Goal: Task Accomplishment & Management: Use online tool/utility

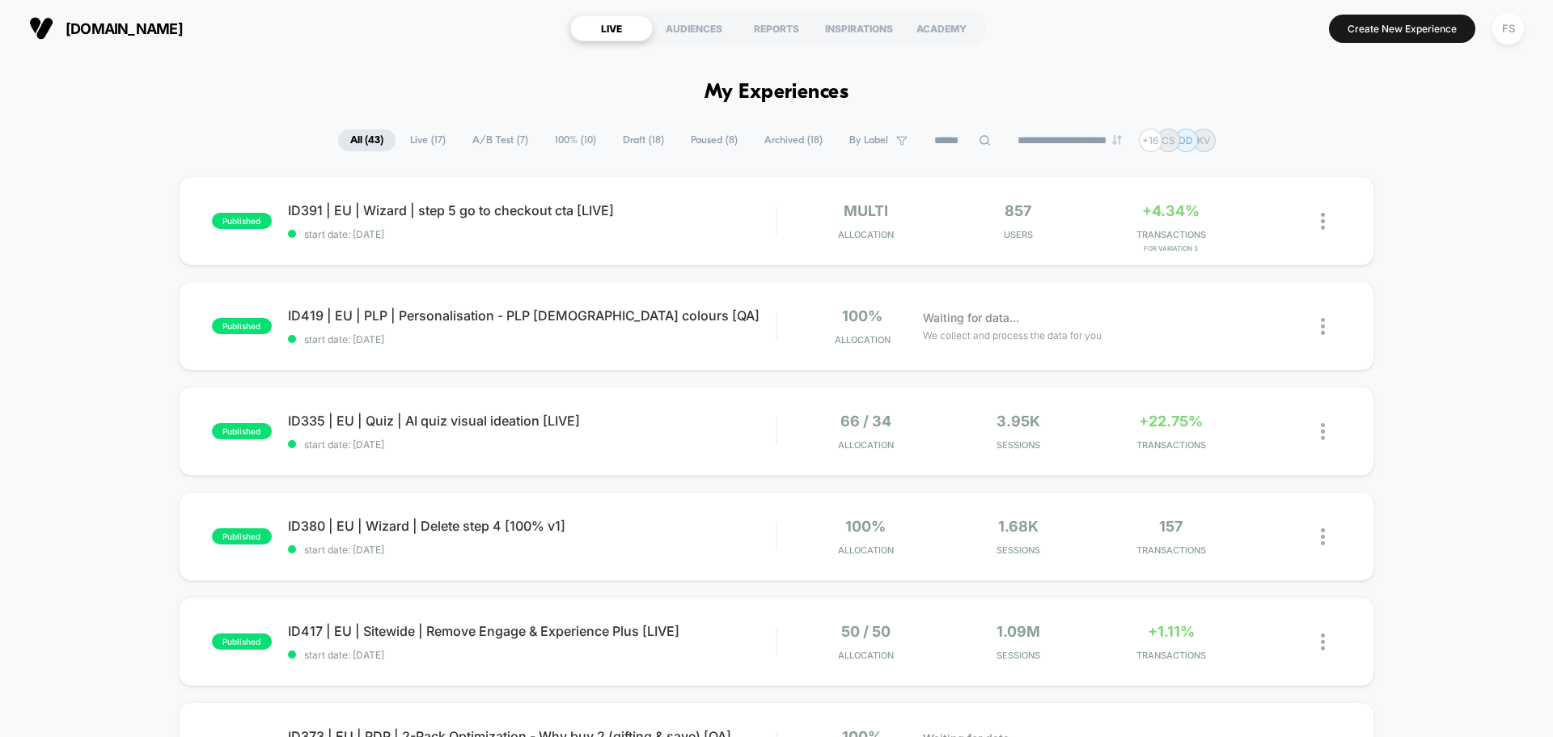
drag, startPoint x: 1518, startPoint y: 36, endPoint x: 1523, endPoint y: 71, distance: 35.9
click at [1523, 71] on div "**********" at bounding box center [776, 368] width 1553 height 737
click at [1393, 24] on button "Create New Experience" at bounding box center [1402, 29] width 146 height 28
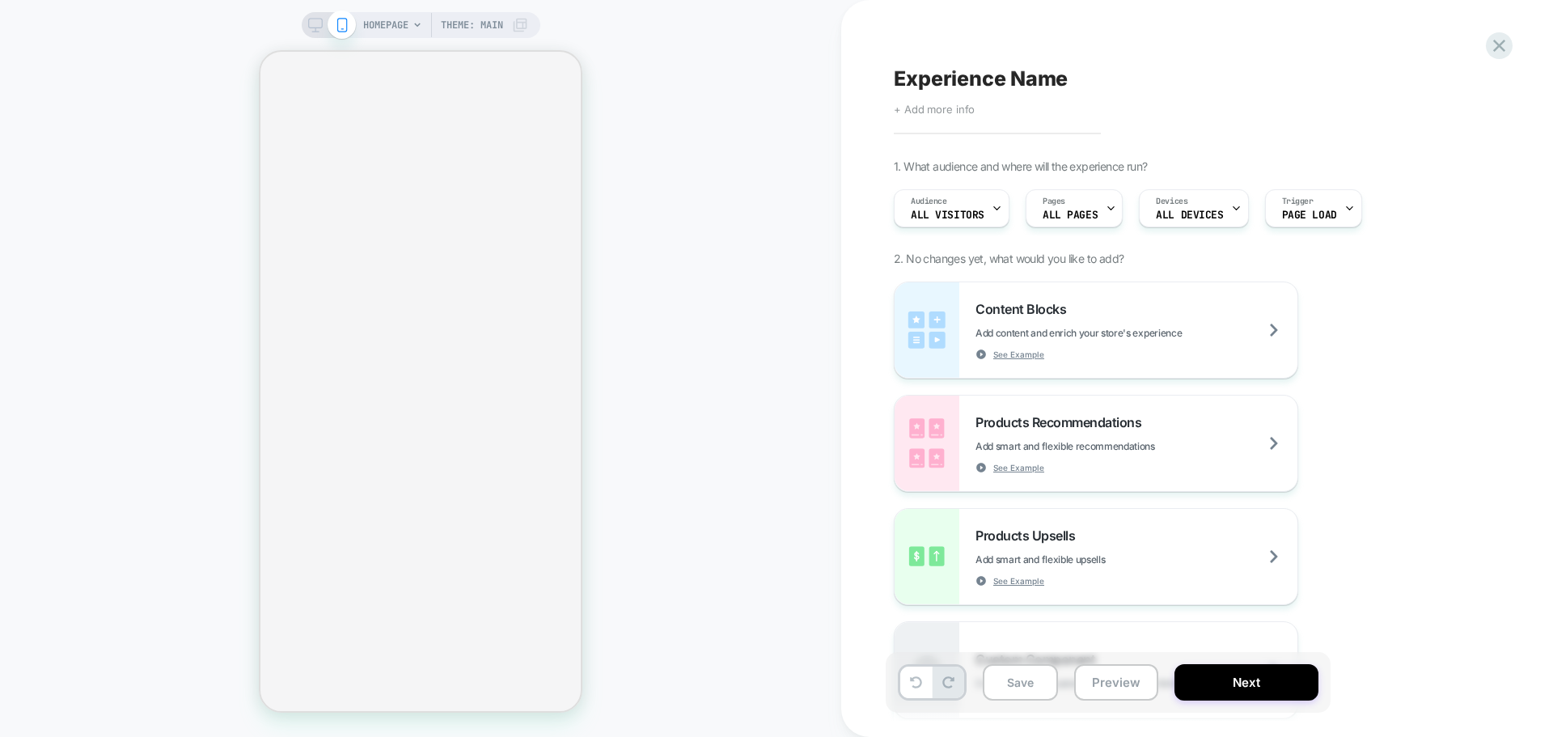
click at [963, 112] on span "+ Add more info" at bounding box center [934, 109] width 81 height 13
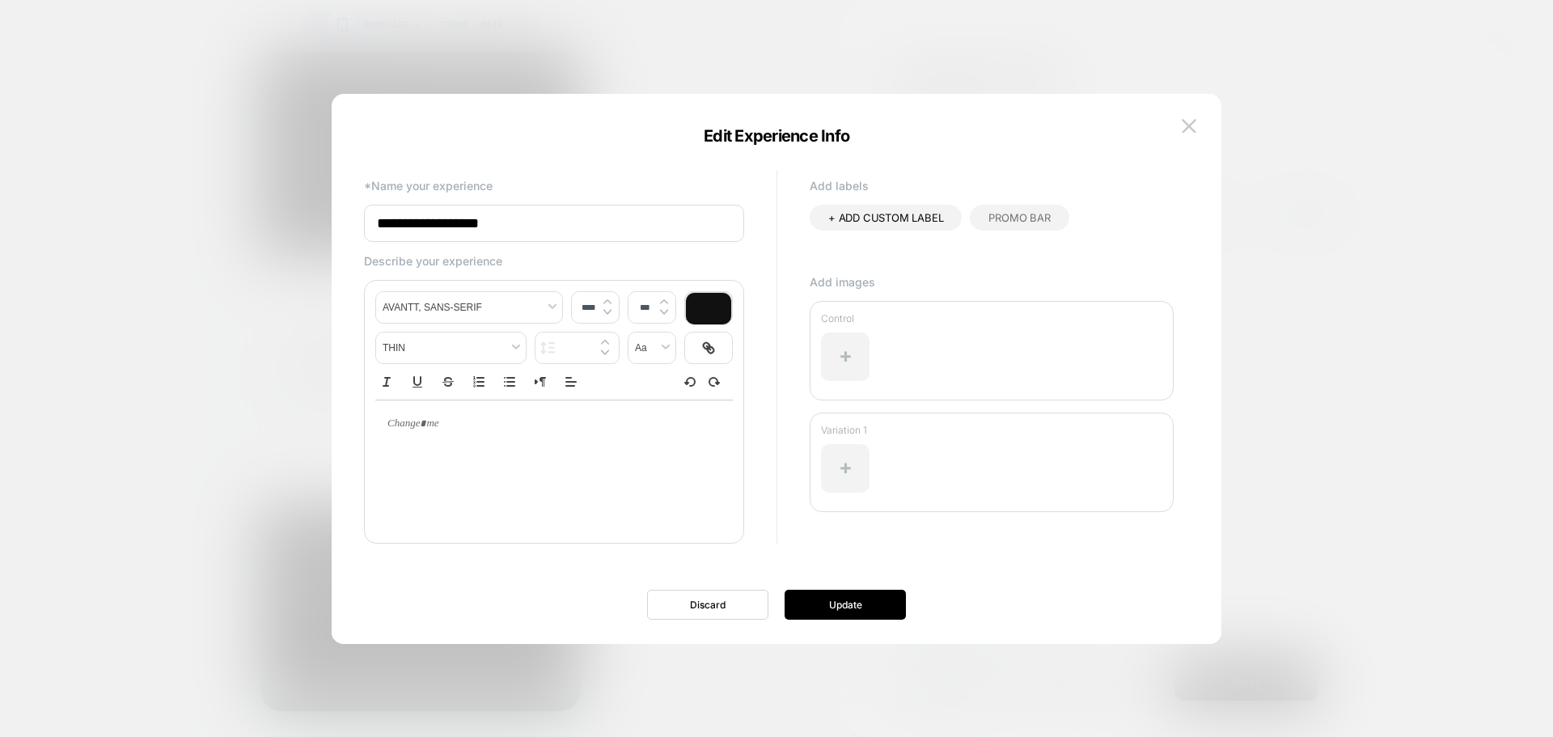
drag, startPoint x: 577, startPoint y: 207, endPoint x: 334, endPoint y: 208, distance: 243.4
click at [334, 208] on div "**********" at bounding box center [777, 377] width 890 height 534
paste input "**********"
type input "**********"
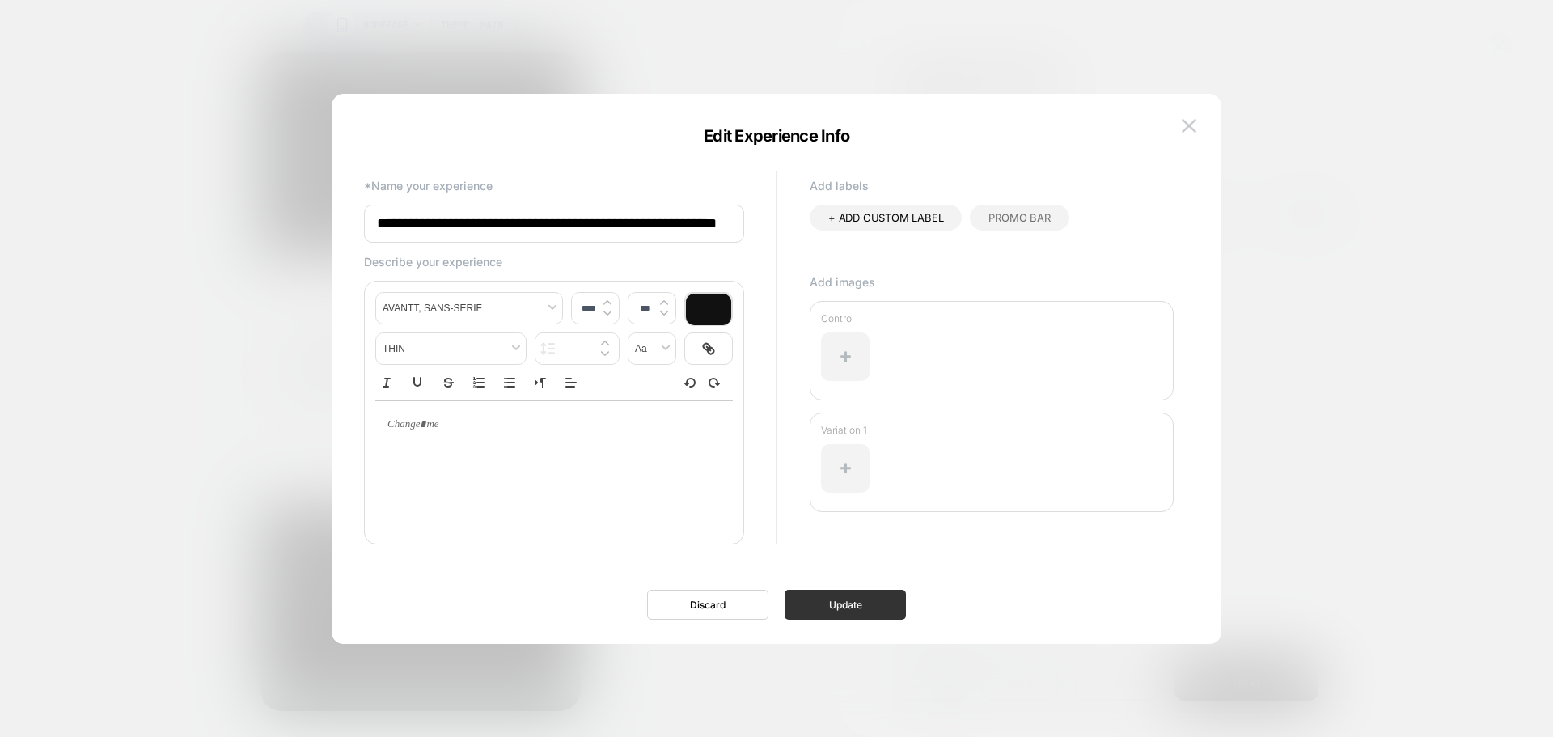
click at [860, 596] on button "Update" at bounding box center [844, 604] width 121 height 30
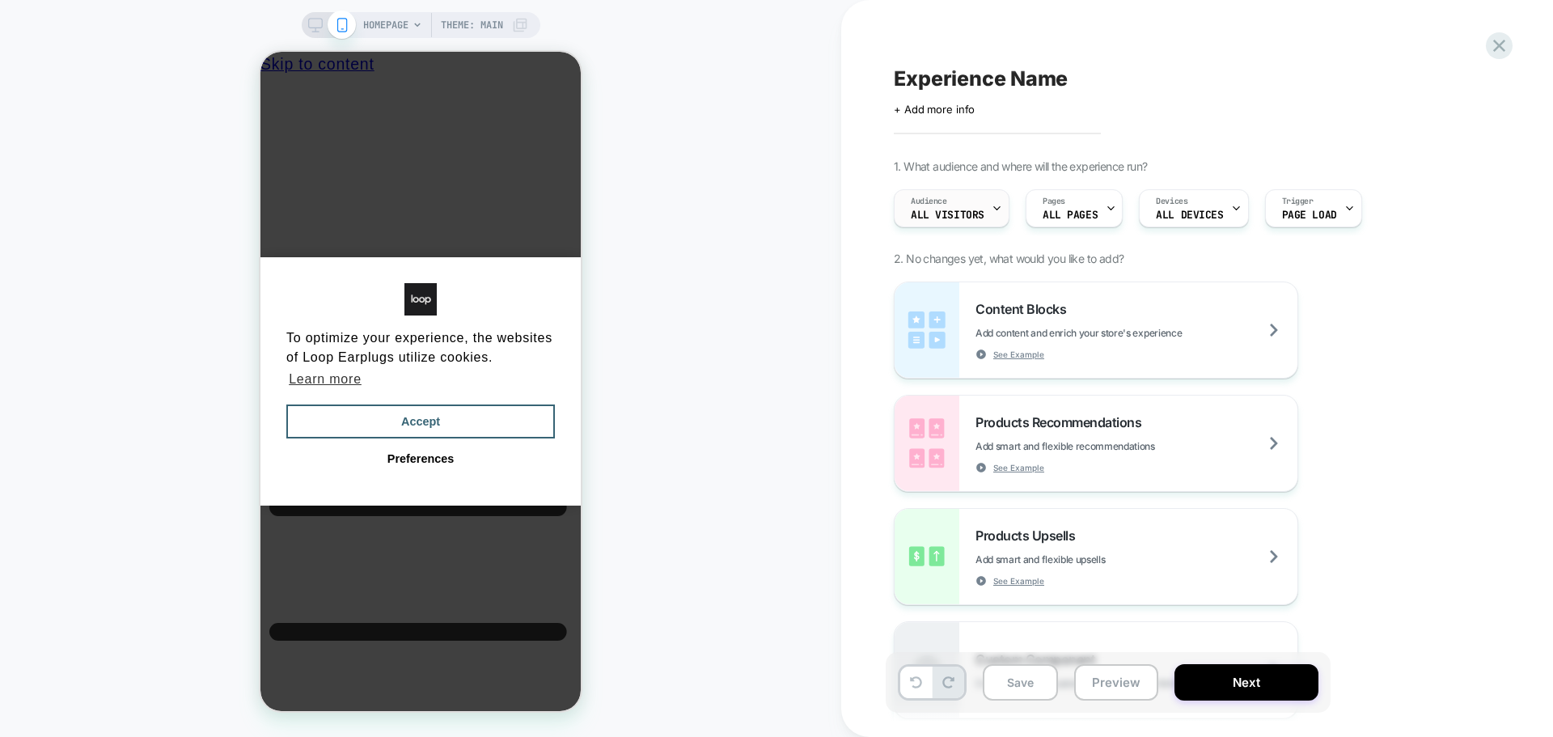
click at [996, 204] on icon at bounding box center [996, 208] width 11 height 11
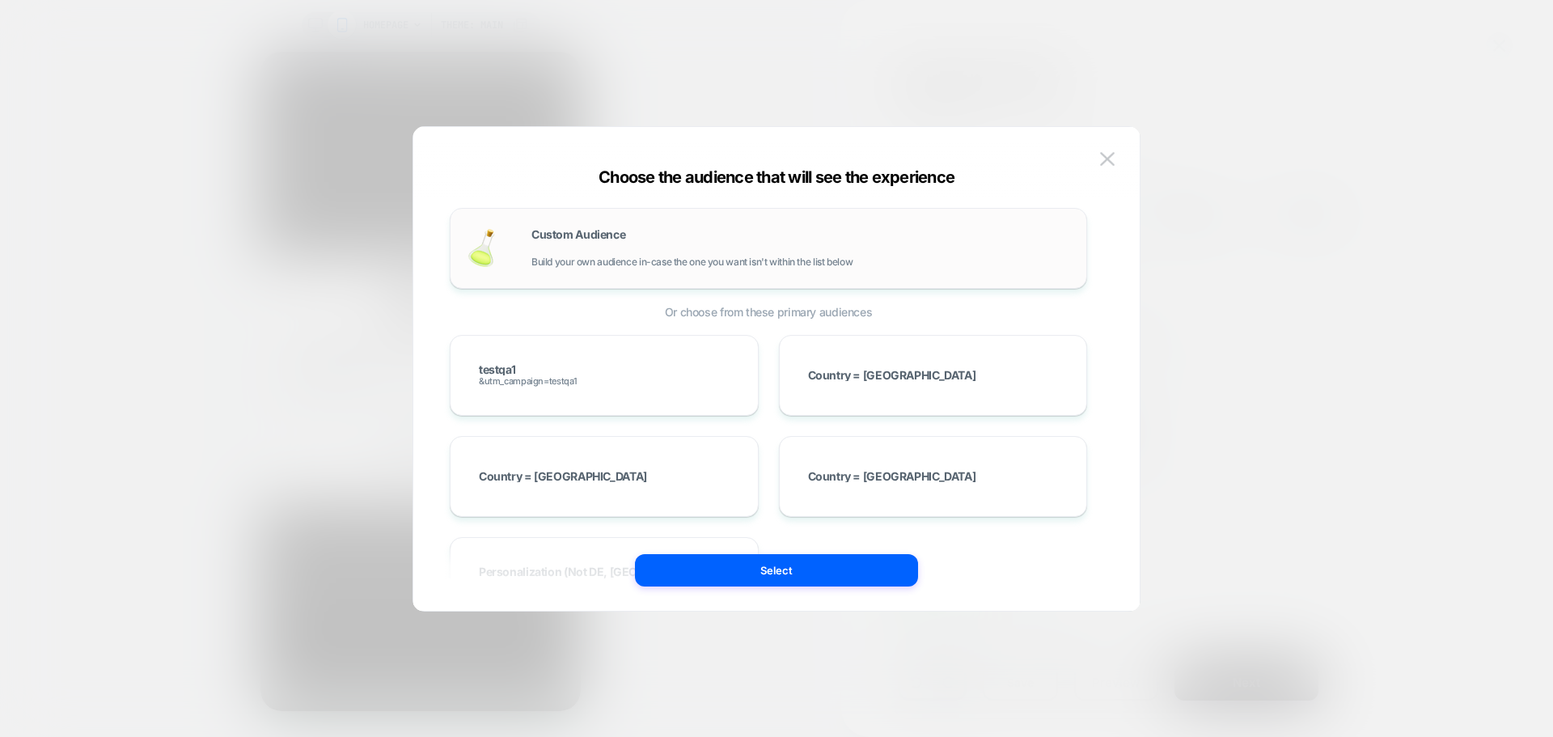
click at [591, 276] on div "Custom Audience Build your own audience in-case the one you want isn't within t…" at bounding box center [768, 248] width 637 height 81
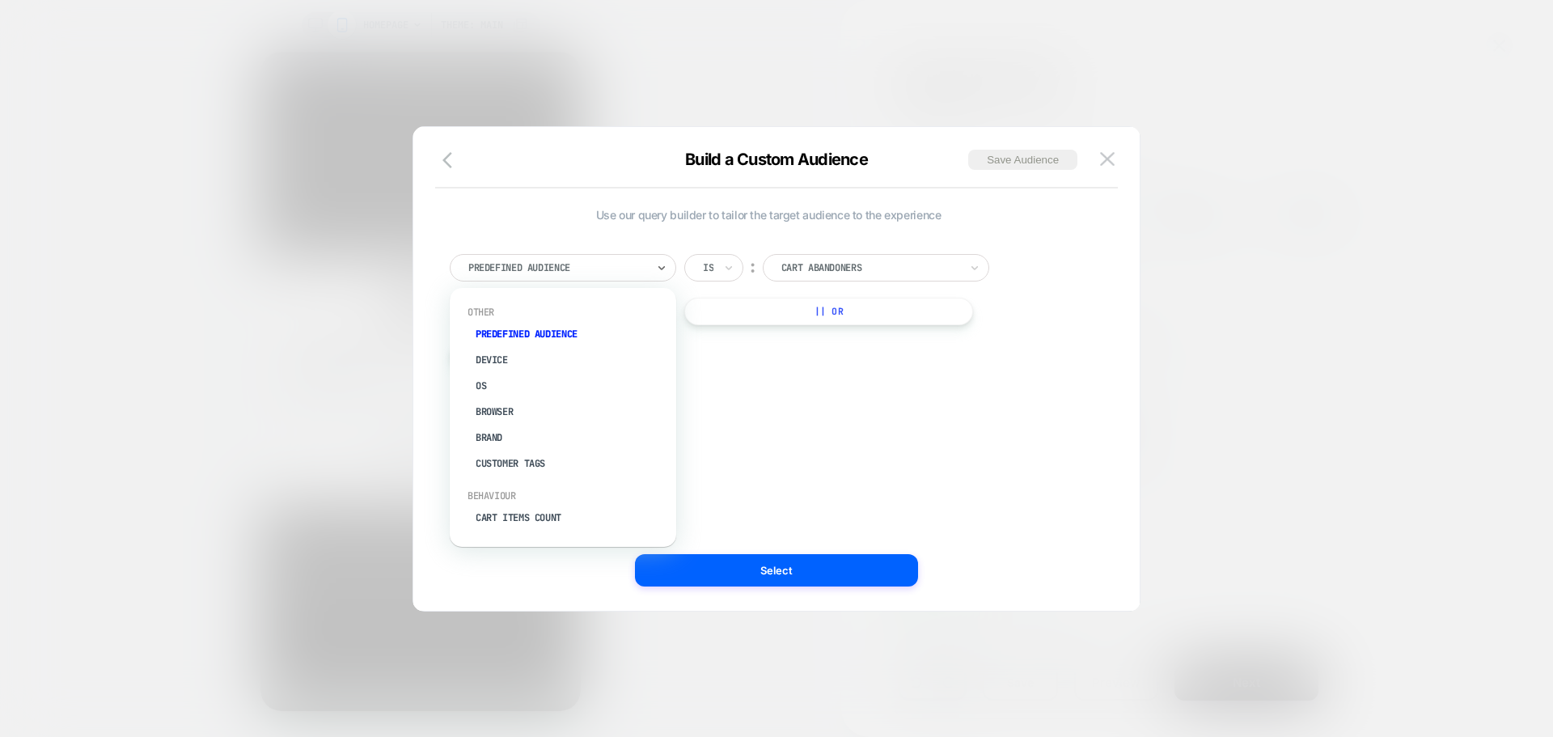
click at [509, 274] on div at bounding box center [557, 267] width 178 height 15
type input "***"
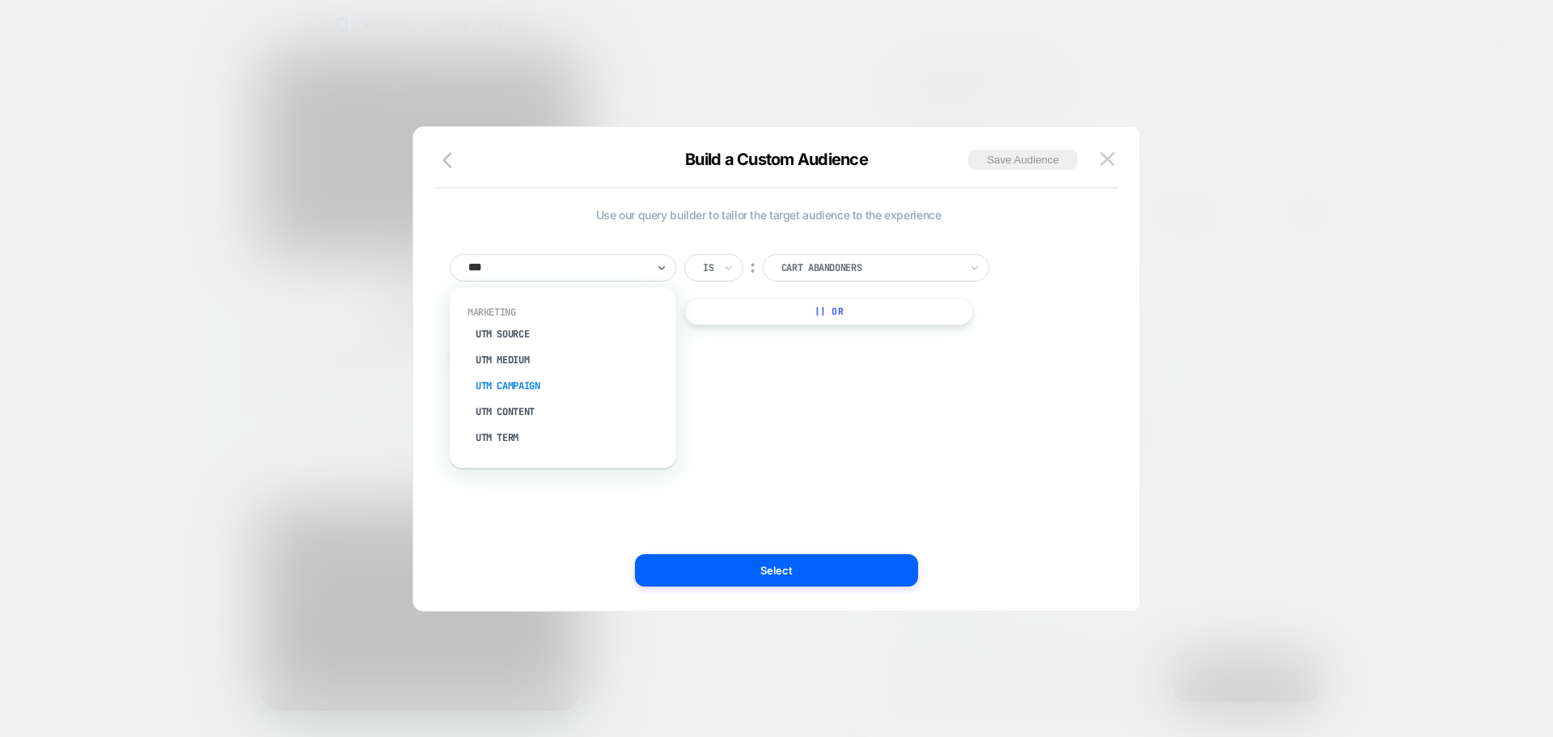
click at [543, 374] on div "UTM Campaign" at bounding box center [571, 386] width 210 height 26
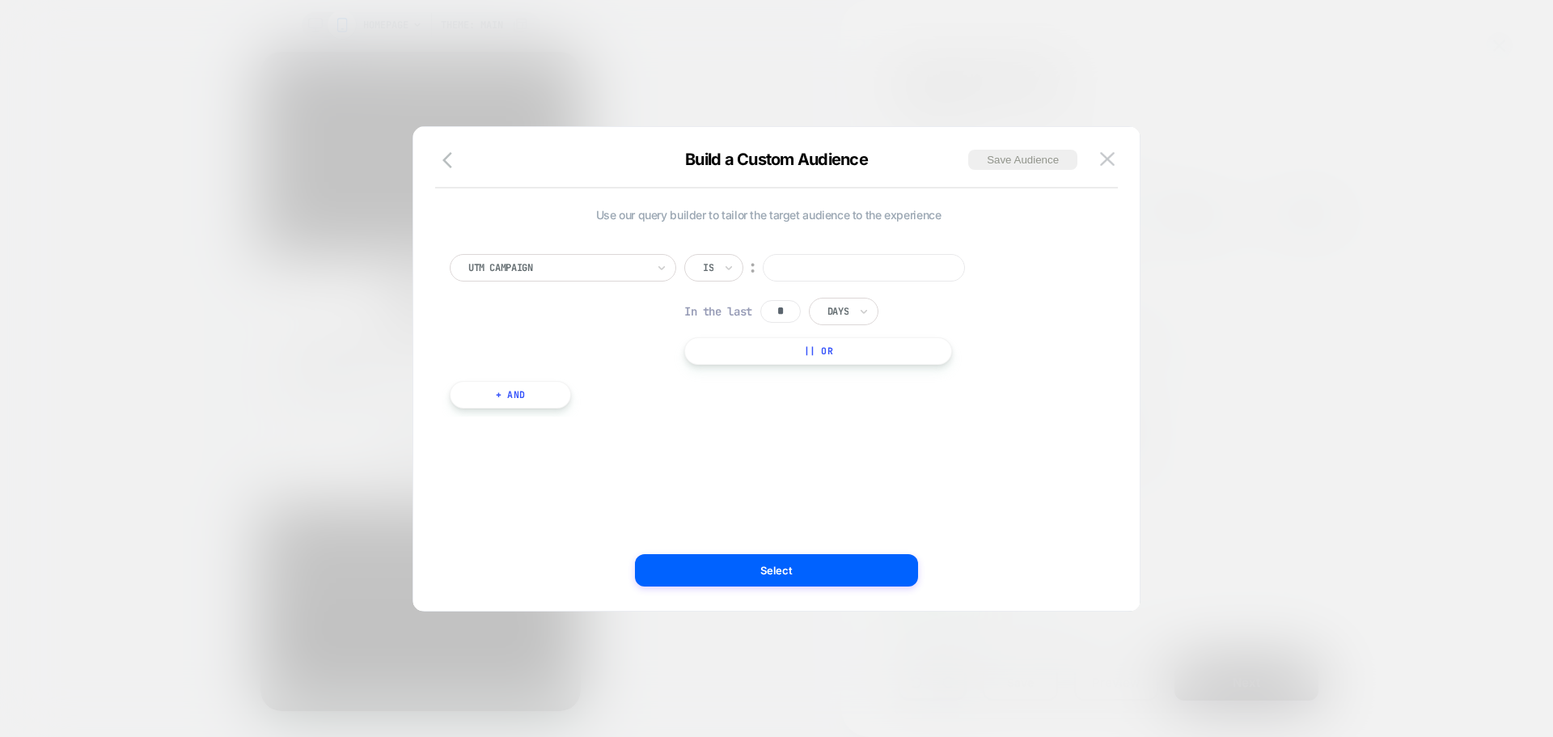
click at [840, 260] on input at bounding box center [864, 267] width 202 height 27
type input "*********"
click at [801, 567] on button "Select" at bounding box center [776, 570] width 283 height 32
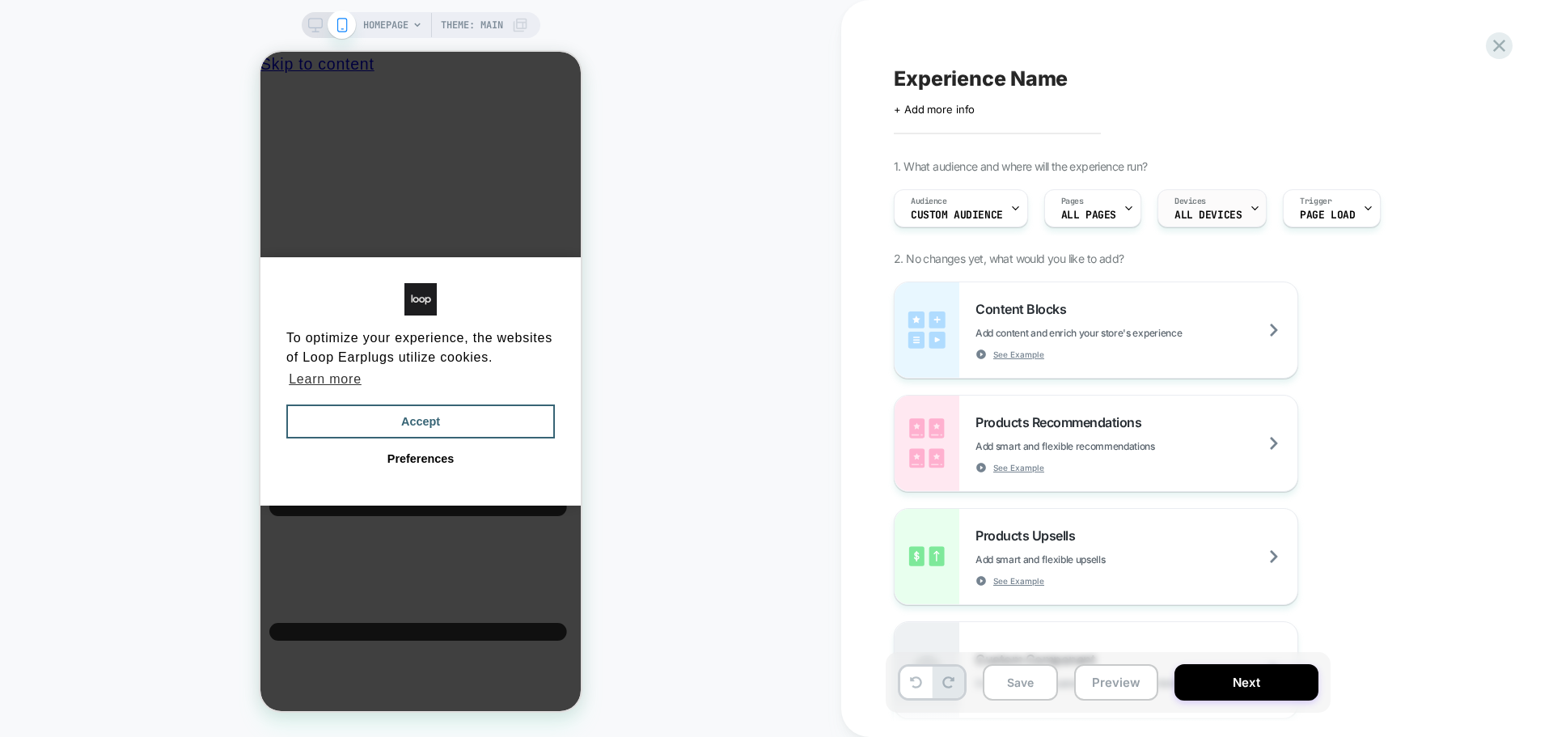
click at [1210, 212] on span "ALL DEVICES" at bounding box center [1207, 214] width 67 height 11
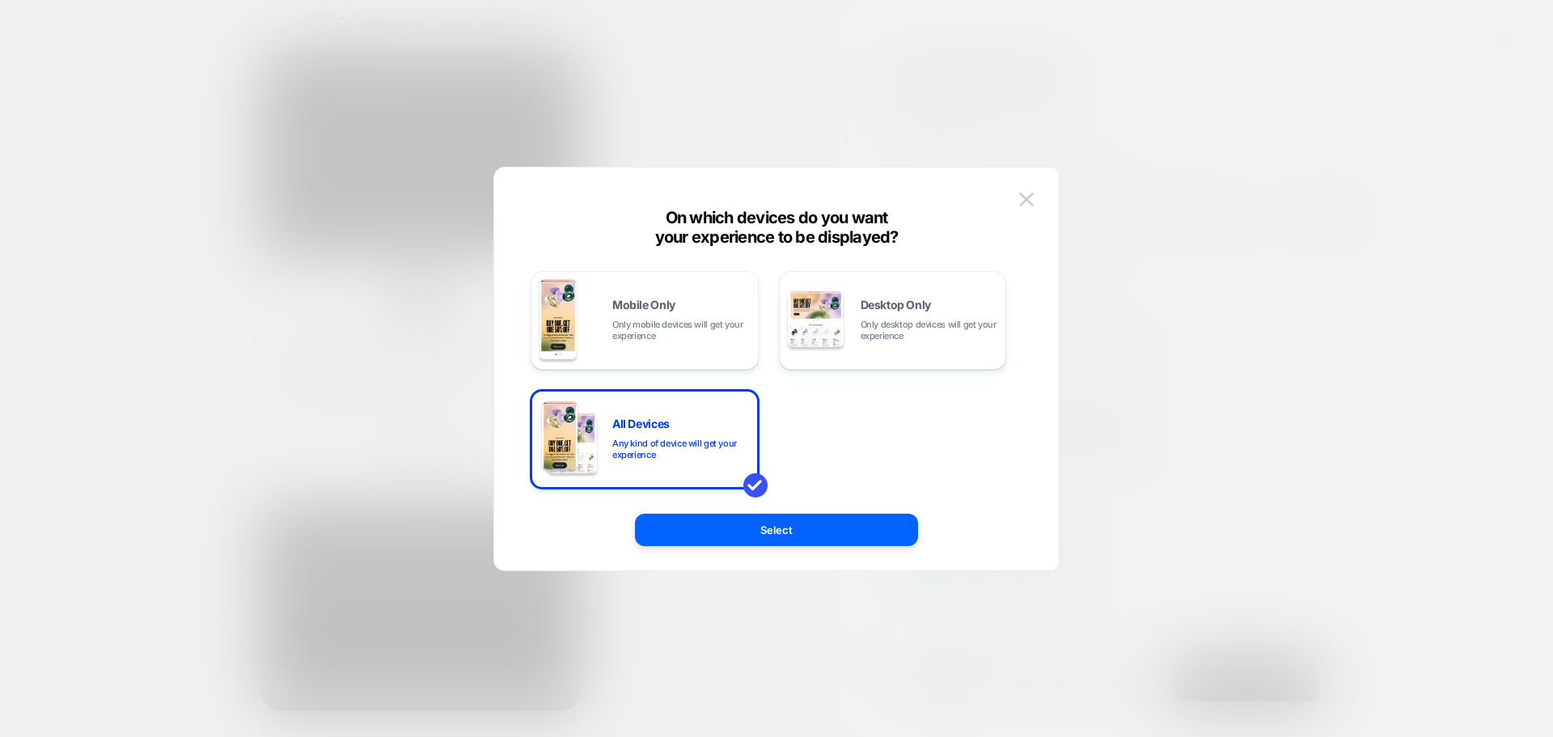
click at [1040, 193] on div "On which devices do you want your experience to be displayed? Mobile Only Only …" at bounding box center [776, 377] width 564 height 387
click at [1025, 196] on img at bounding box center [1026, 199] width 15 height 14
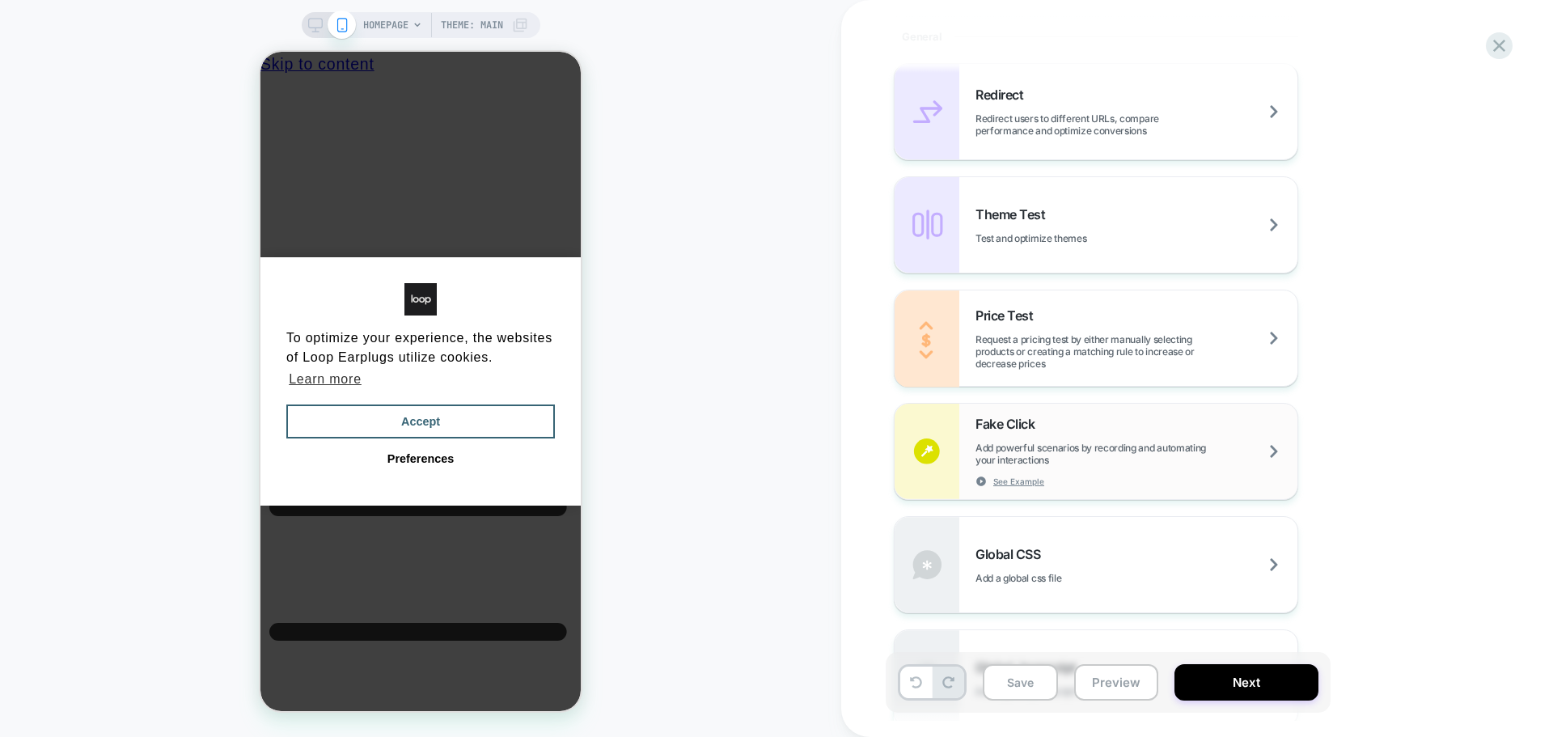
scroll to position [953, 0]
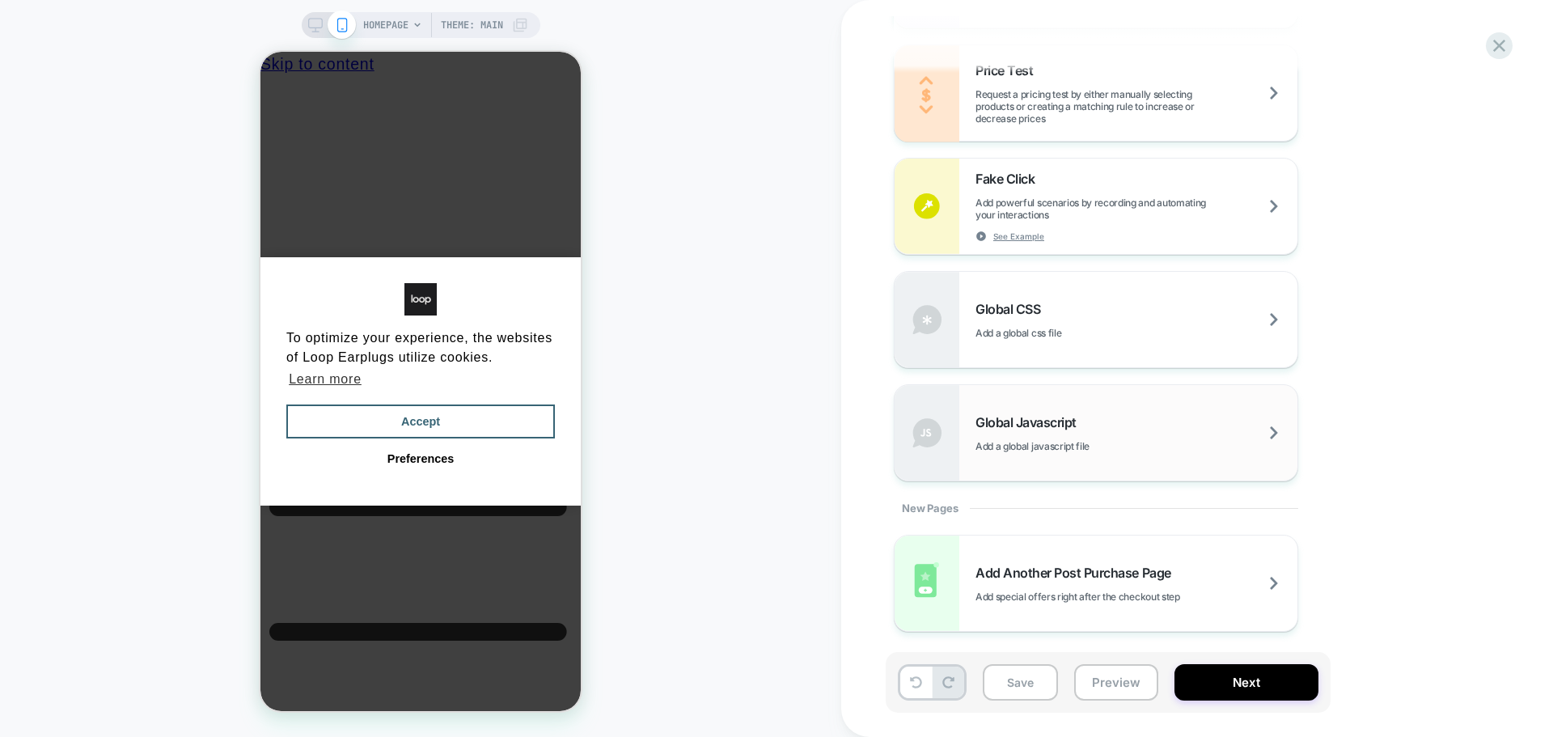
click at [1084, 419] on span "Global Javascript" at bounding box center [1029, 422] width 109 height 16
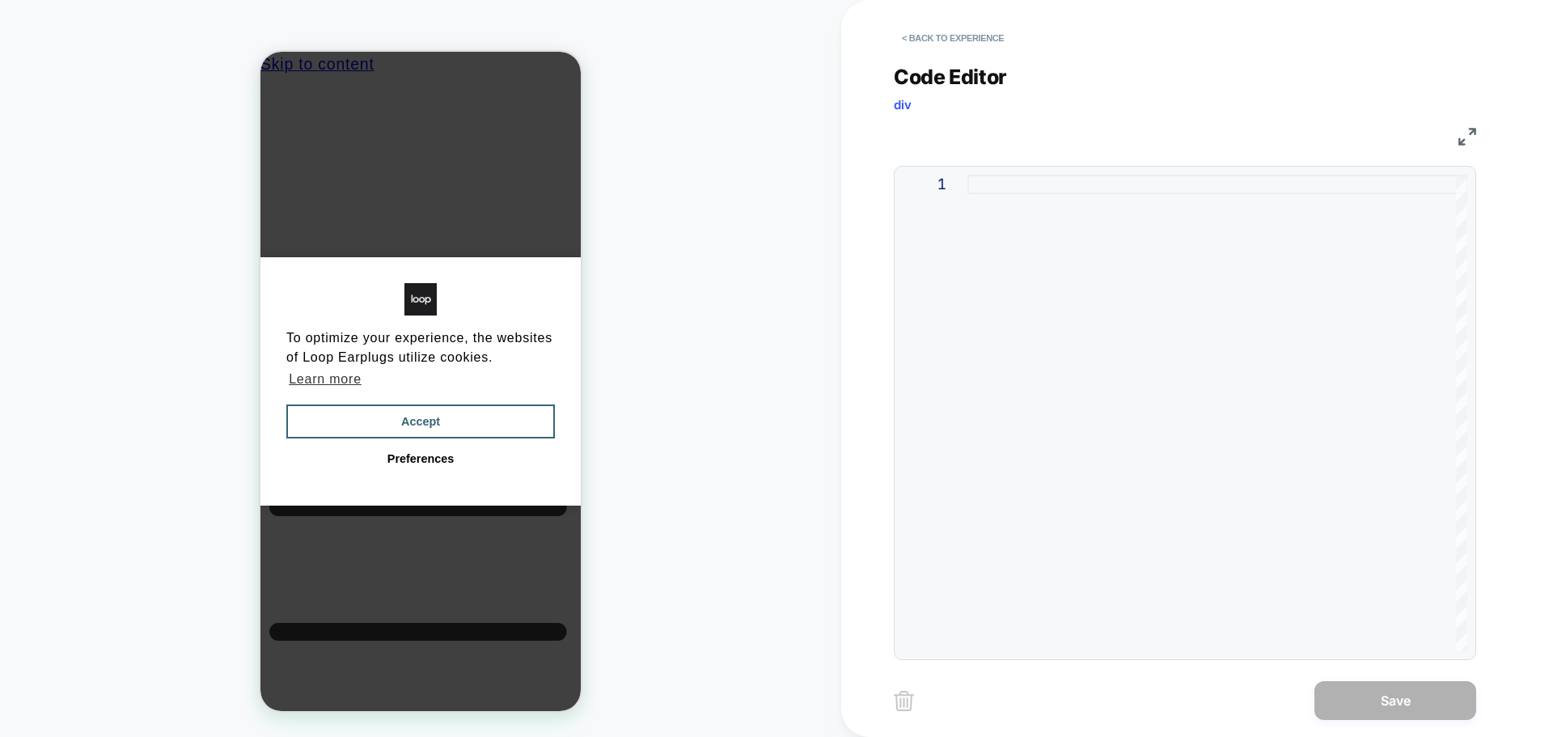
click at [1054, 372] on div at bounding box center [1217, 413] width 500 height 476
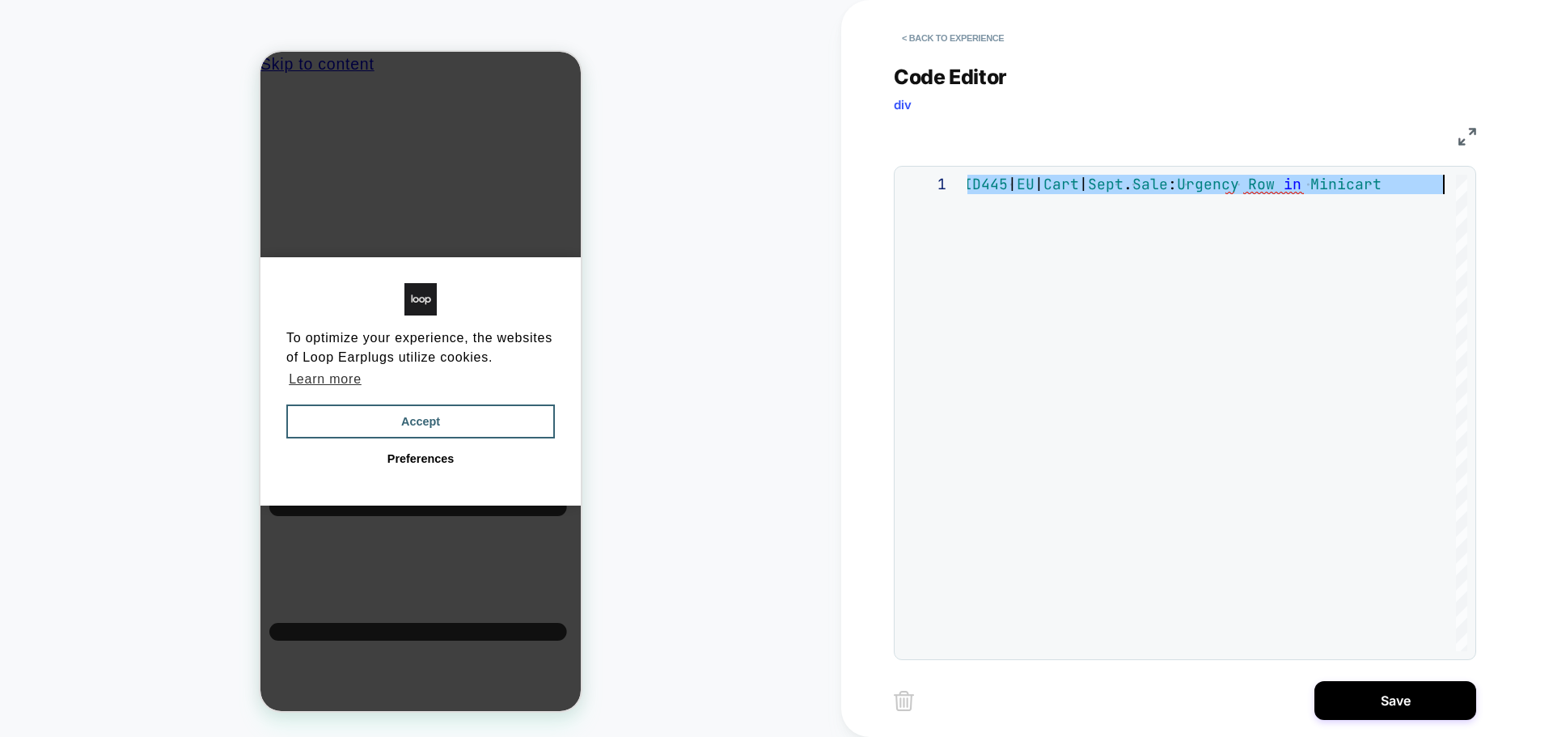
type textarea "**********"
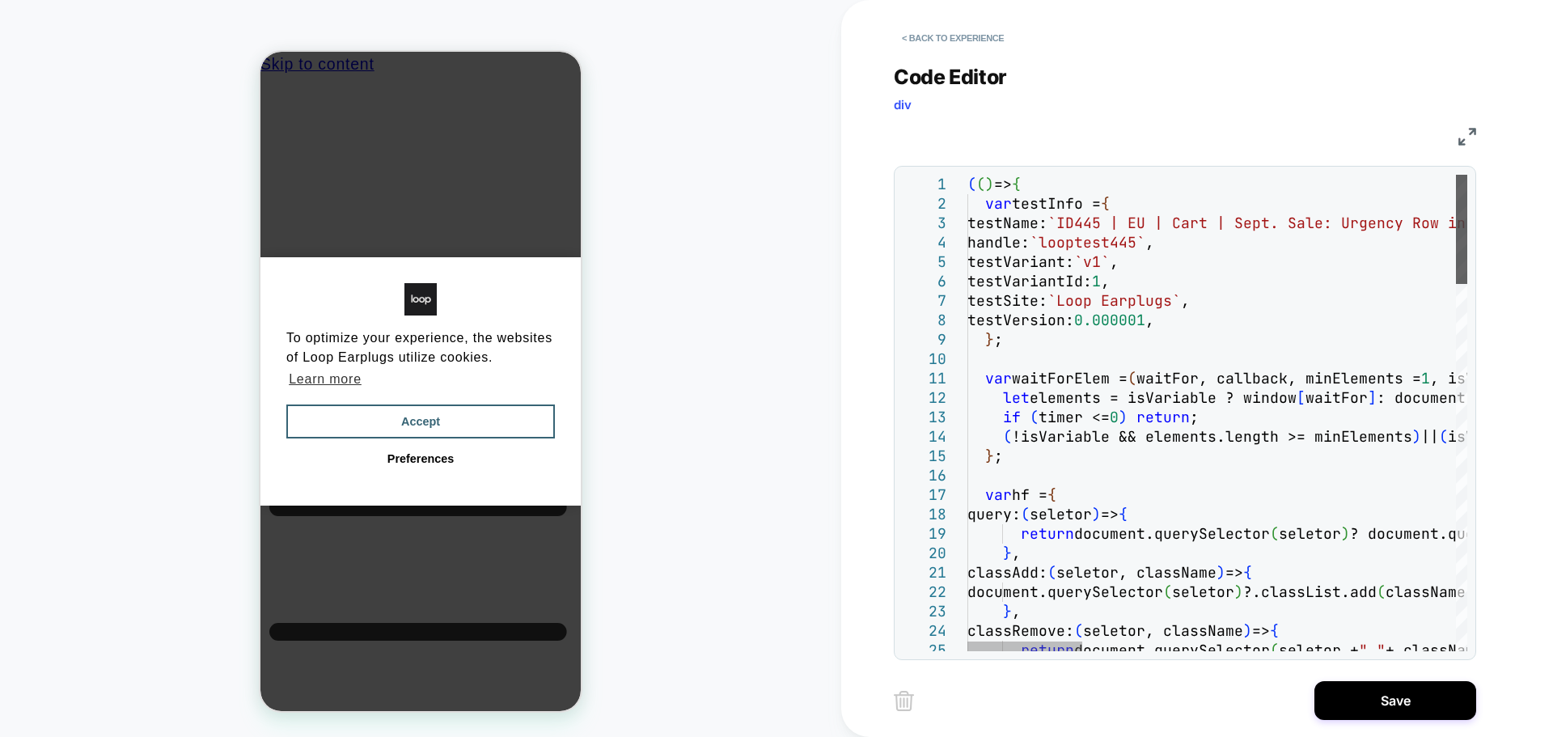
click at [1464, 179] on div at bounding box center [1461, 229] width 11 height 109
click at [1387, 694] on button "Save" at bounding box center [1395, 700] width 162 height 39
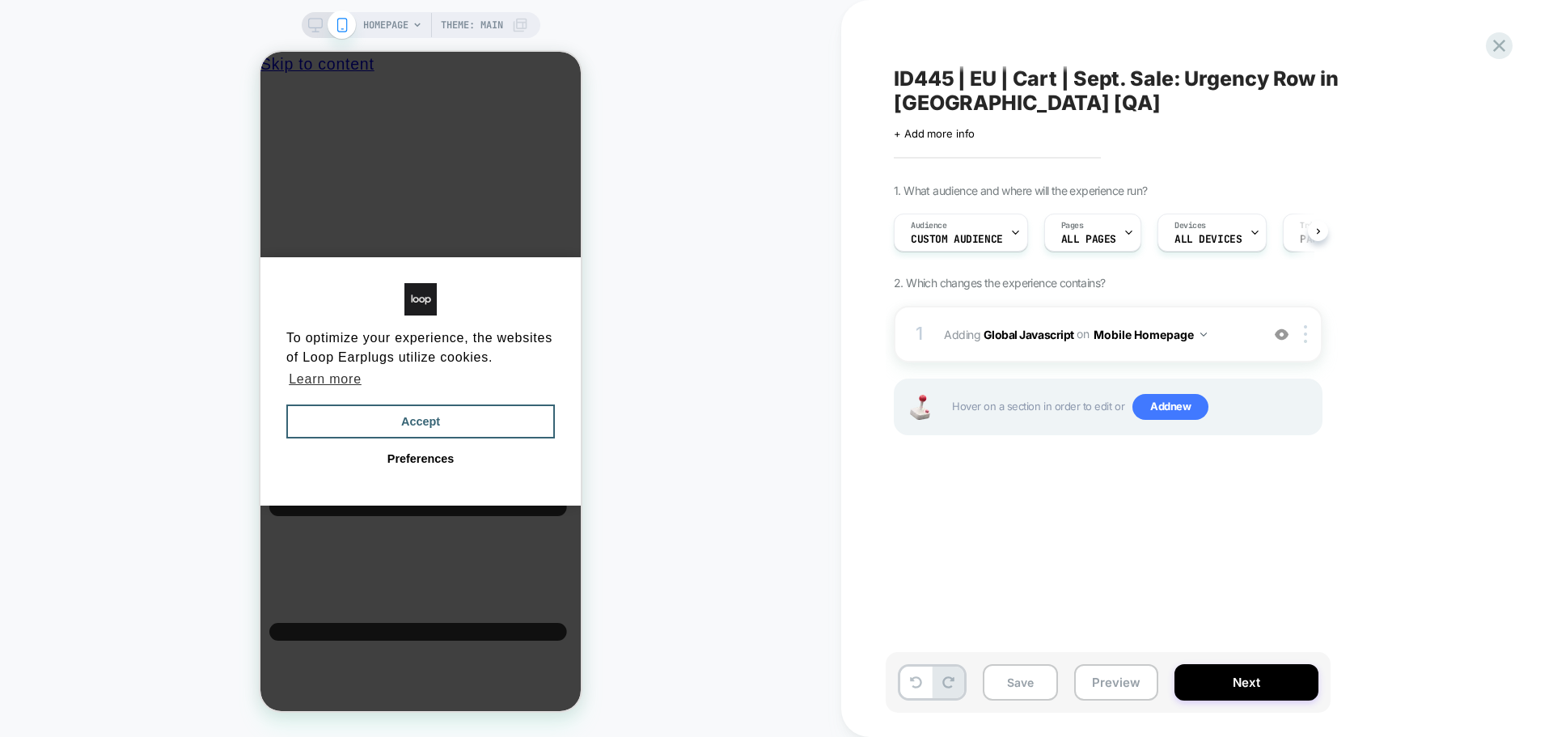
scroll to position [0, 1]
click at [1167, 323] on button "Mobile Homepage" at bounding box center [1149, 334] width 113 height 23
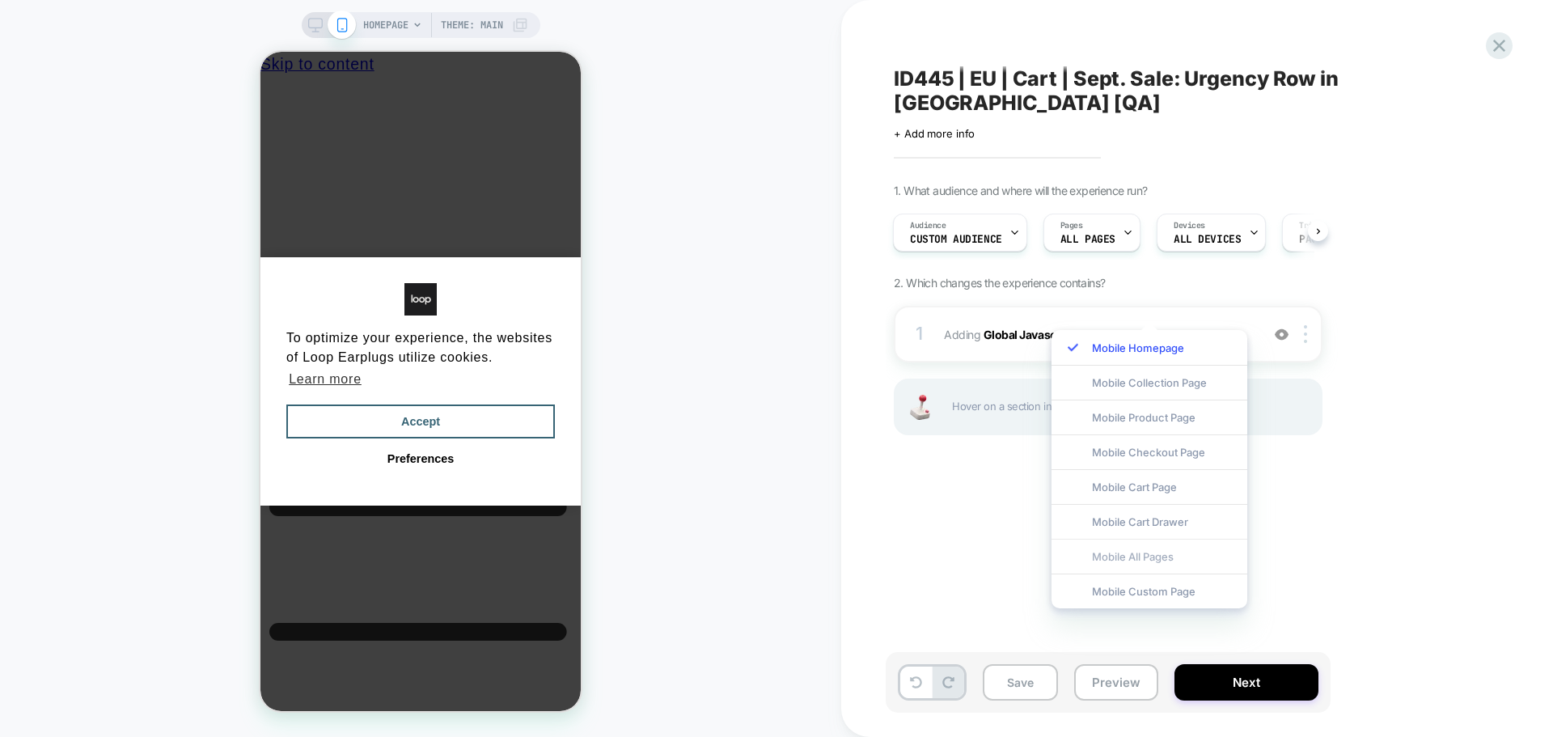
click at [1163, 558] on div "Mobile All Pages" at bounding box center [1149, 556] width 196 height 35
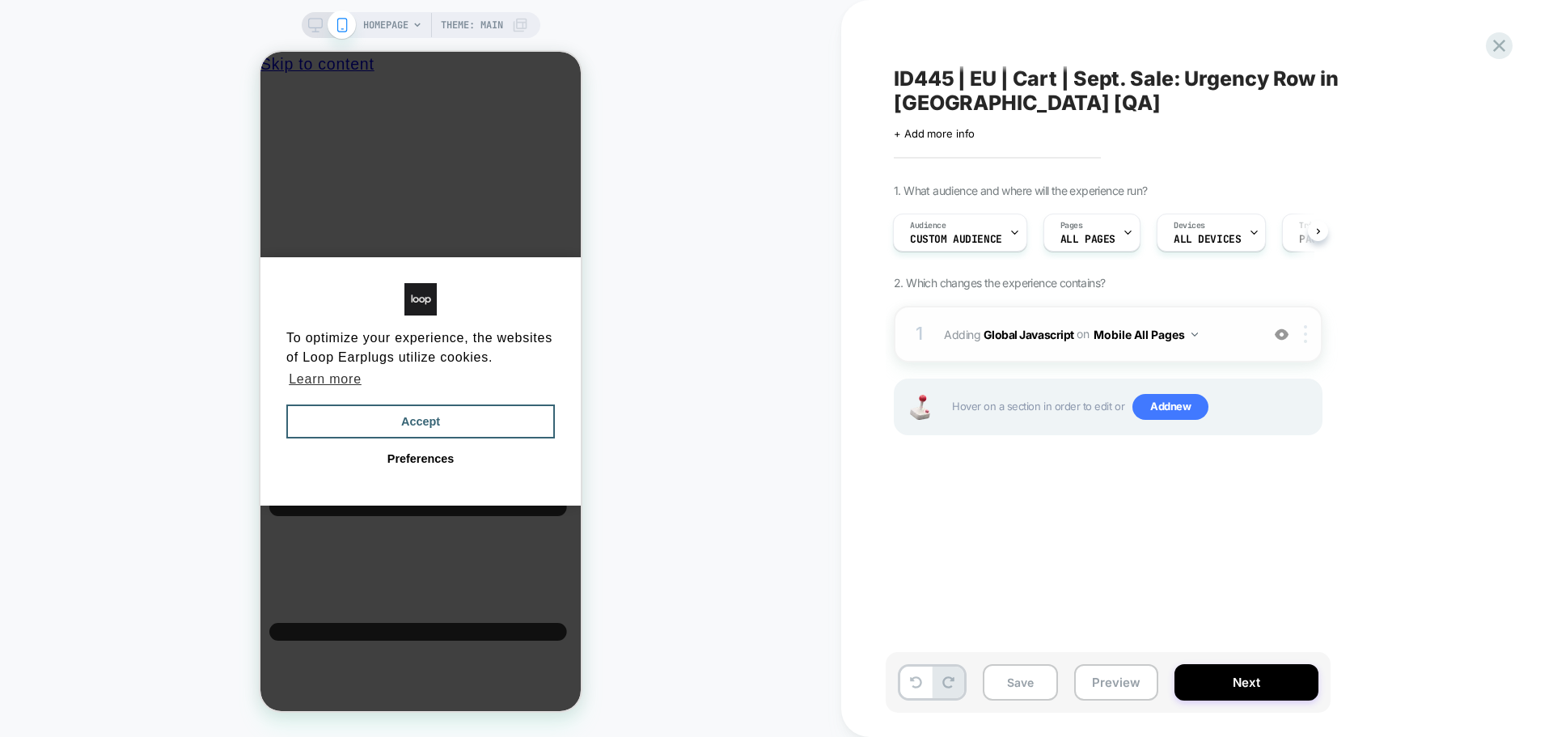
click at [1311, 325] on div at bounding box center [1308, 334] width 27 height 18
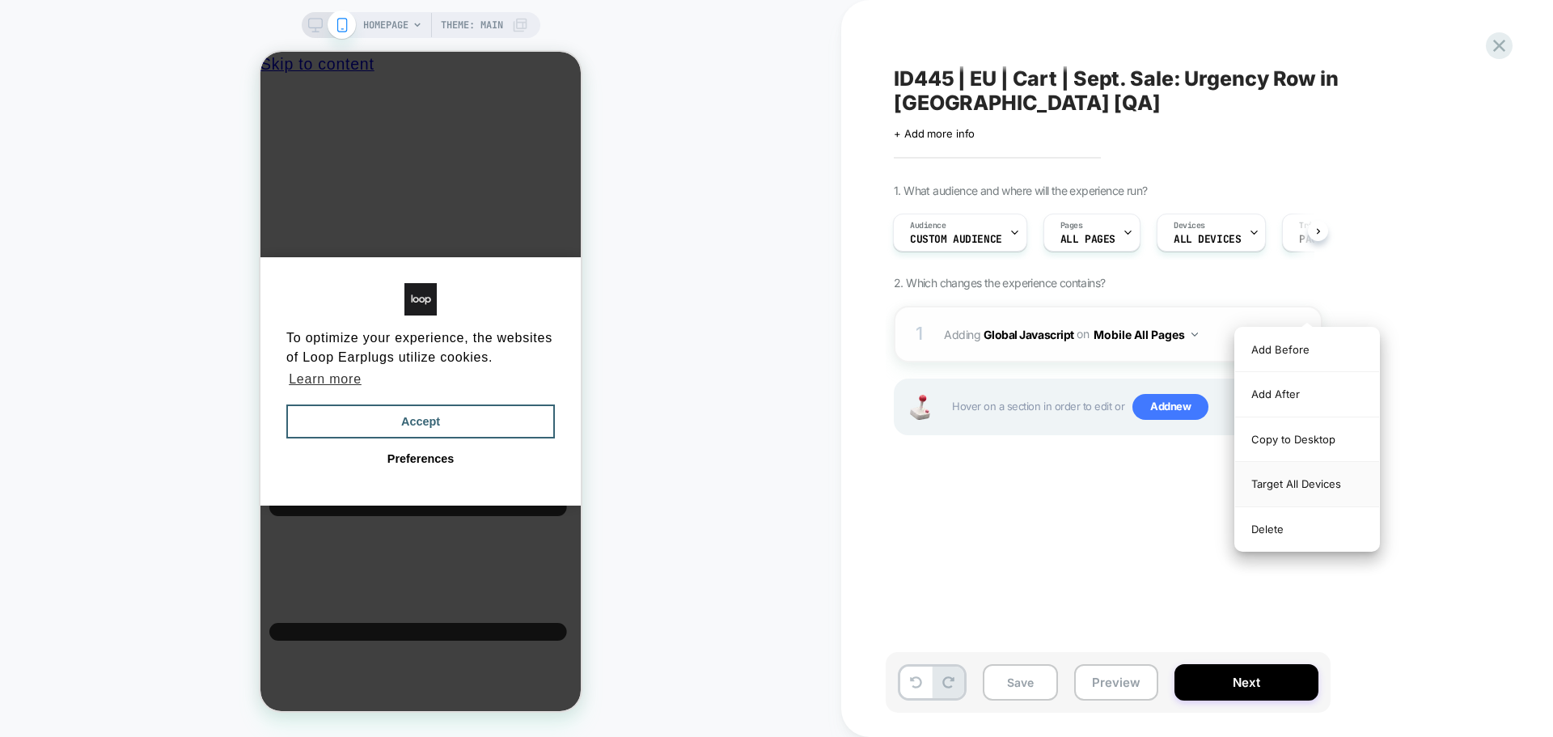
click at [1272, 481] on div "Target All Devices" at bounding box center [1307, 484] width 144 height 44
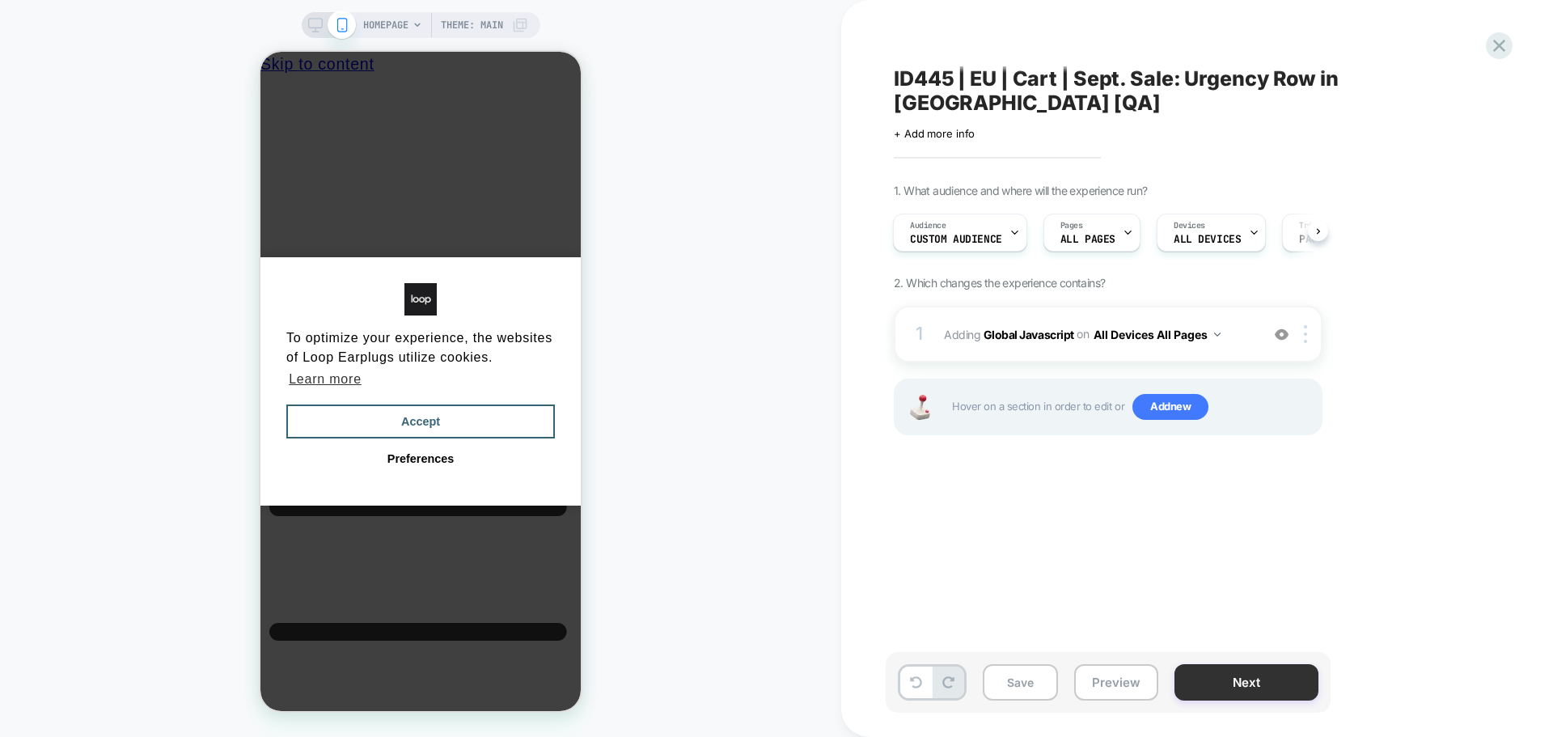
click at [1266, 672] on button "Next" at bounding box center [1246, 682] width 144 height 36
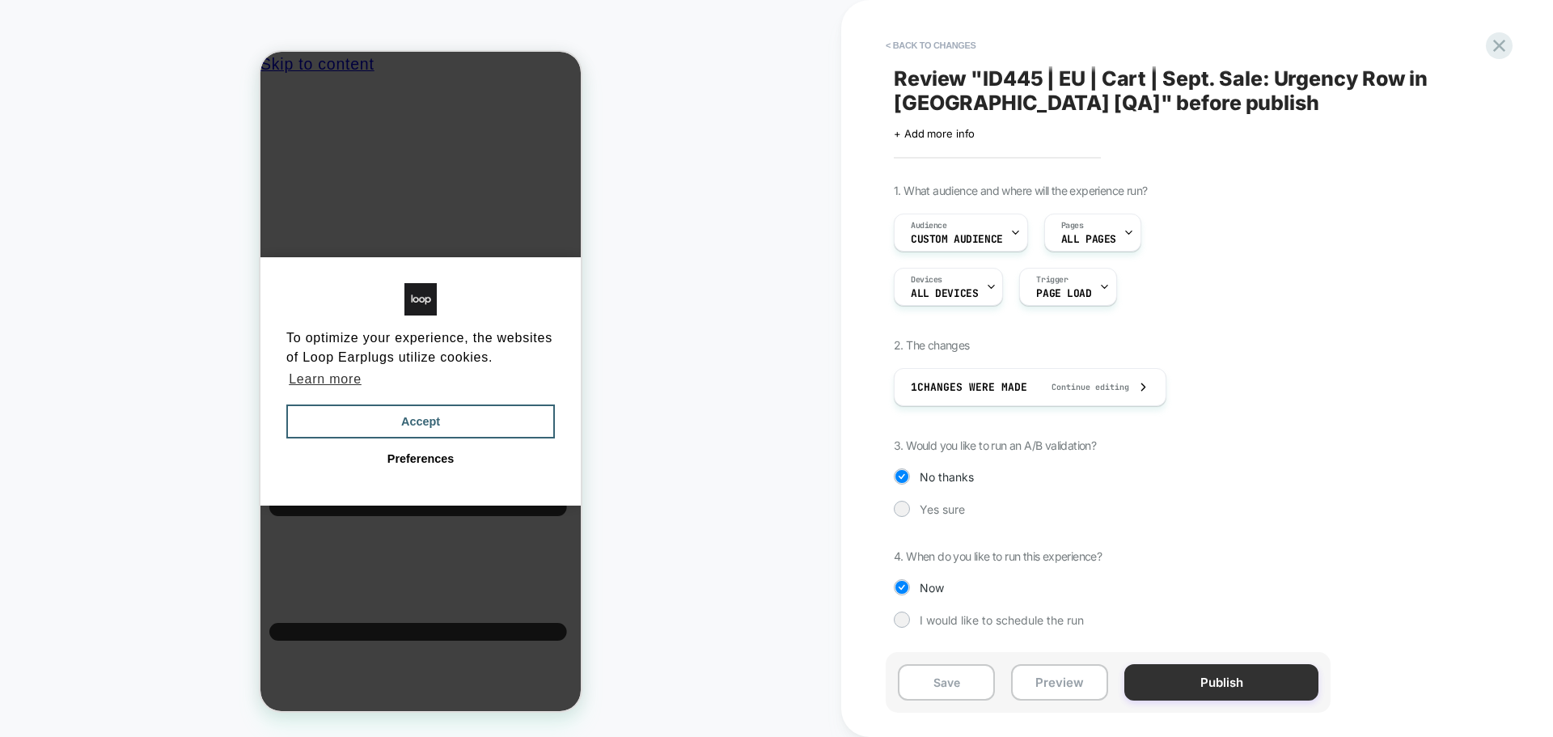
click at [1189, 672] on button "Publish" at bounding box center [1221, 682] width 194 height 36
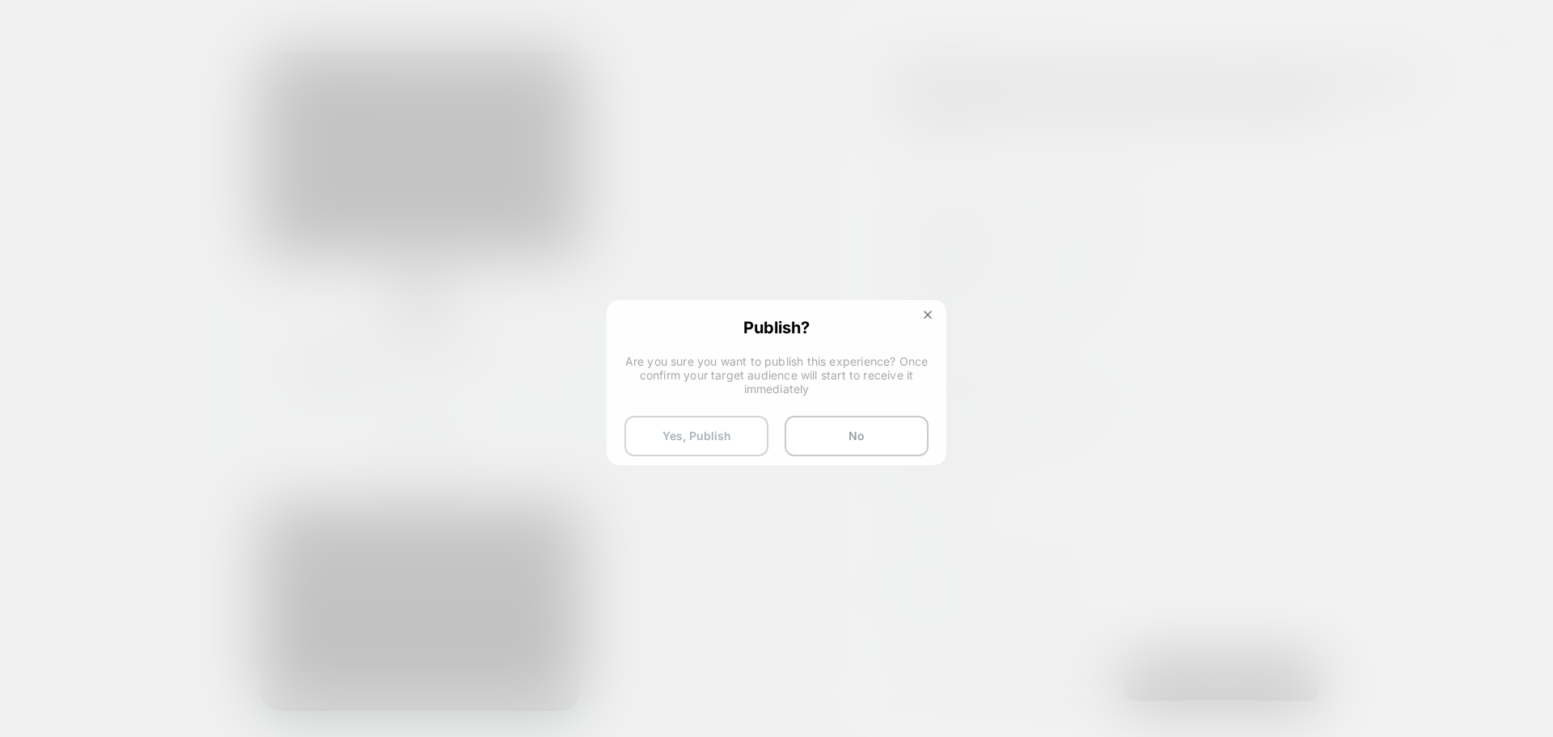
click at [707, 439] on button "Yes, Publish" at bounding box center [696, 436] width 144 height 40
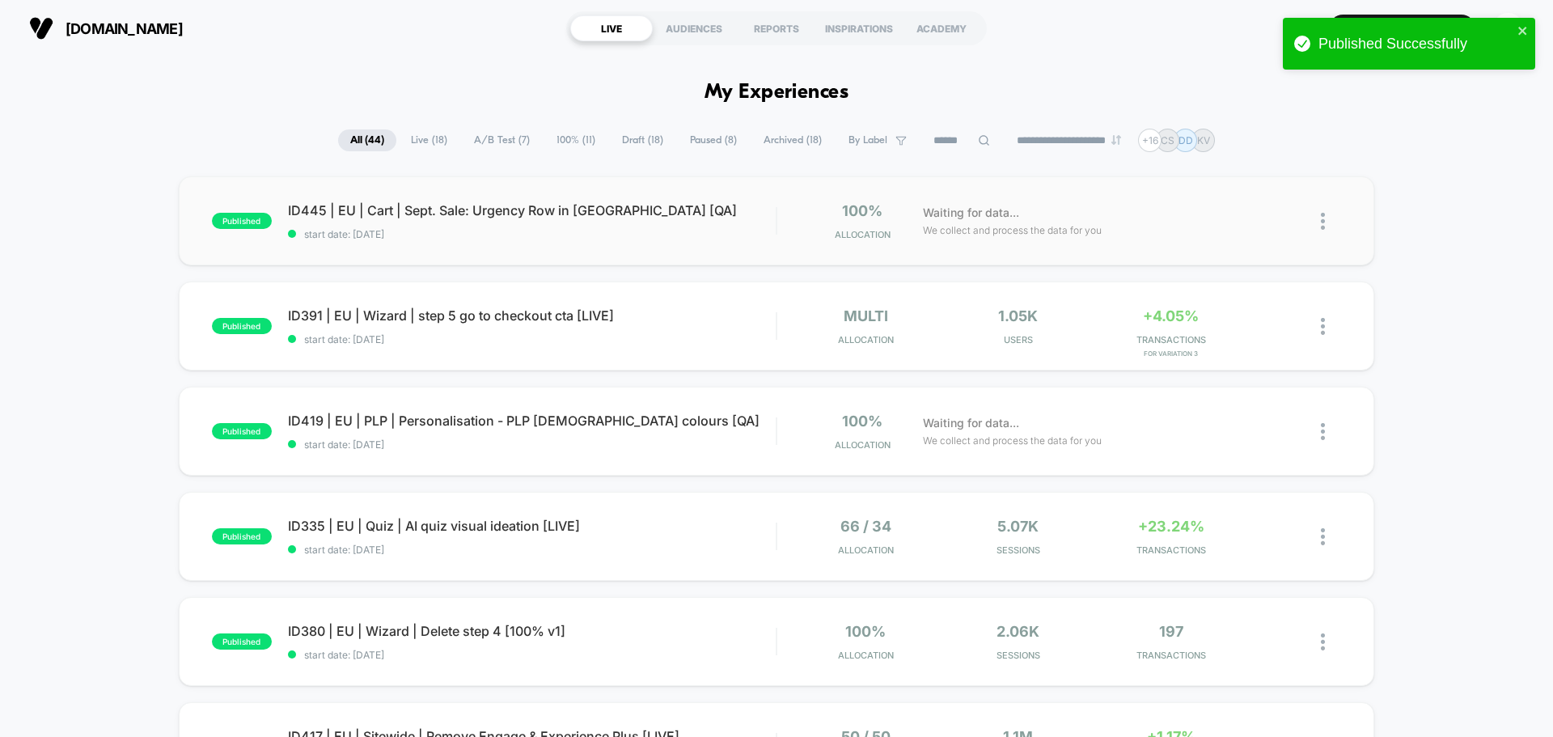
drag, startPoint x: 1532, startPoint y: 1, endPoint x: 577, endPoint y: 207, distance: 977.0
click at [577, 207] on span "ID445 | EU | Cart | Sept. Sale: Urgency Row in [GEOGRAPHIC_DATA] [QA]" at bounding box center [532, 210] width 488 height 16
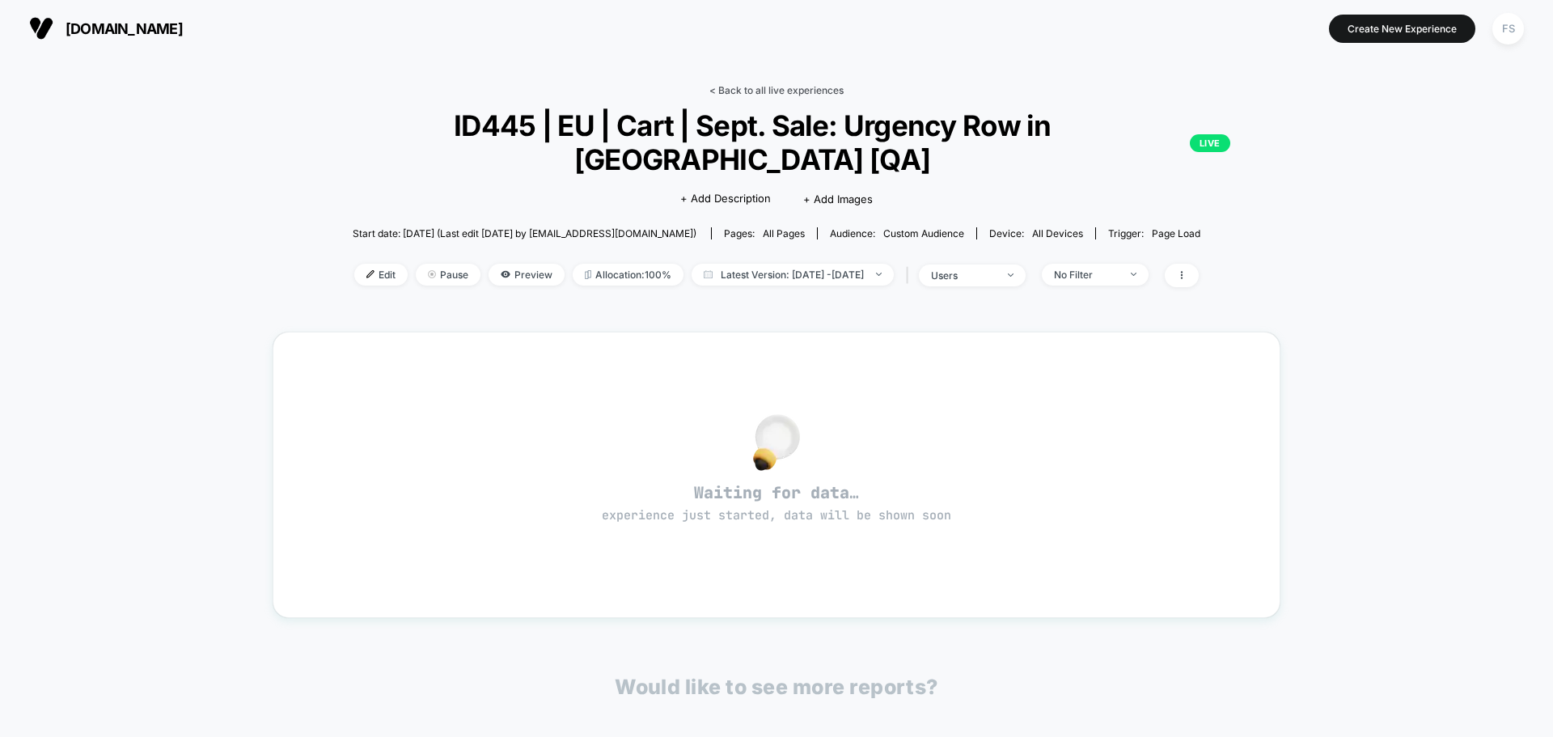
click at [809, 85] on link "< Back to all live experiences" at bounding box center [776, 90] width 134 height 12
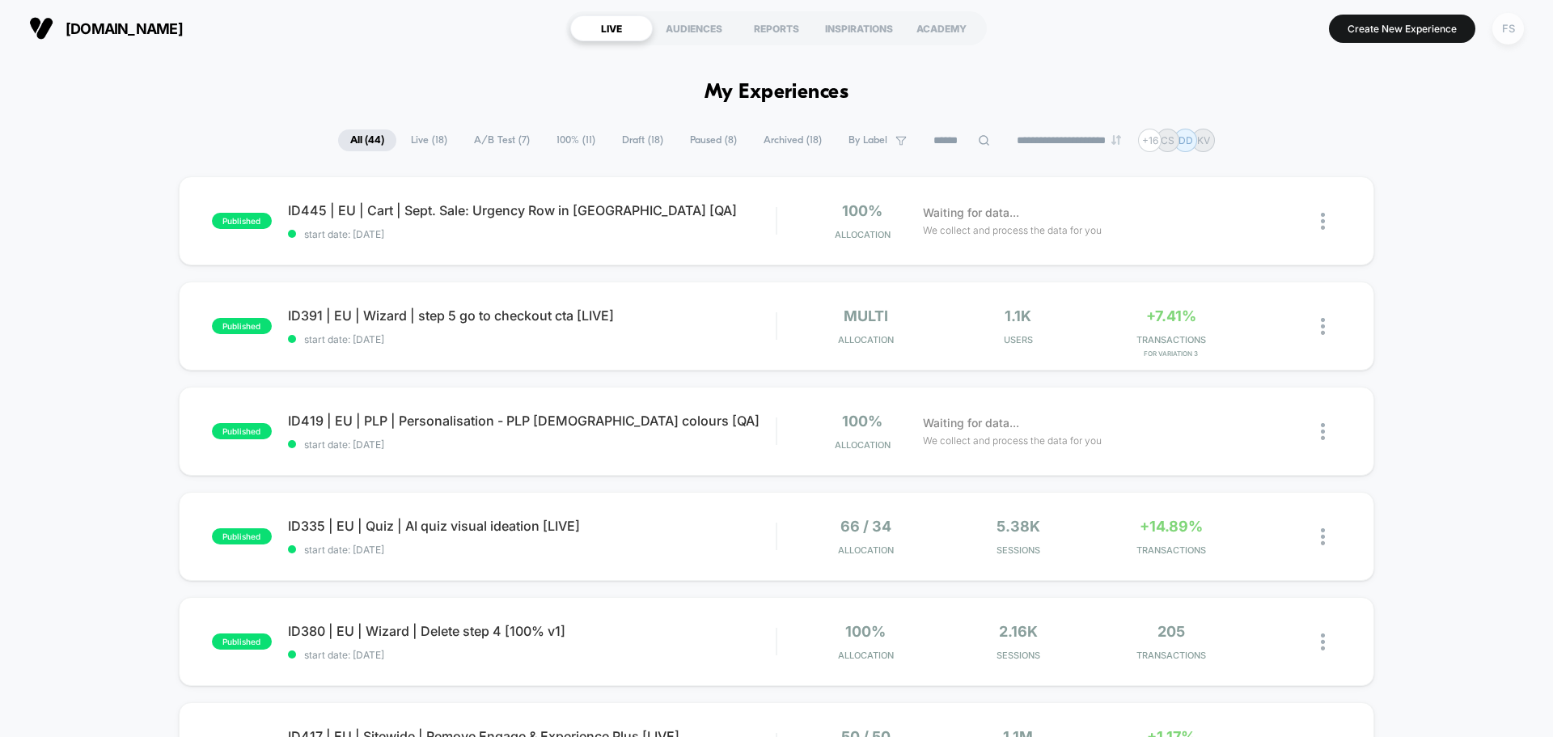
click at [1503, 42] on div "FS" at bounding box center [1508, 29] width 32 height 32
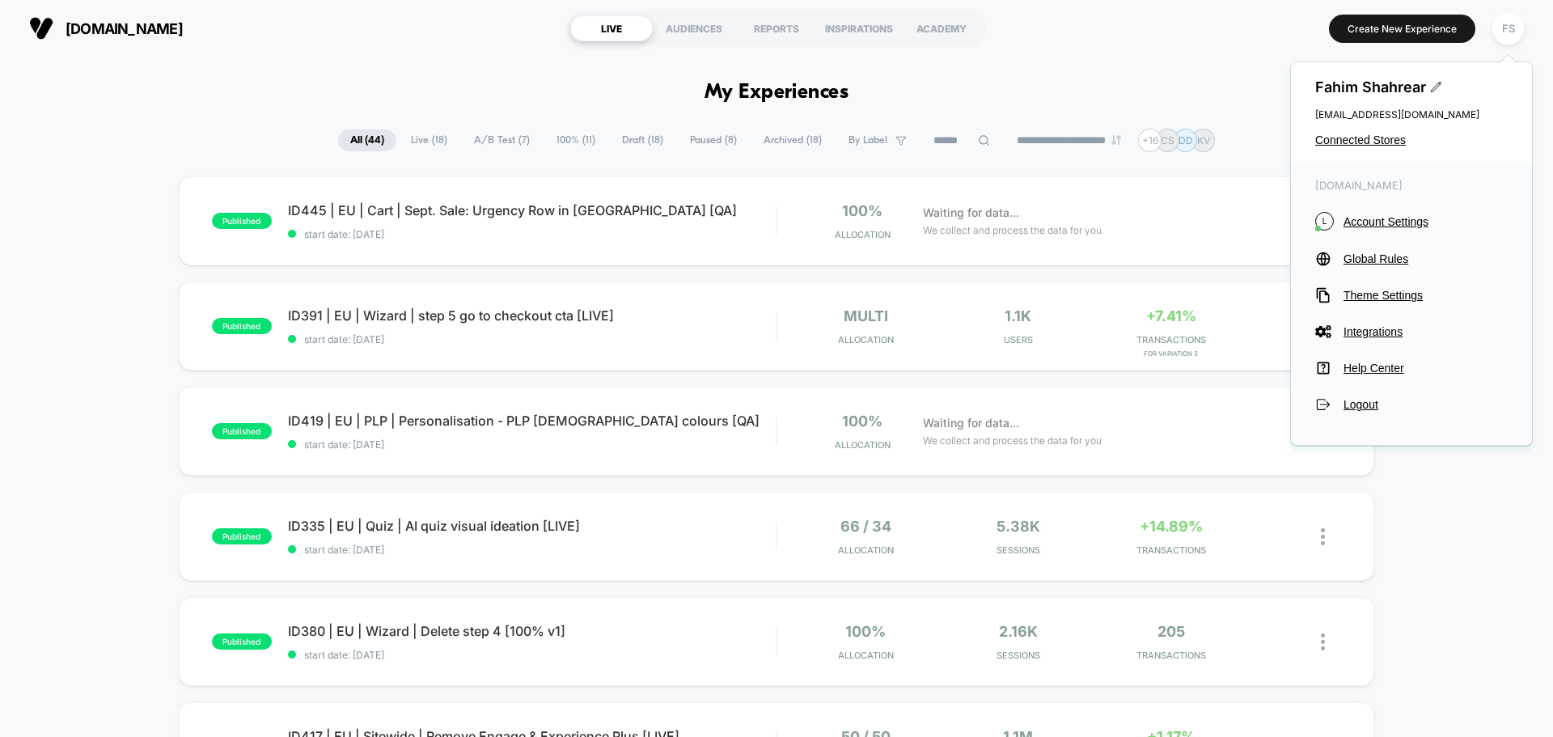
click at [1345, 121] on div "Fahim Shahrear [EMAIL_ADDRESS][DOMAIN_NAME] Connected Stores" at bounding box center [1411, 112] width 241 height 100
click at [1348, 147] on div "Fahim Shahrear [EMAIL_ADDRESS][DOMAIN_NAME] Connected Stores" at bounding box center [1411, 112] width 241 height 100
click at [1349, 146] on span "Connected Stores" at bounding box center [1411, 139] width 192 height 13
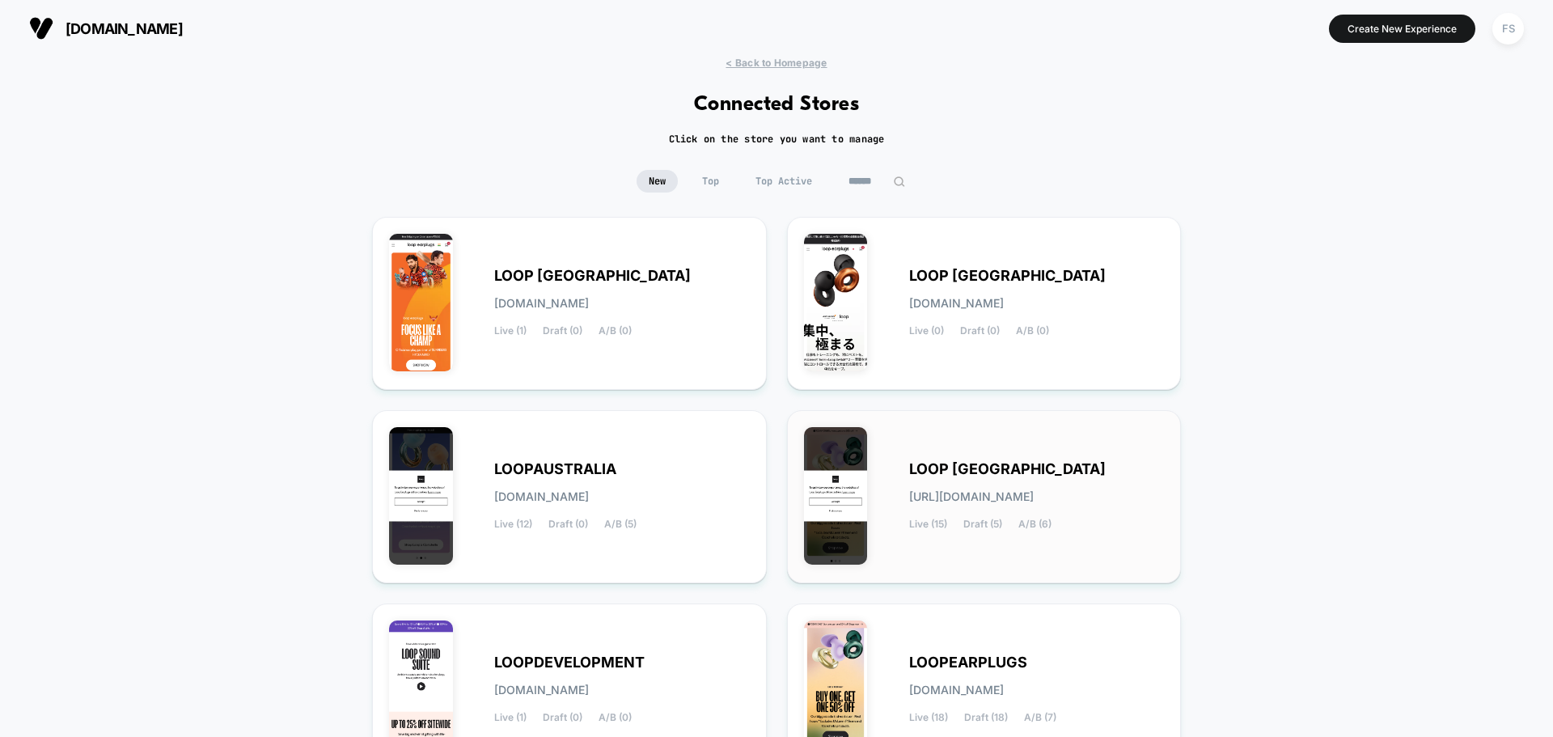
click at [1006, 504] on div "LOOP [GEOGRAPHIC_DATA] [URL][DOMAIN_NAME] Live (15) Draft (5) A/B (6)" at bounding box center [1037, 496] width 256 height 66
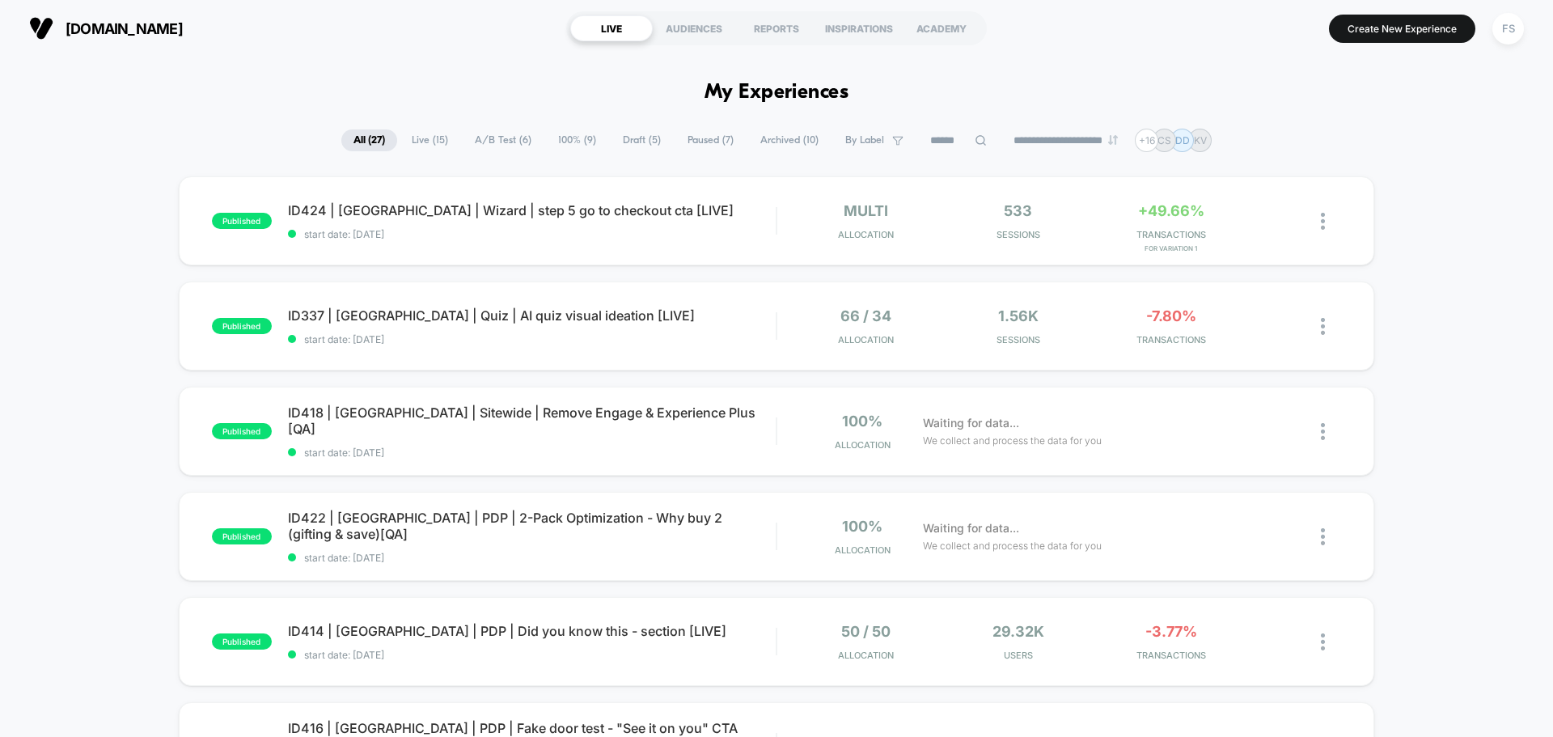
click at [1410, 10] on section "Create New Experience FS" at bounding box center [1281, 28] width 493 height 40
click at [1409, 27] on button "Create New Experience" at bounding box center [1402, 29] width 146 height 28
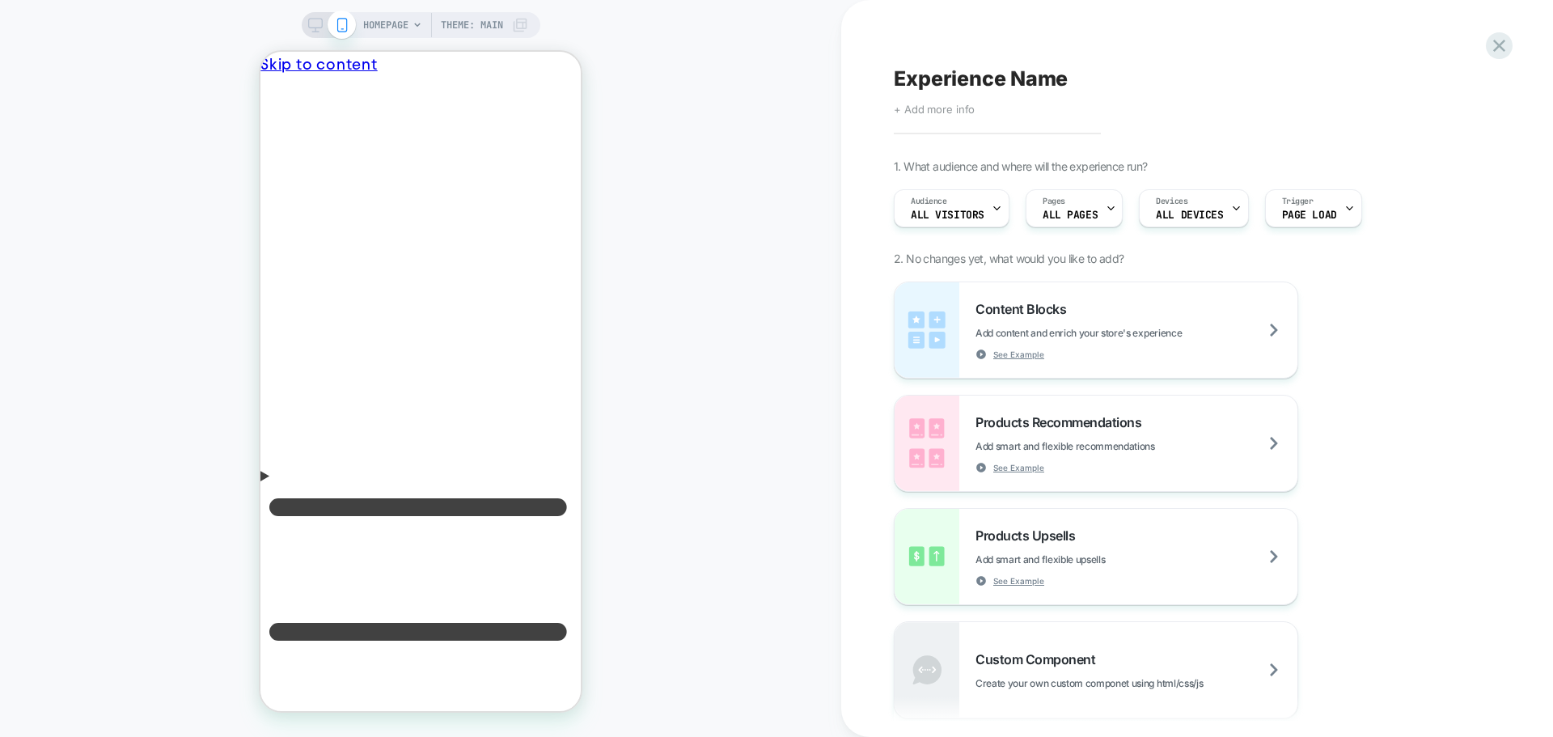
click at [959, 111] on span "+ Add more info" at bounding box center [934, 109] width 81 height 13
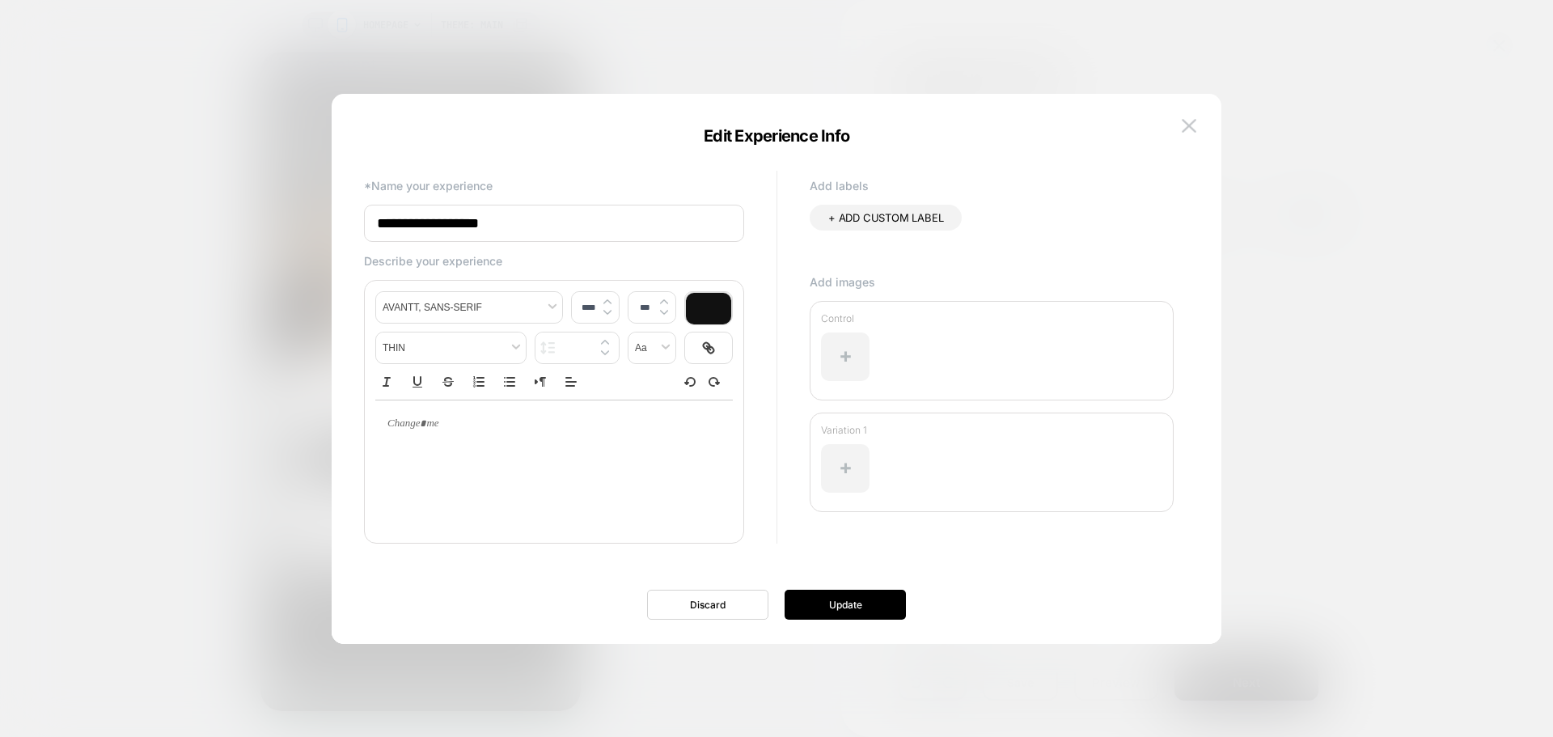
drag, startPoint x: 609, startPoint y: 216, endPoint x: 218, endPoint y: 212, distance: 391.4
click at [218, 212] on body "HOMEPAGE Theme: MAIN Experience Name Click to edit experience details + Add mor…" at bounding box center [776, 368] width 1553 height 737
click at [542, 226] on input "**********" at bounding box center [554, 223] width 380 height 37
drag, startPoint x: 542, startPoint y: 226, endPoint x: 357, endPoint y: 228, distance: 185.2
click at [357, 228] on div "**********" at bounding box center [768, 367] width 825 height 401
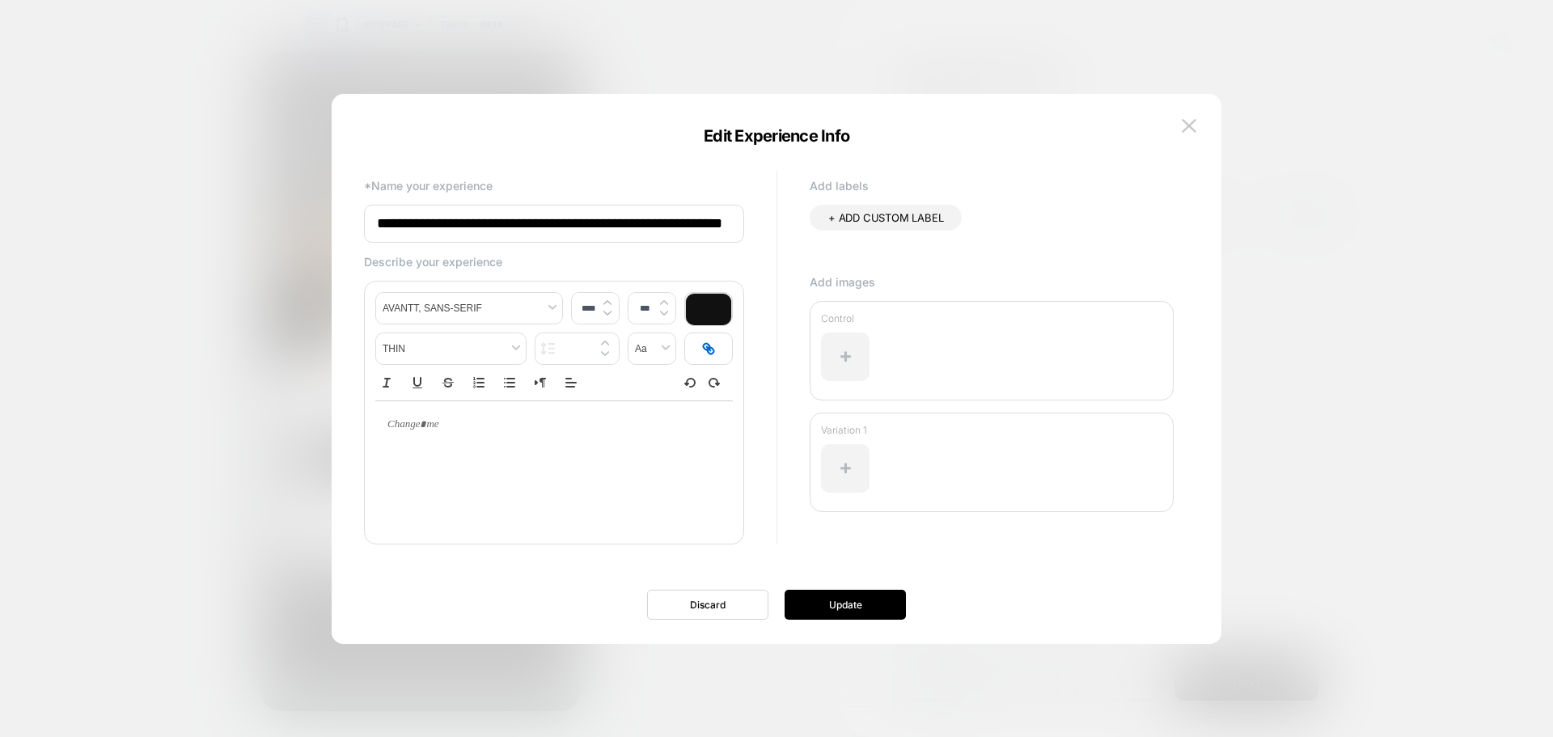
scroll to position [0, 59]
type input "**********"
click at [885, 602] on button "Update" at bounding box center [844, 604] width 121 height 30
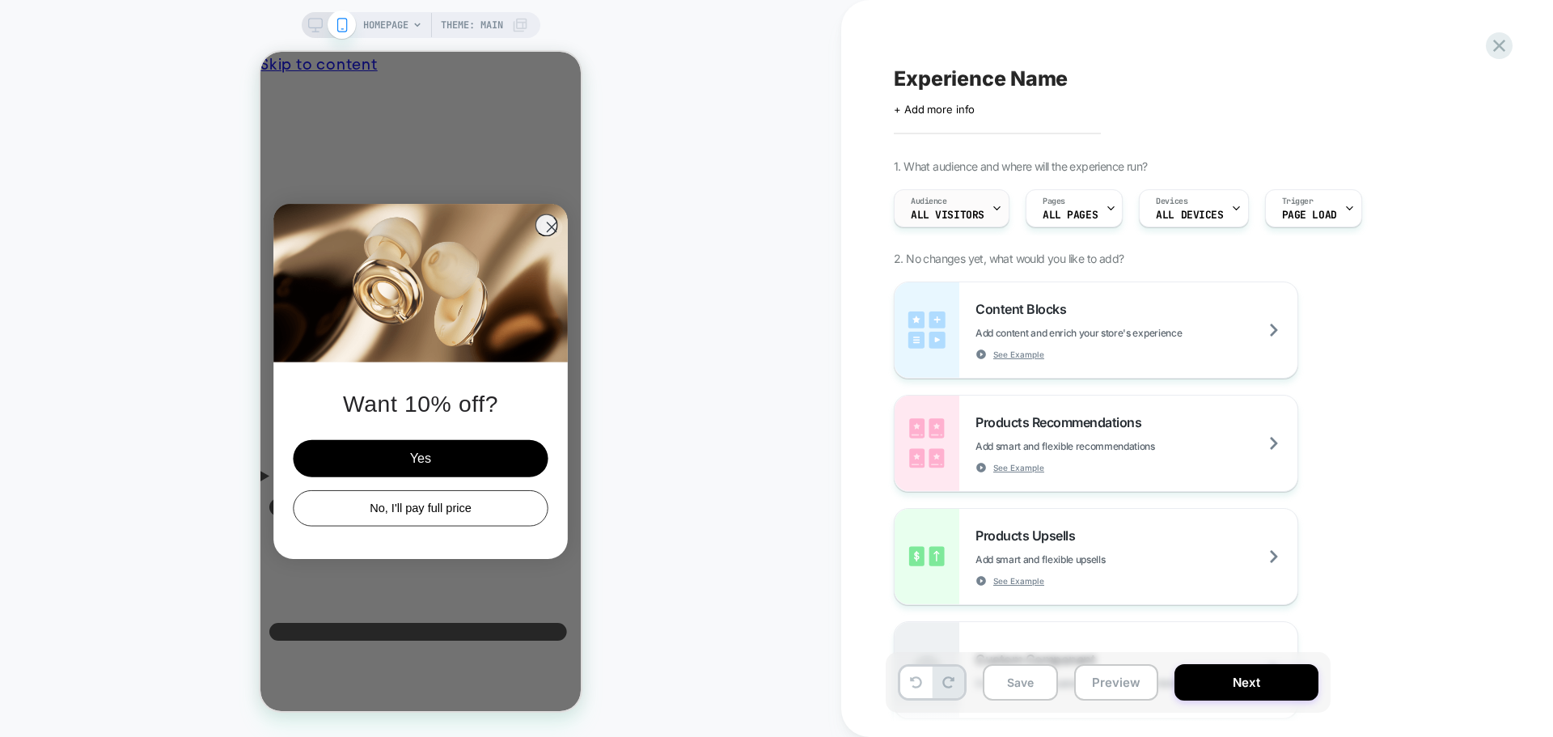
click at [982, 217] on div "Audience All Visitors" at bounding box center [947, 208] width 106 height 36
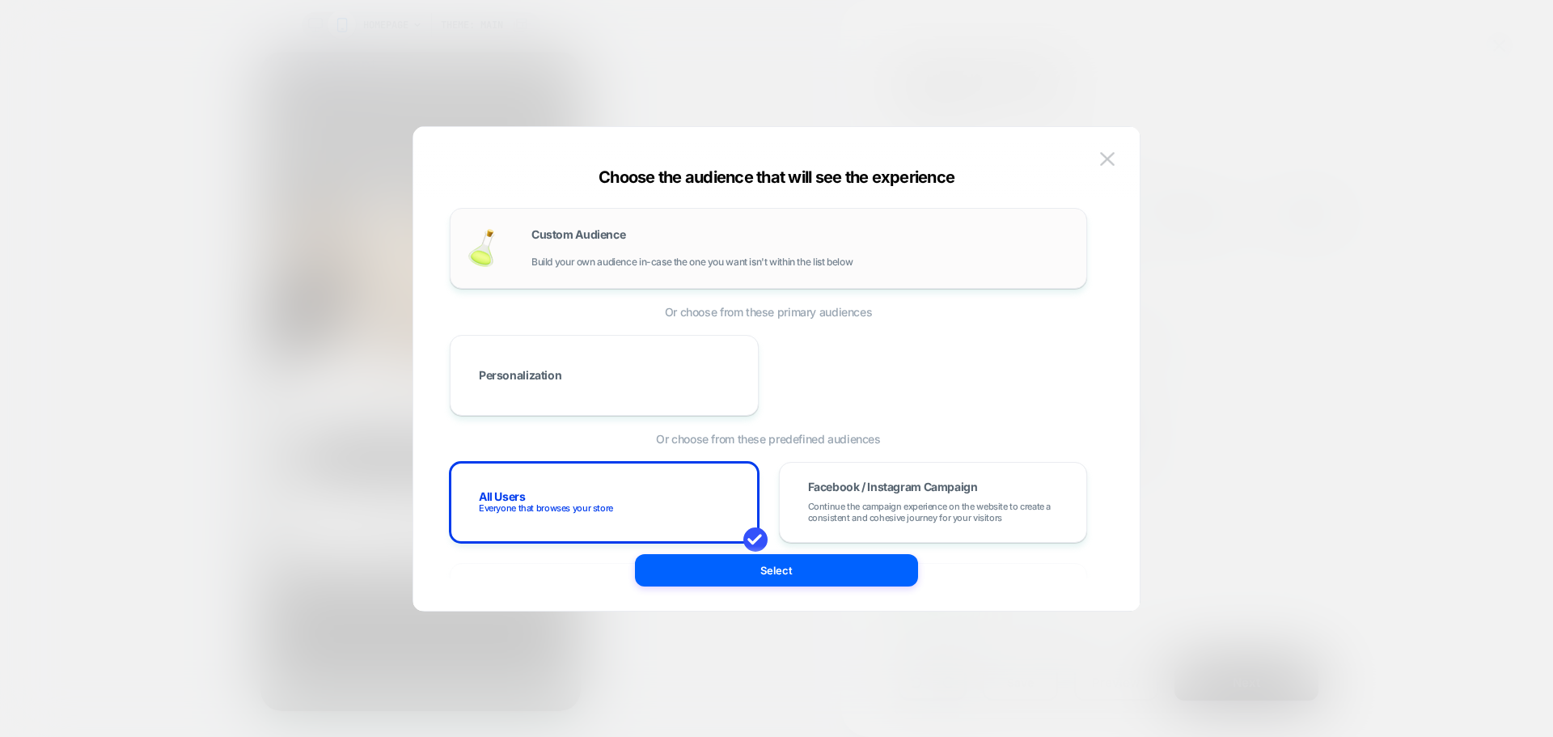
click at [536, 248] on div "Custom Audience Build your own audience in-case the one you want isn't within t…" at bounding box center [800, 248] width 539 height 39
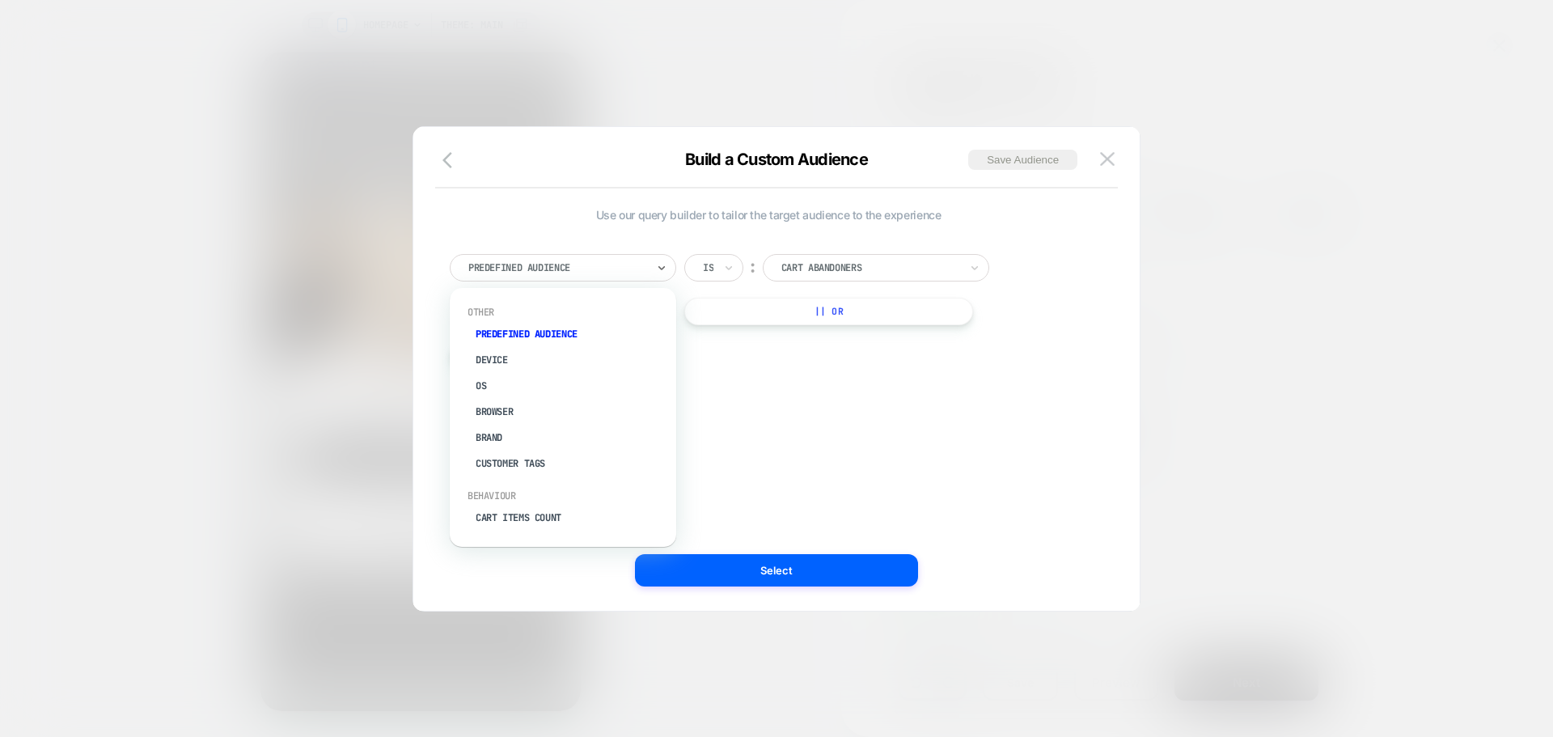
click at [611, 264] on div at bounding box center [557, 267] width 178 height 15
type input "***"
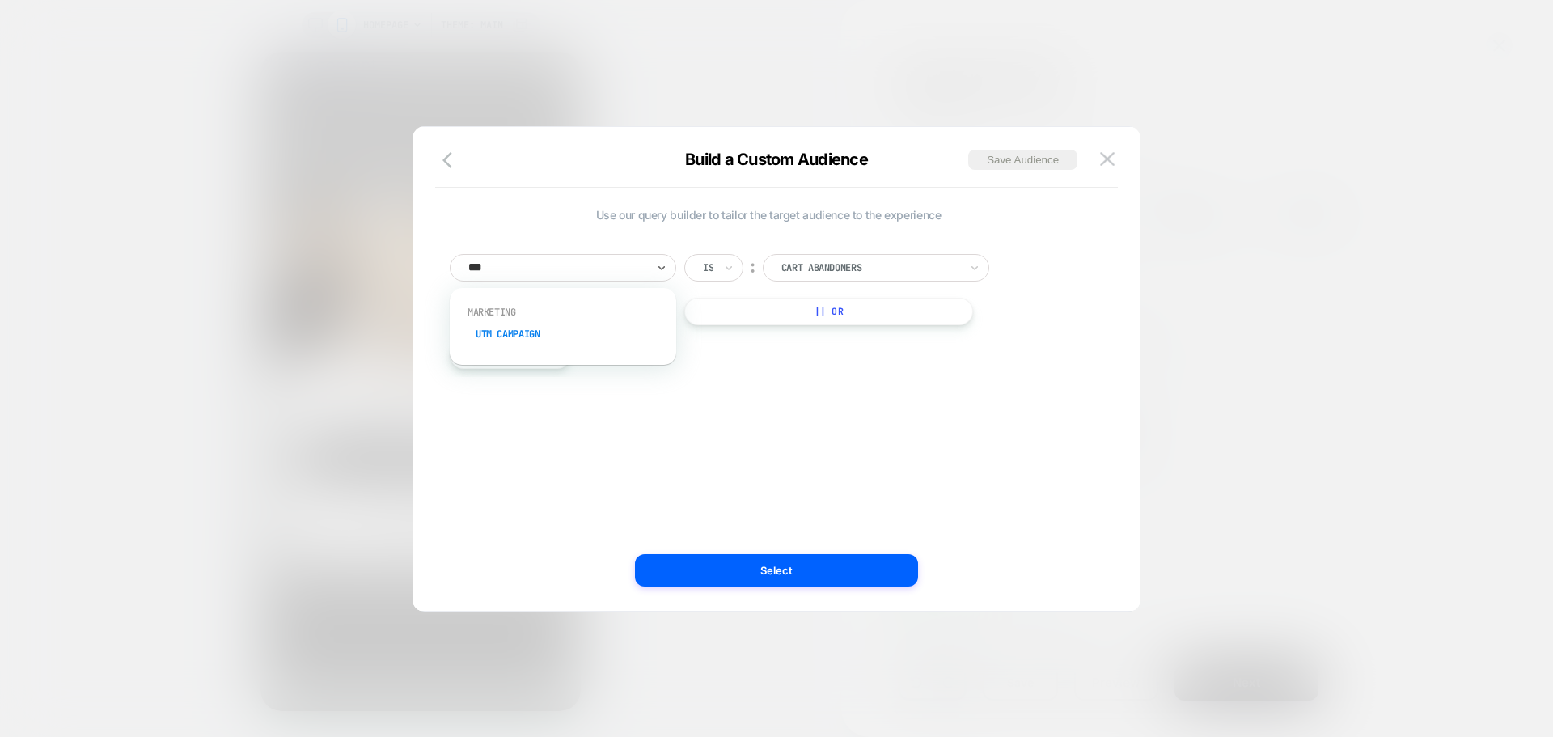
click at [539, 332] on div "UTM Campaign" at bounding box center [571, 334] width 210 height 26
click at [778, 275] on input at bounding box center [864, 267] width 202 height 27
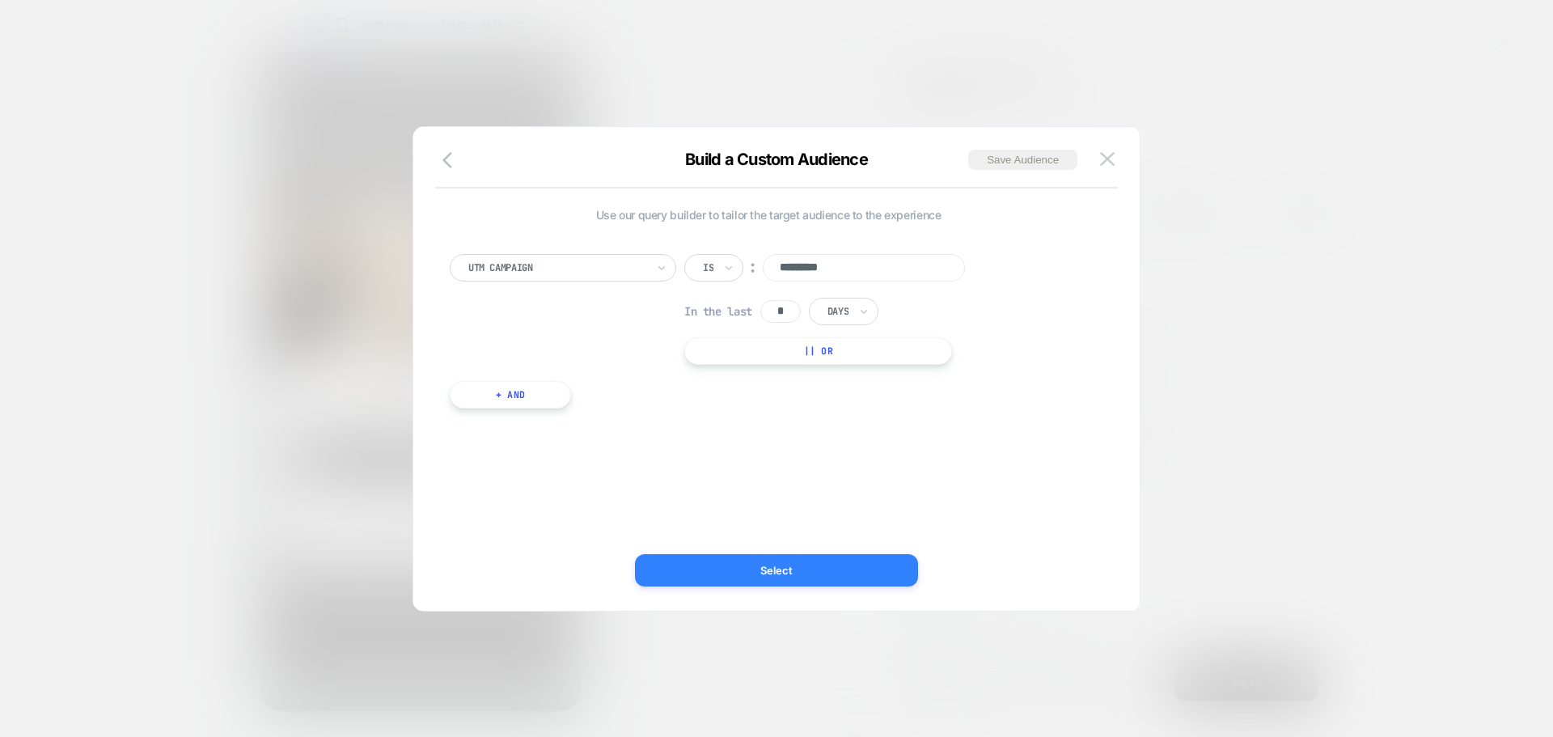
type input "*********"
click at [770, 567] on button "Select" at bounding box center [776, 570] width 283 height 32
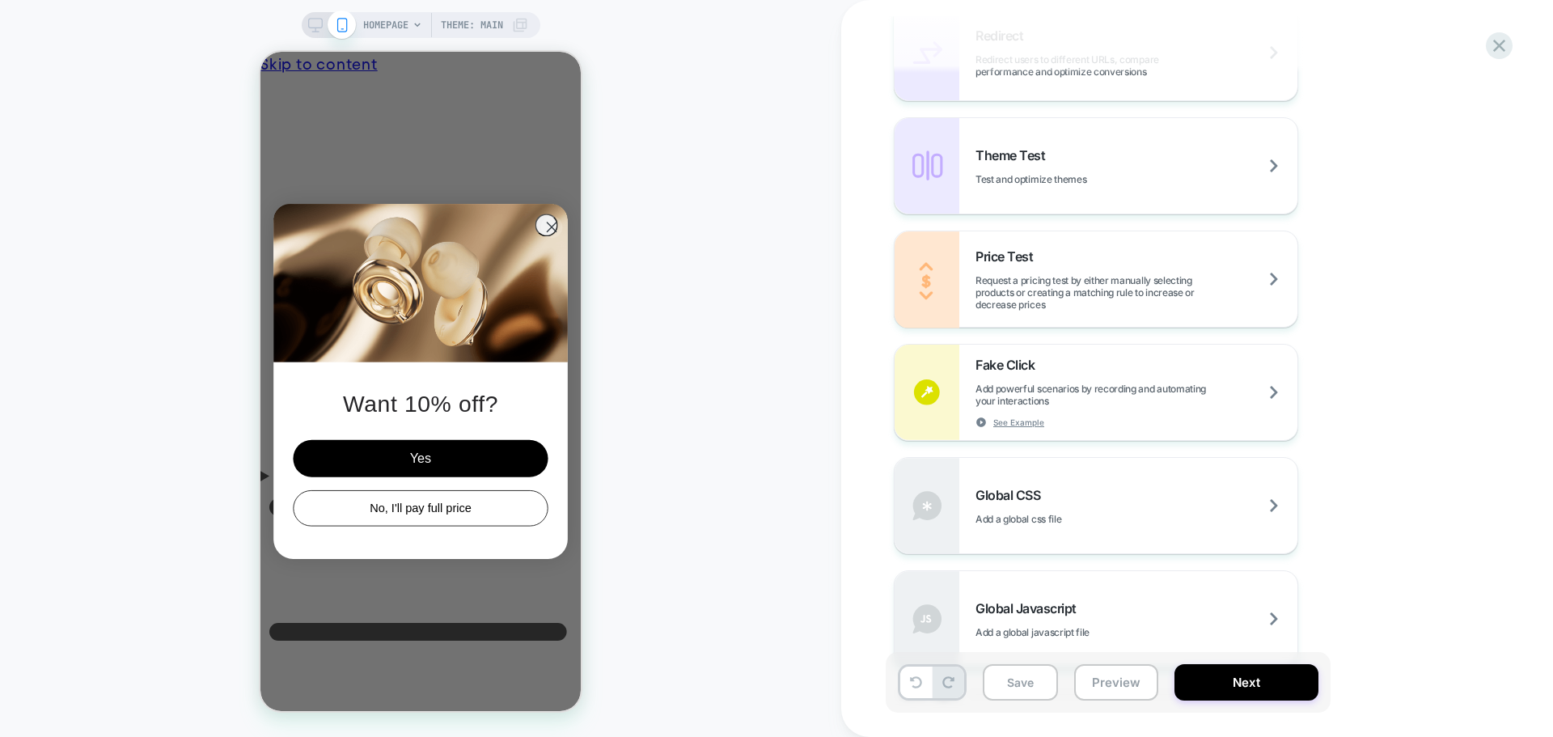
scroll to position [890, 0]
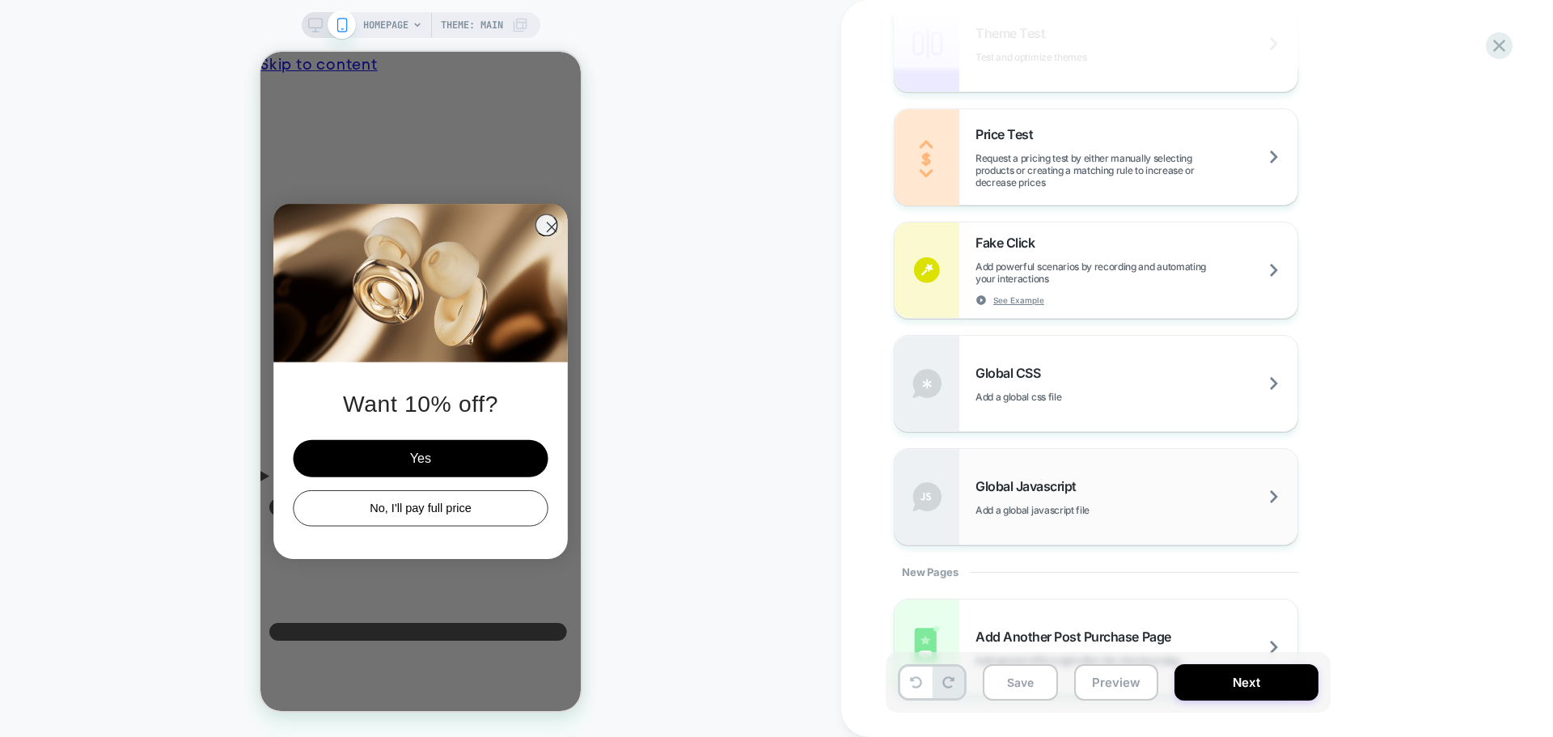
click at [1035, 480] on span "Global Javascript" at bounding box center [1029, 486] width 109 height 16
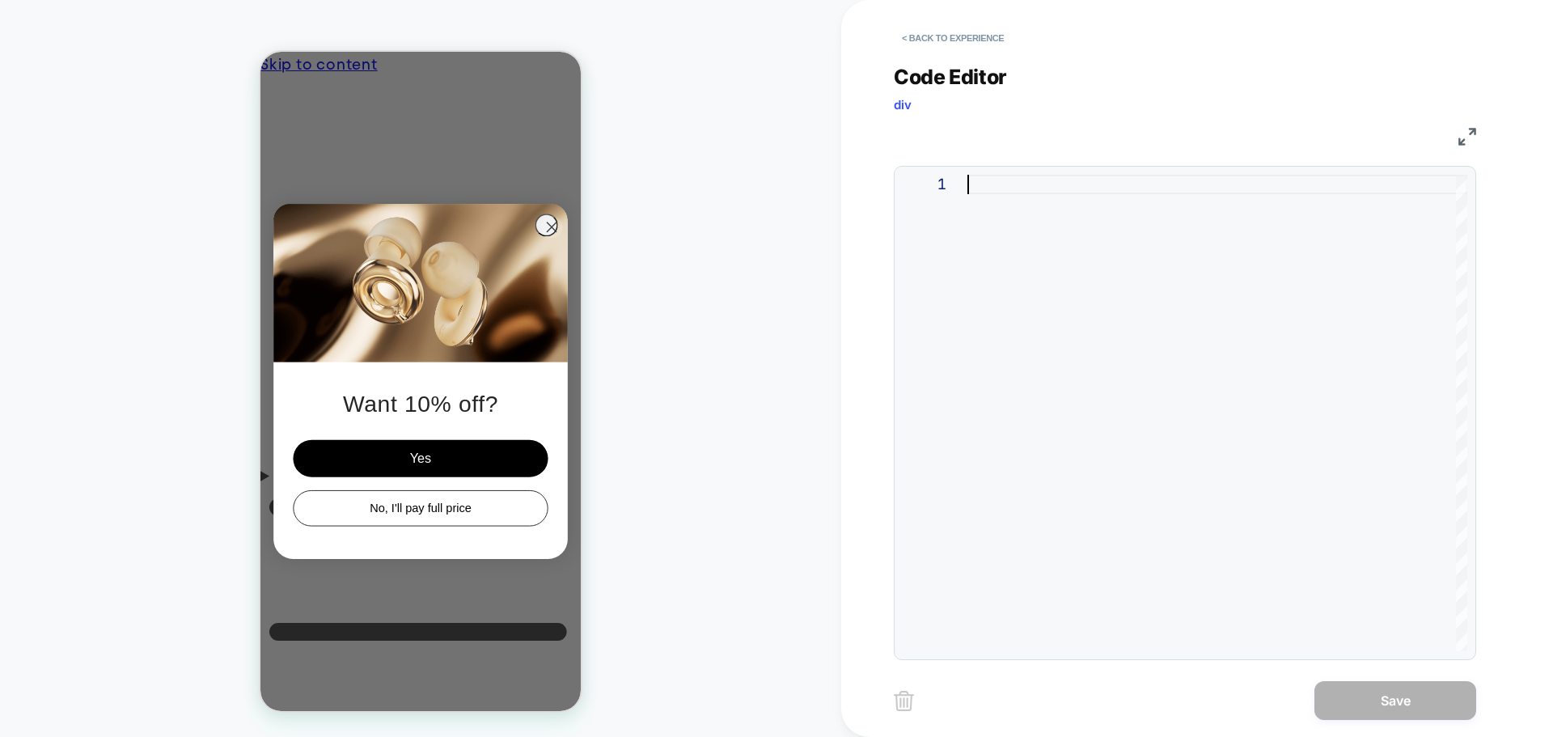
click at [1065, 254] on div at bounding box center [1217, 413] width 500 height 476
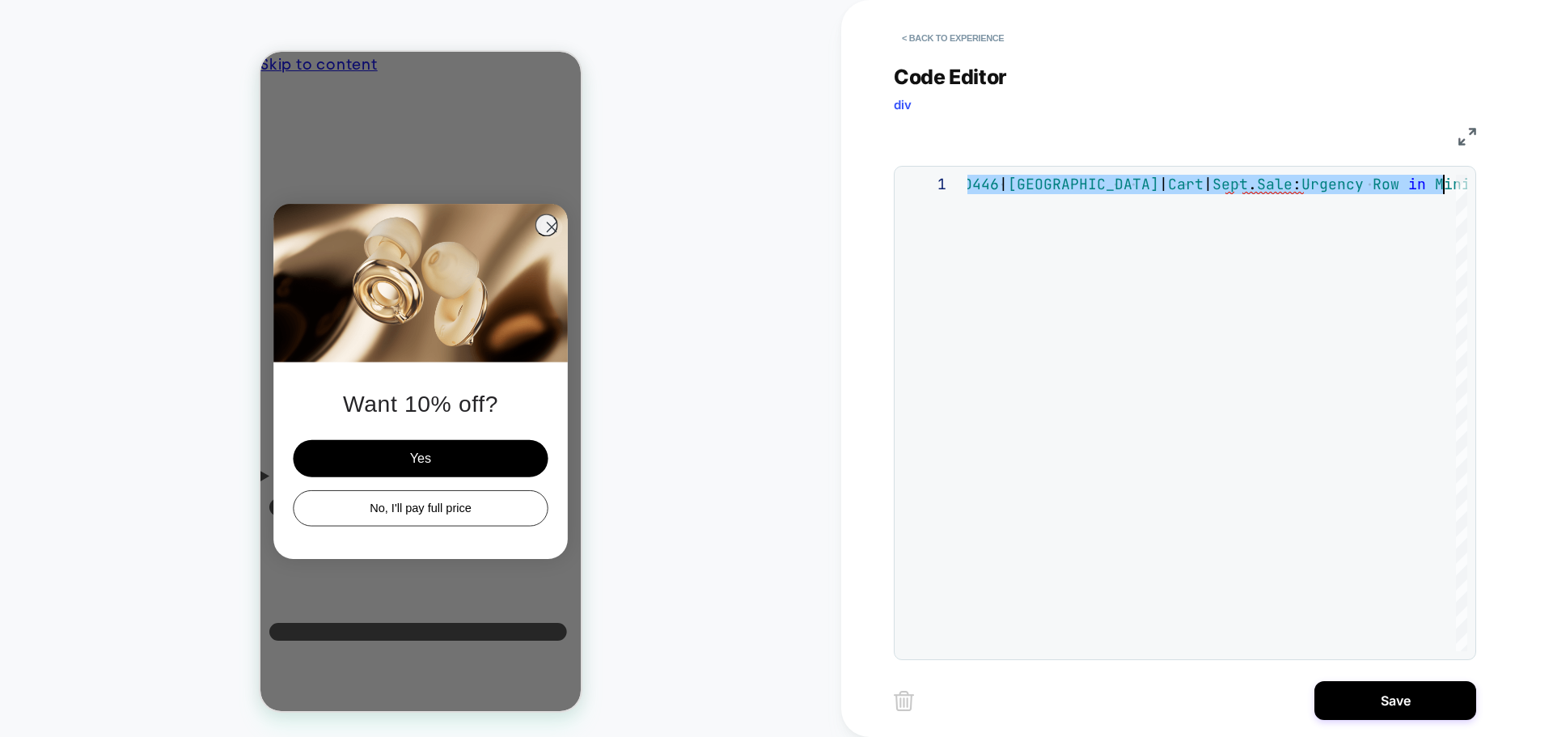
type textarea "**********"
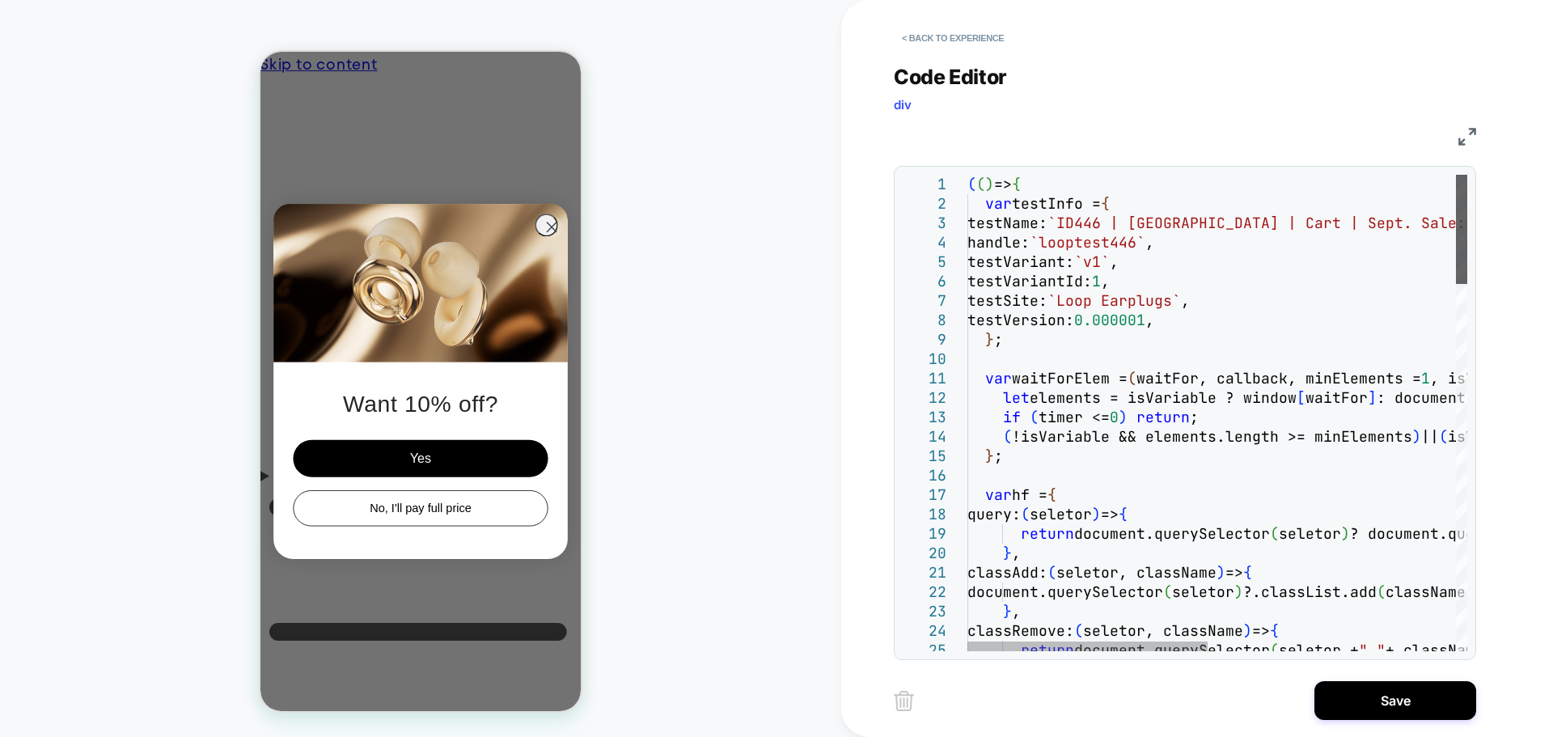
click at [1467, 175] on div at bounding box center [1461, 229] width 11 height 109
click at [1350, 701] on button "Save" at bounding box center [1395, 700] width 162 height 39
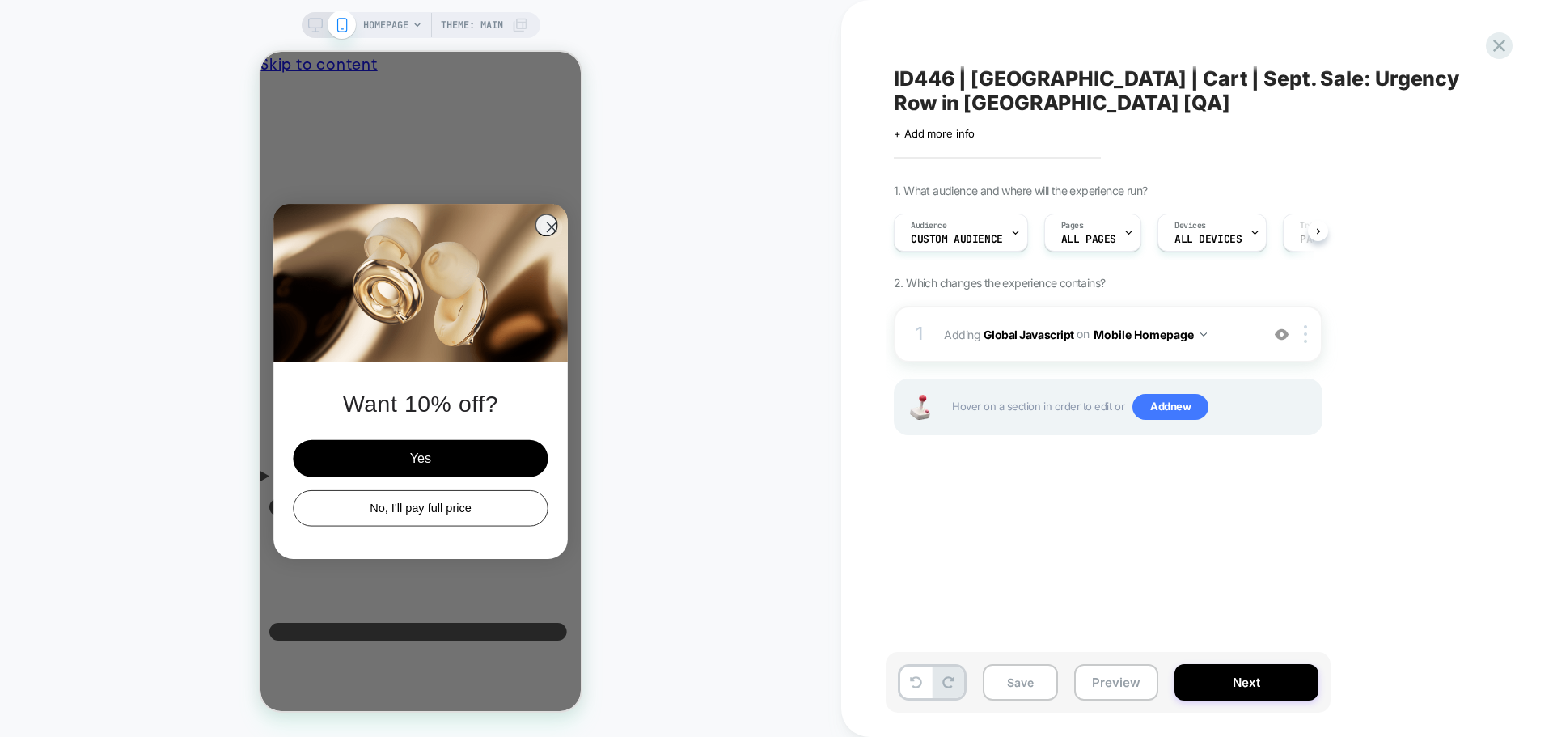
scroll to position [0, 1]
click at [1181, 332] on button "Mobile Homepage" at bounding box center [1149, 334] width 113 height 23
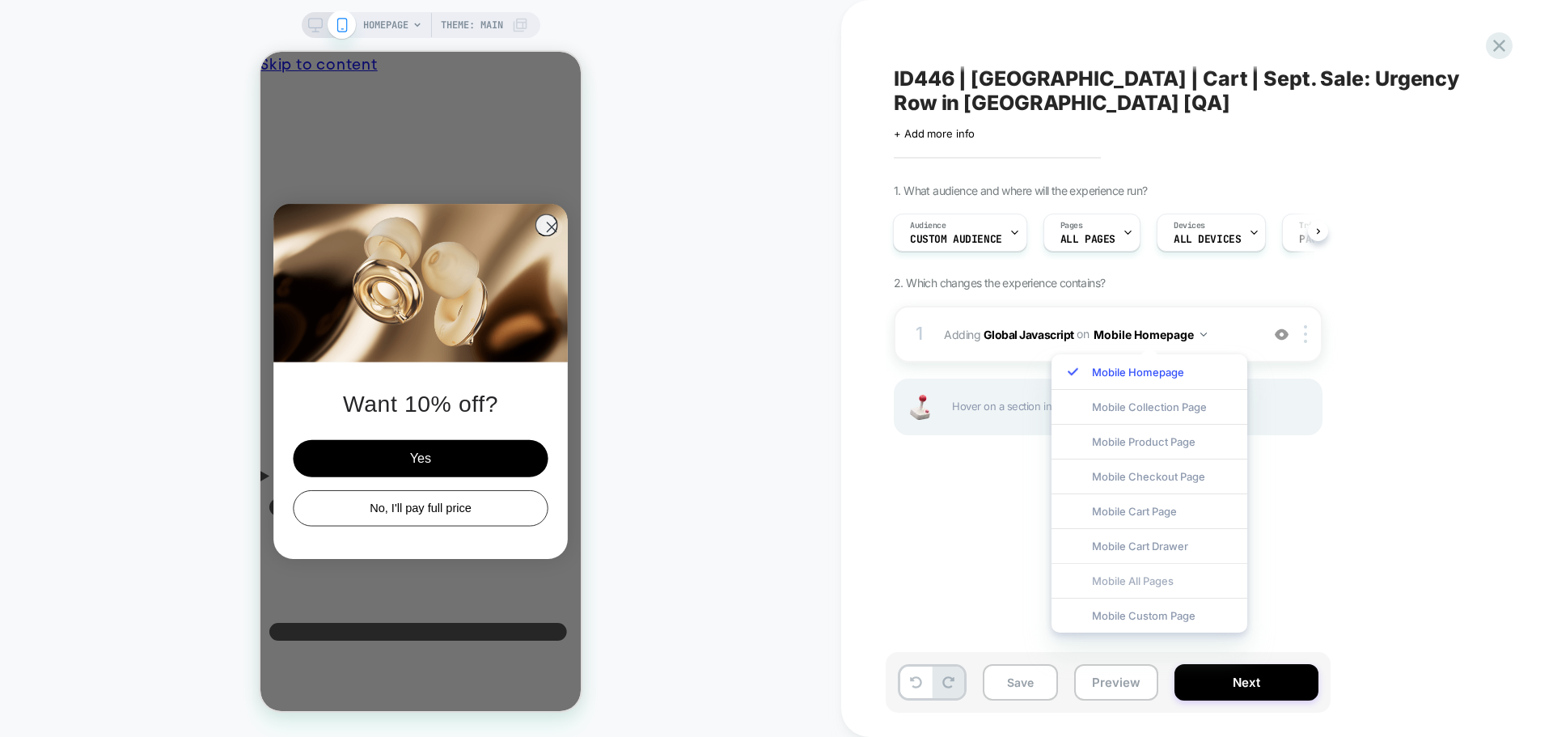
click at [1135, 585] on div "Mobile All Pages" at bounding box center [1149, 580] width 196 height 35
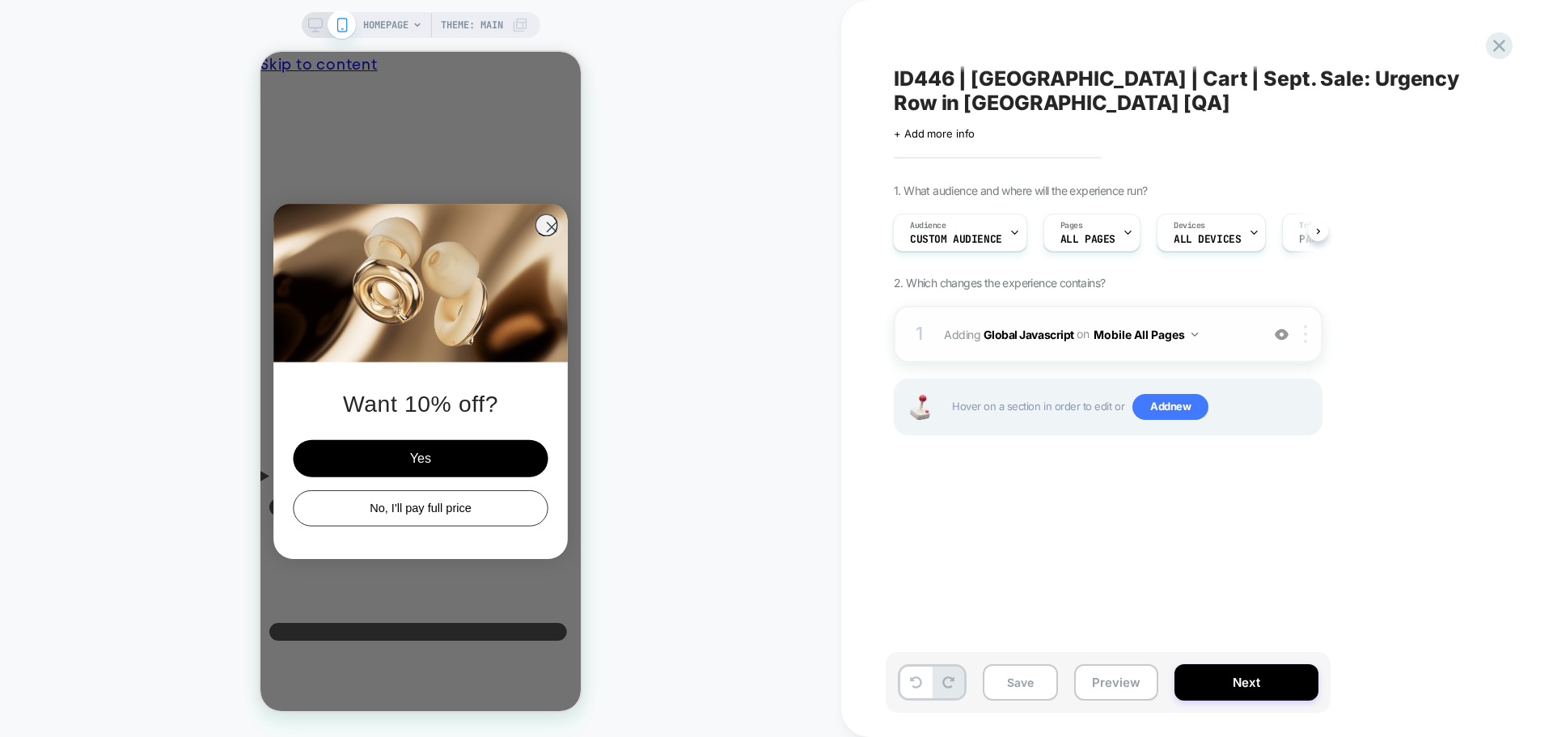
click at [1310, 331] on div at bounding box center [1308, 334] width 27 height 18
click at [1308, 335] on div at bounding box center [1308, 334] width 27 height 18
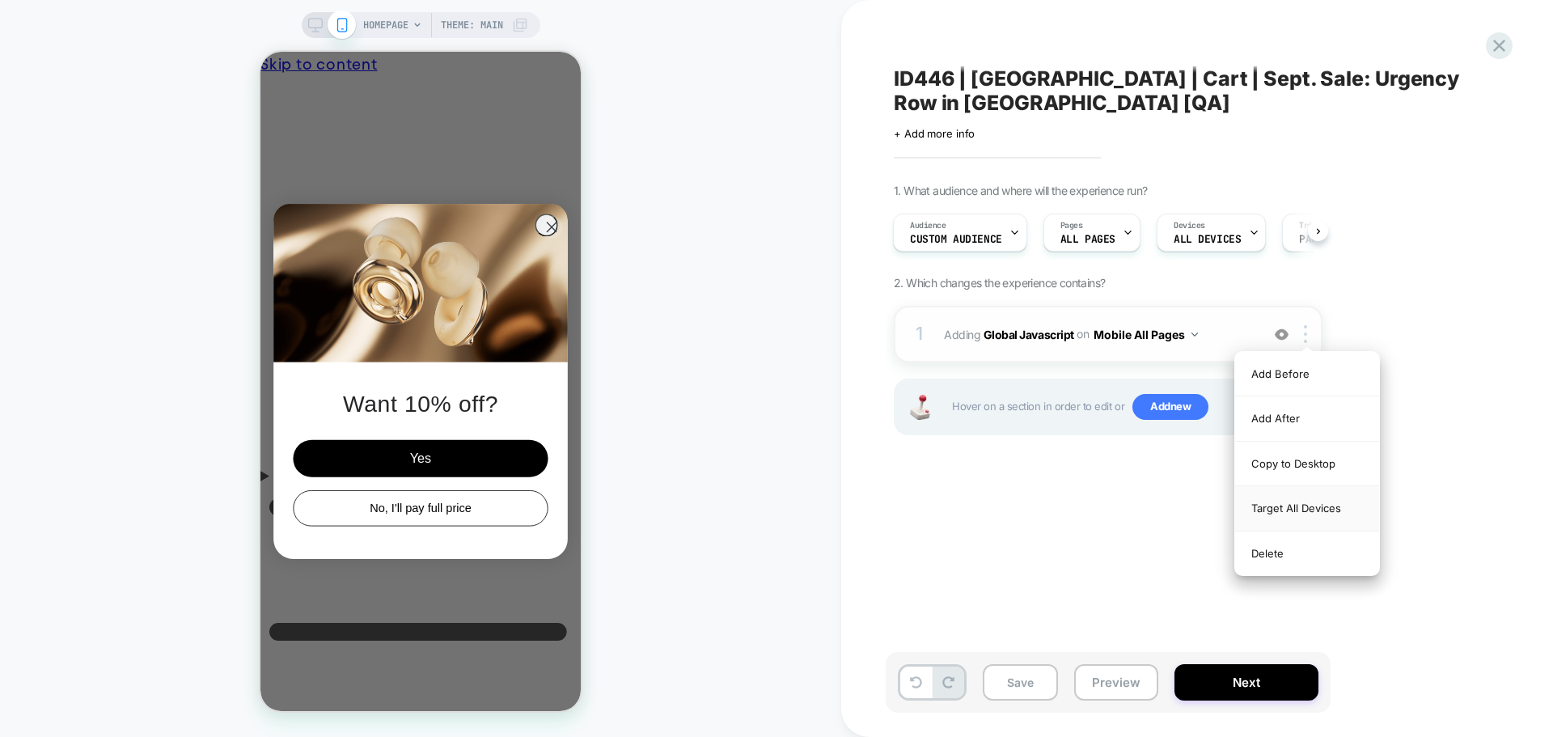
click at [1293, 508] on div "Target All Devices" at bounding box center [1307, 508] width 144 height 44
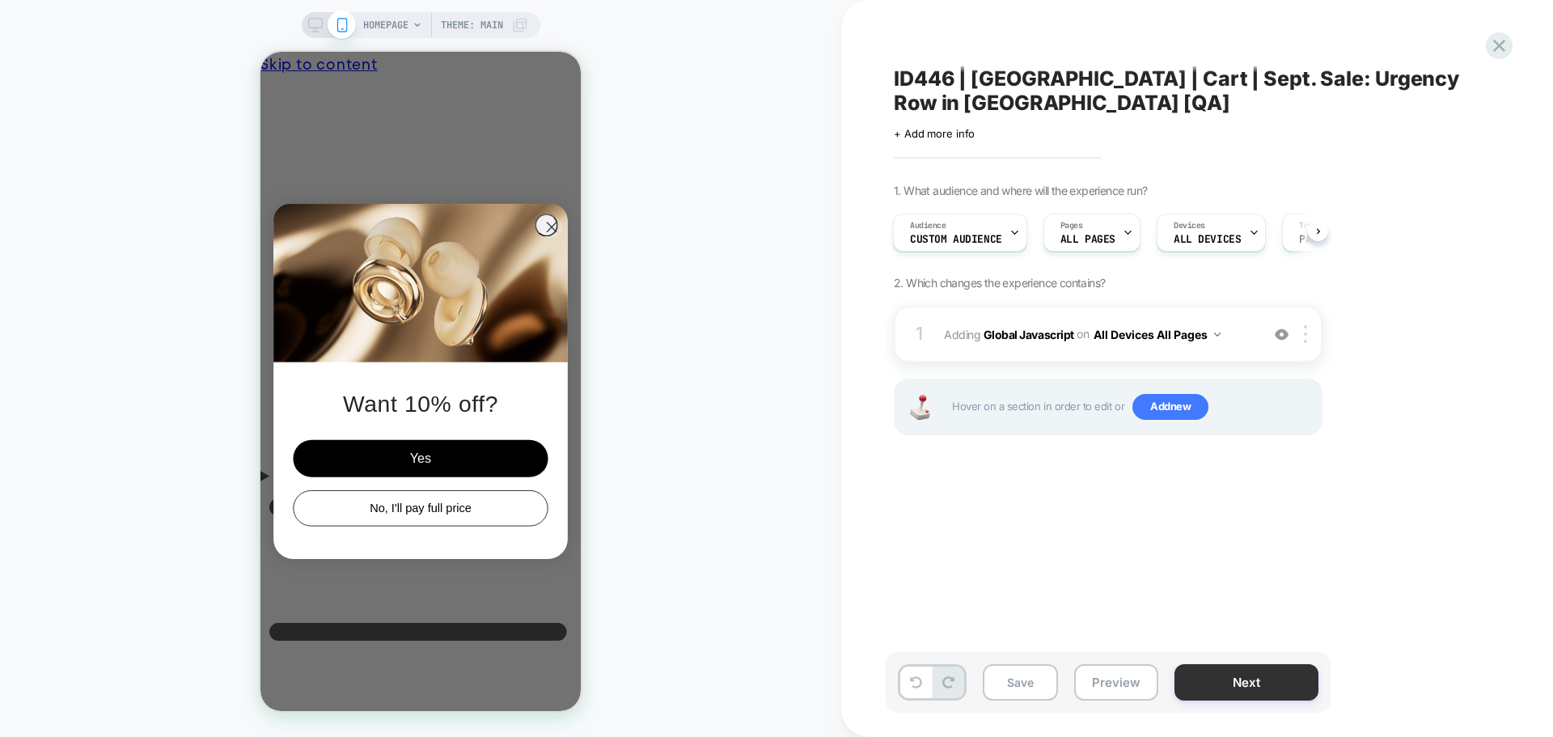
click at [1265, 676] on button "Next" at bounding box center [1246, 682] width 144 height 36
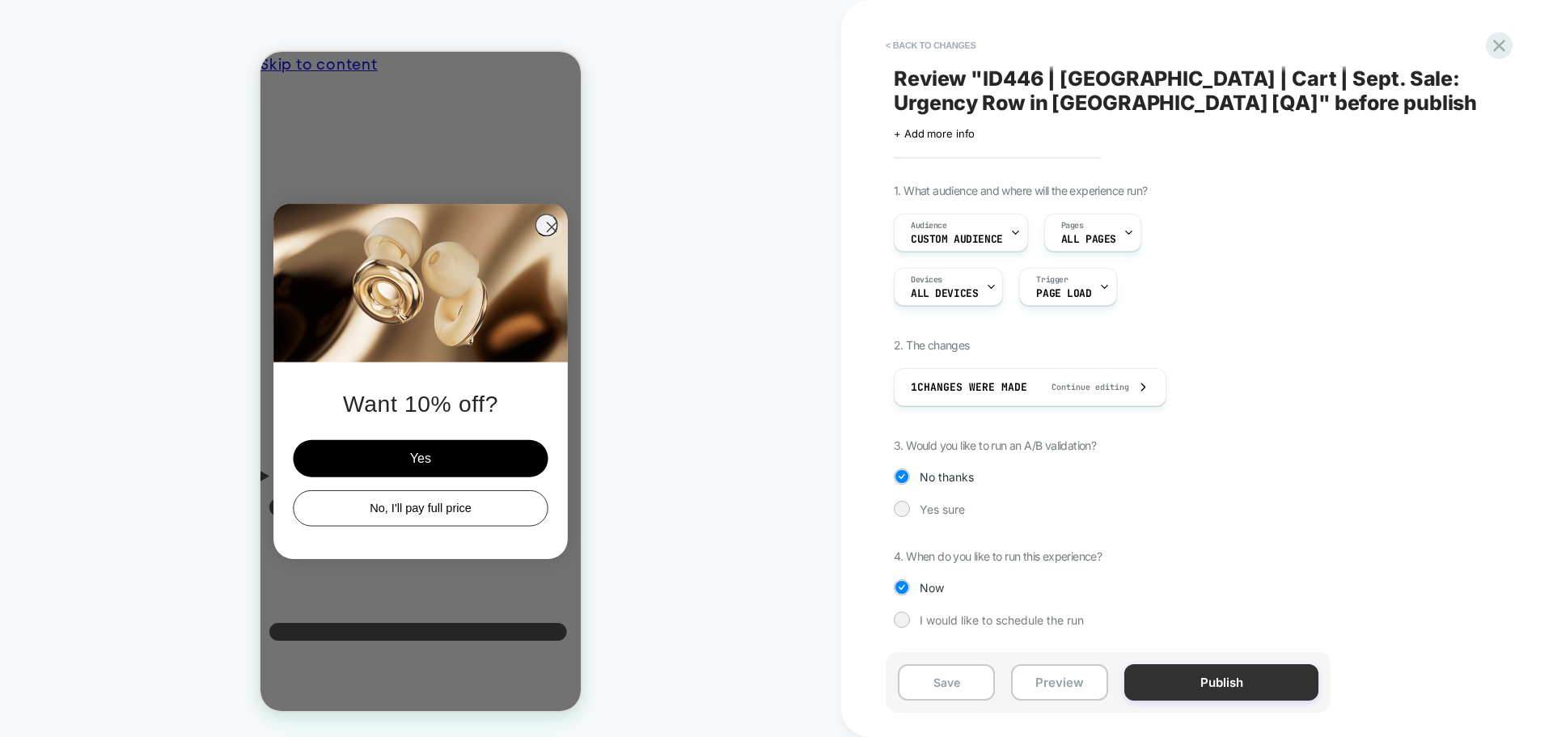
click at [1176, 686] on button "Publish" at bounding box center [1221, 682] width 194 height 36
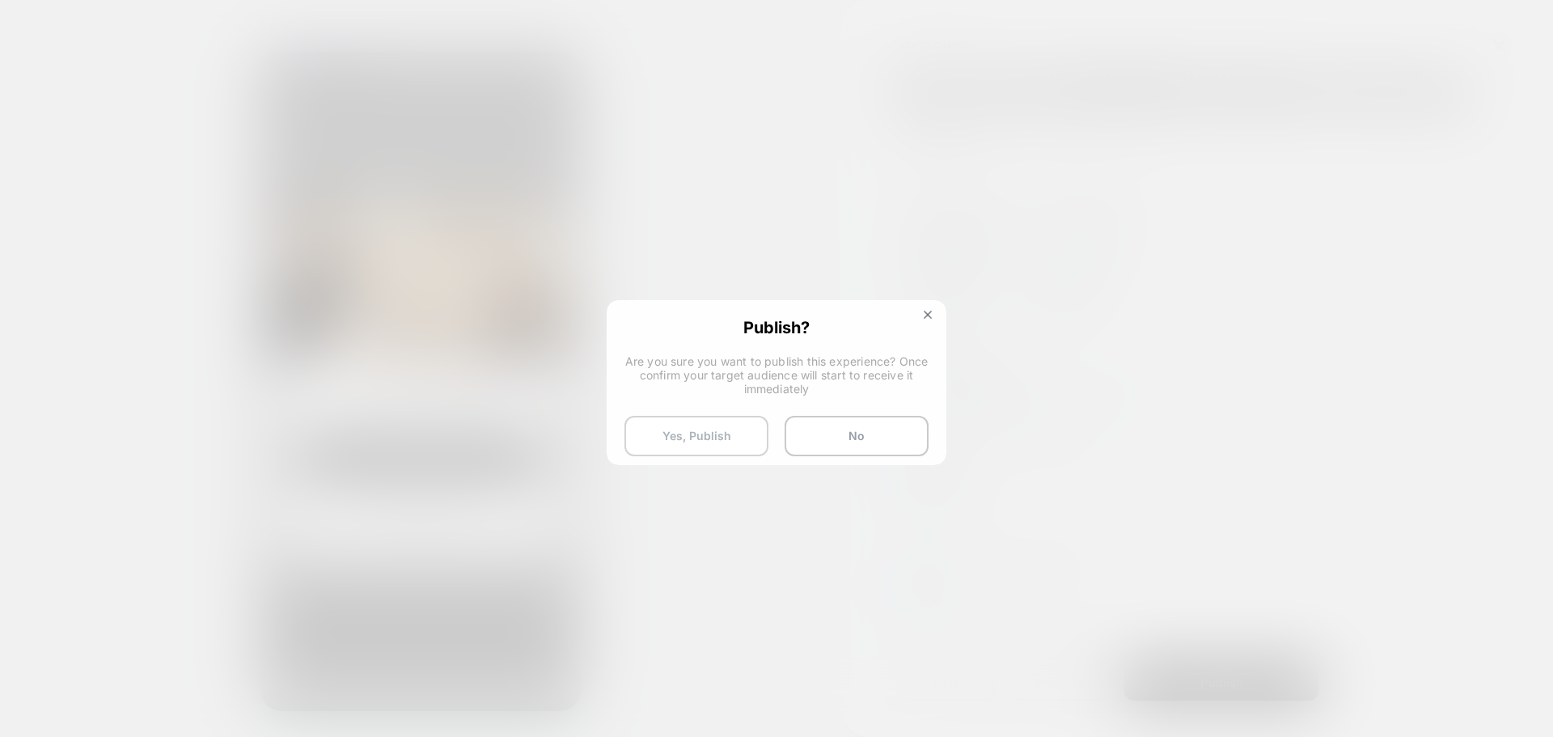
click at [654, 435] on button "Yes, Publish" at bounding box center [696, 436] width 144 height 40
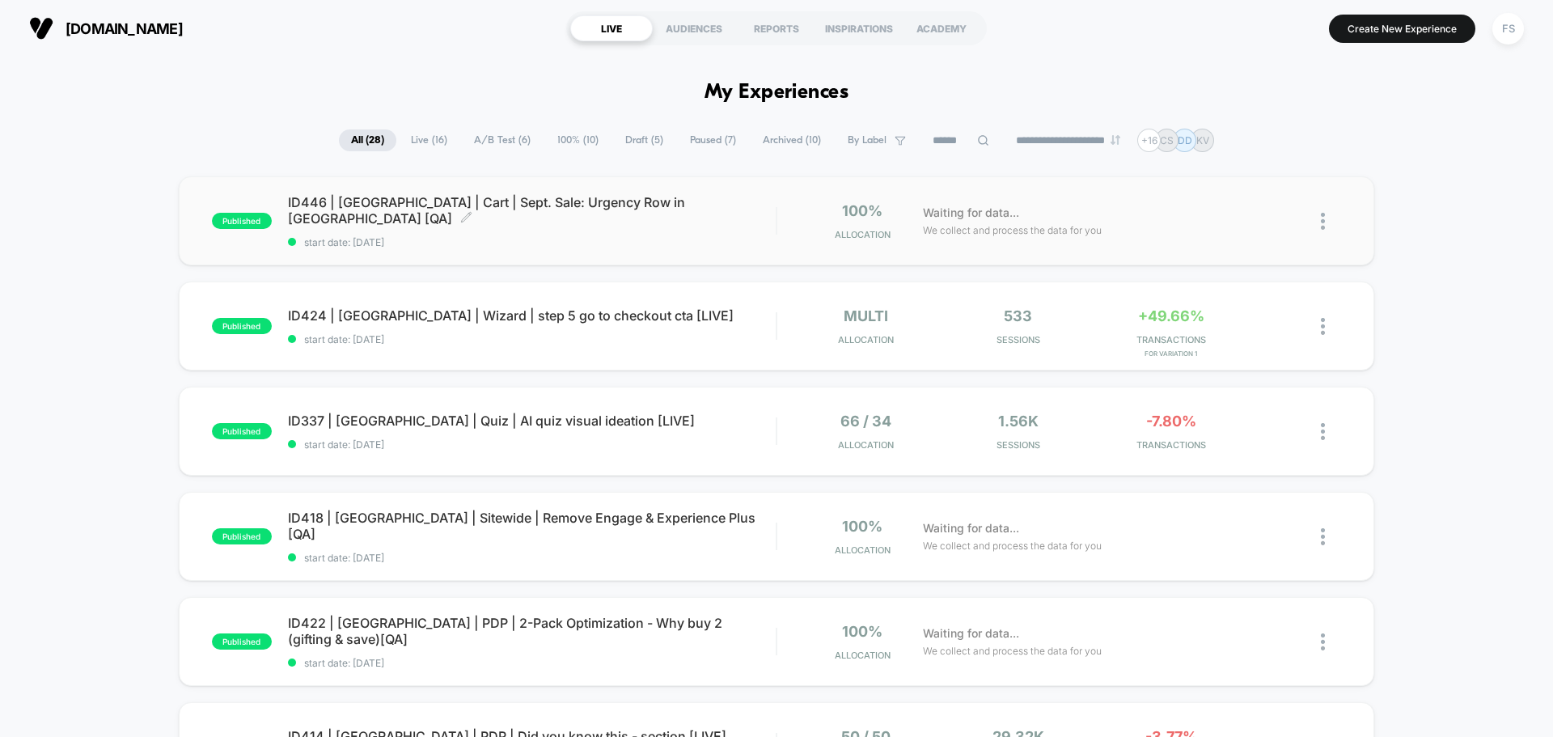
click at [456, 203] on span "ID446 | [GEOGRAPHIC_DATA] | Cart | Sept. Sale: Urgency Row in Minicart [QA] Cli…" at bounding box center [532, 210] width 488 height 32
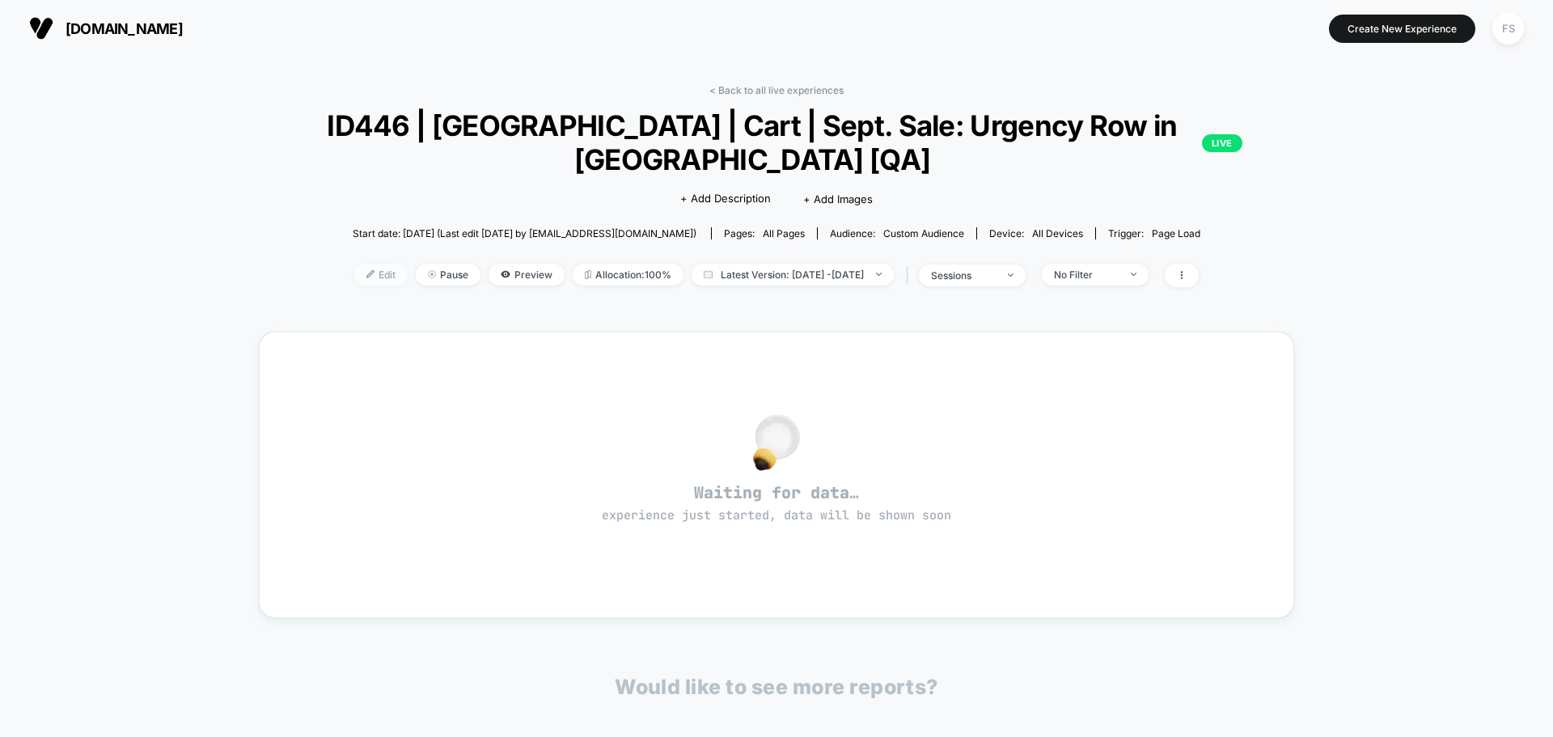
click at [361, 268] on span "Edit" at bounding box center [380, 275] width 53 height 22
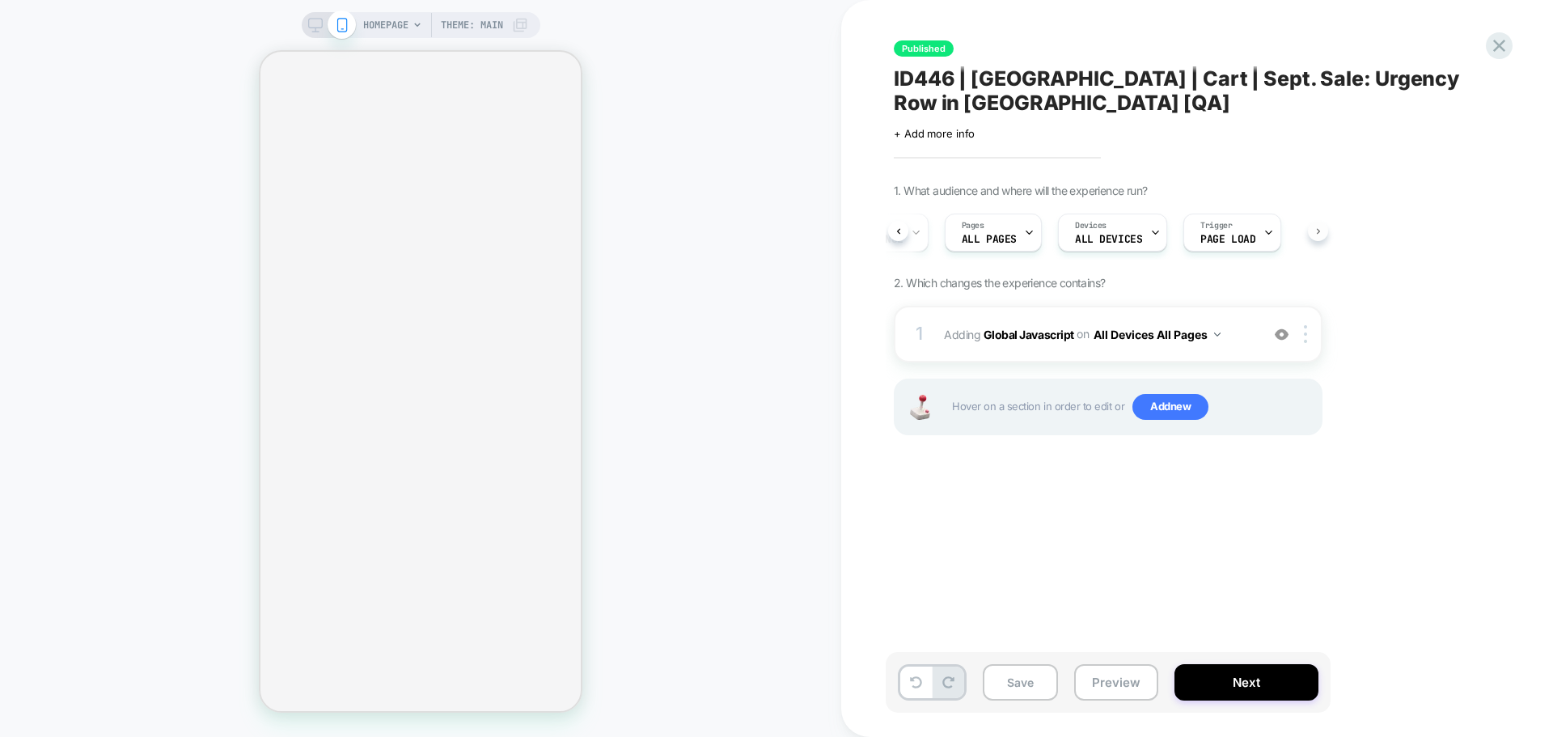
scroll to position [0, 101]
click at [1261, 231] on icon at bounding box center [1266, 232] width 11 height 11
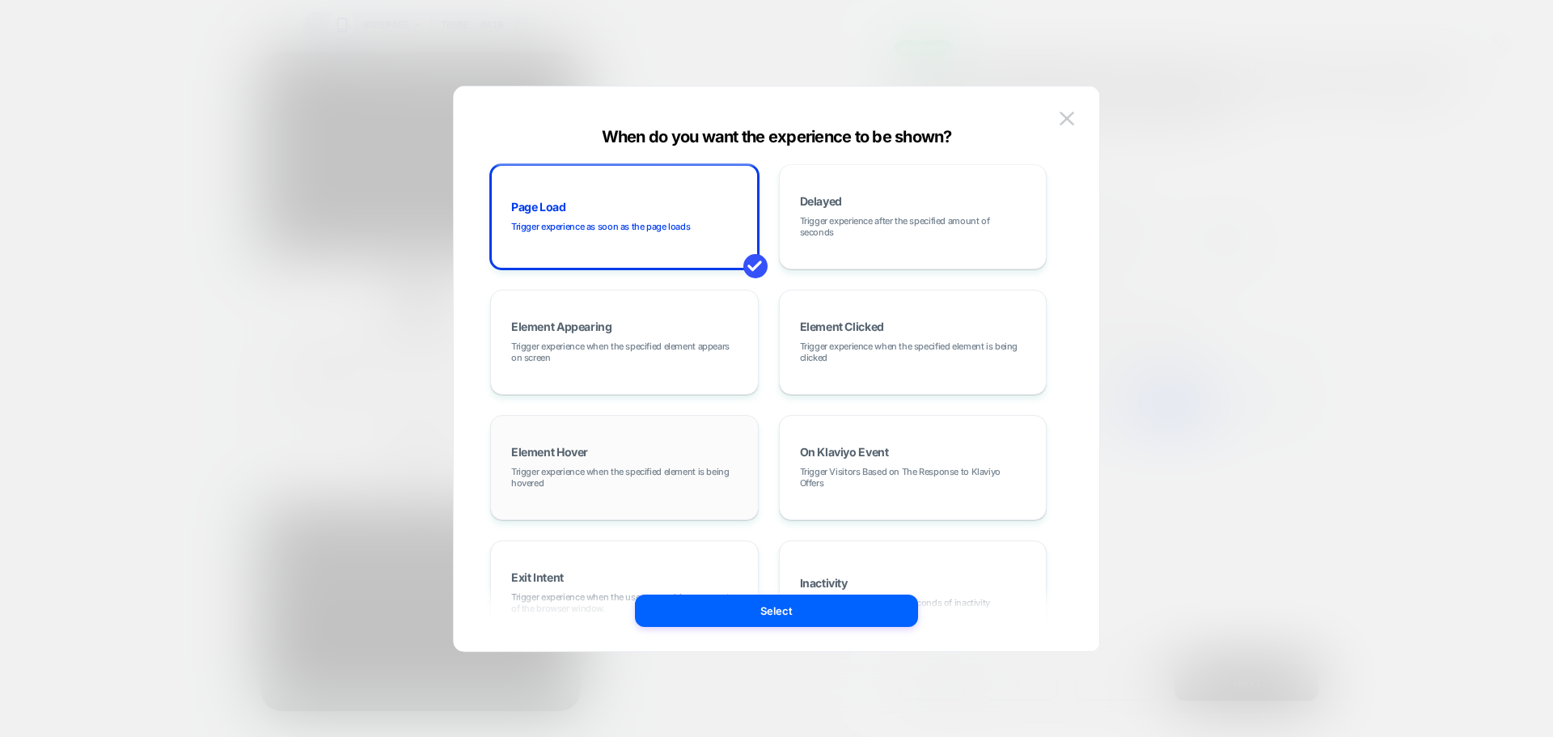
scroll to position [0, 0]
click at [606, 344] on span "Trigger experience when the specified element appears on screen" at bounding box center [624, 355] width 226 height 23
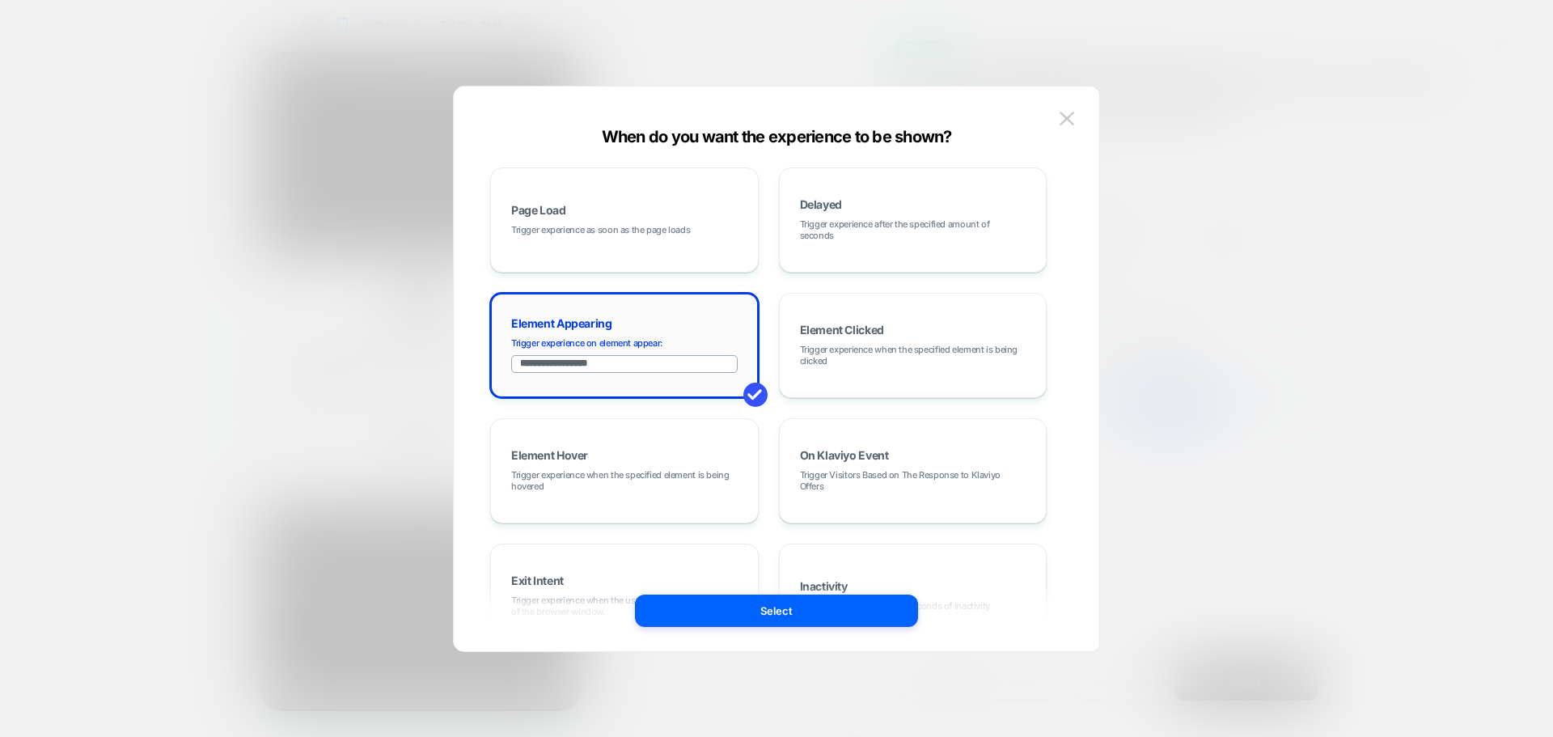
click at [626, 366] on input "**********" at bounding box center [624, 364] width 226 height 18
paste input "*******"
type input "**********"
click at [649, 217] on div "Page Load Trigger experience as soon as the page loads" at bounding box center [624, 219] width 251 height 87
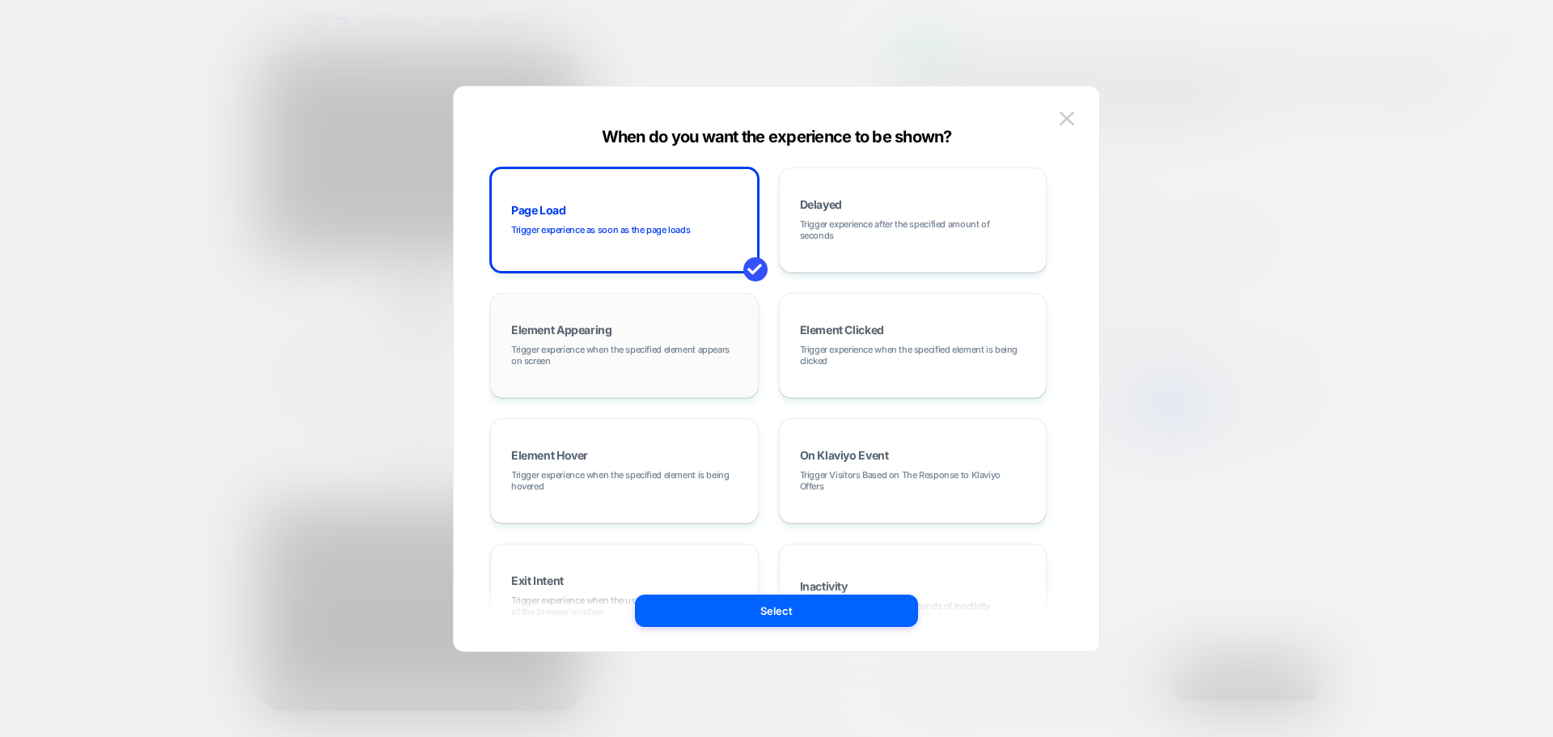
click at [590, 361] on span "Trigger experience when the specified element appears on screen" at bounding box center [624, 355] width 226 height 23
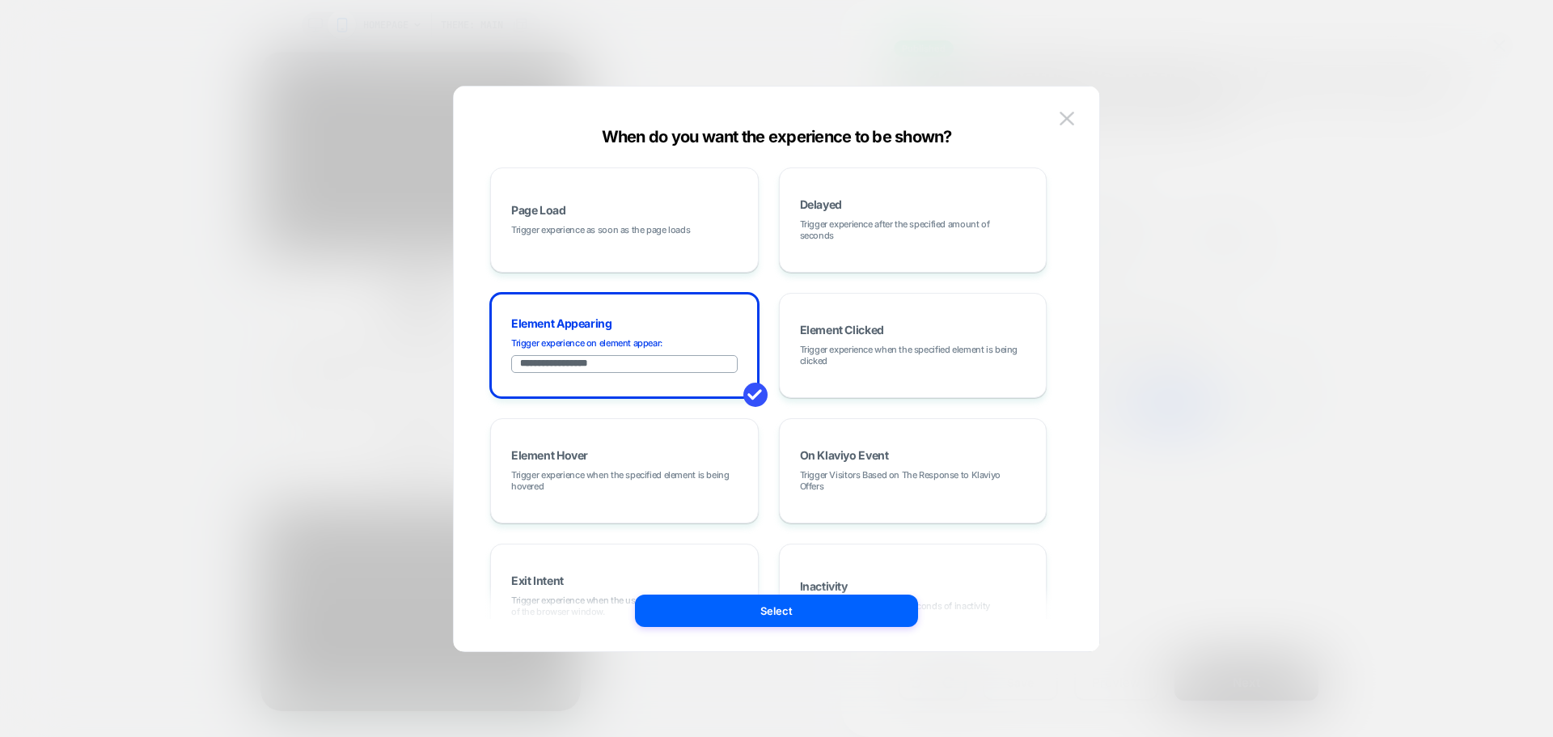
drag, startPoint x: 619, startPoint y: 364, endPoint x: 484, endPoint y: 363, distance: 135.0
click at [484, 363] on div "**********" at bounding box center [768, 369] width 597 height 500
paste input "*******"
click at [523, 363] on input "**********" at bounding box center [624, 364] width 226 height 18
type input "**********"
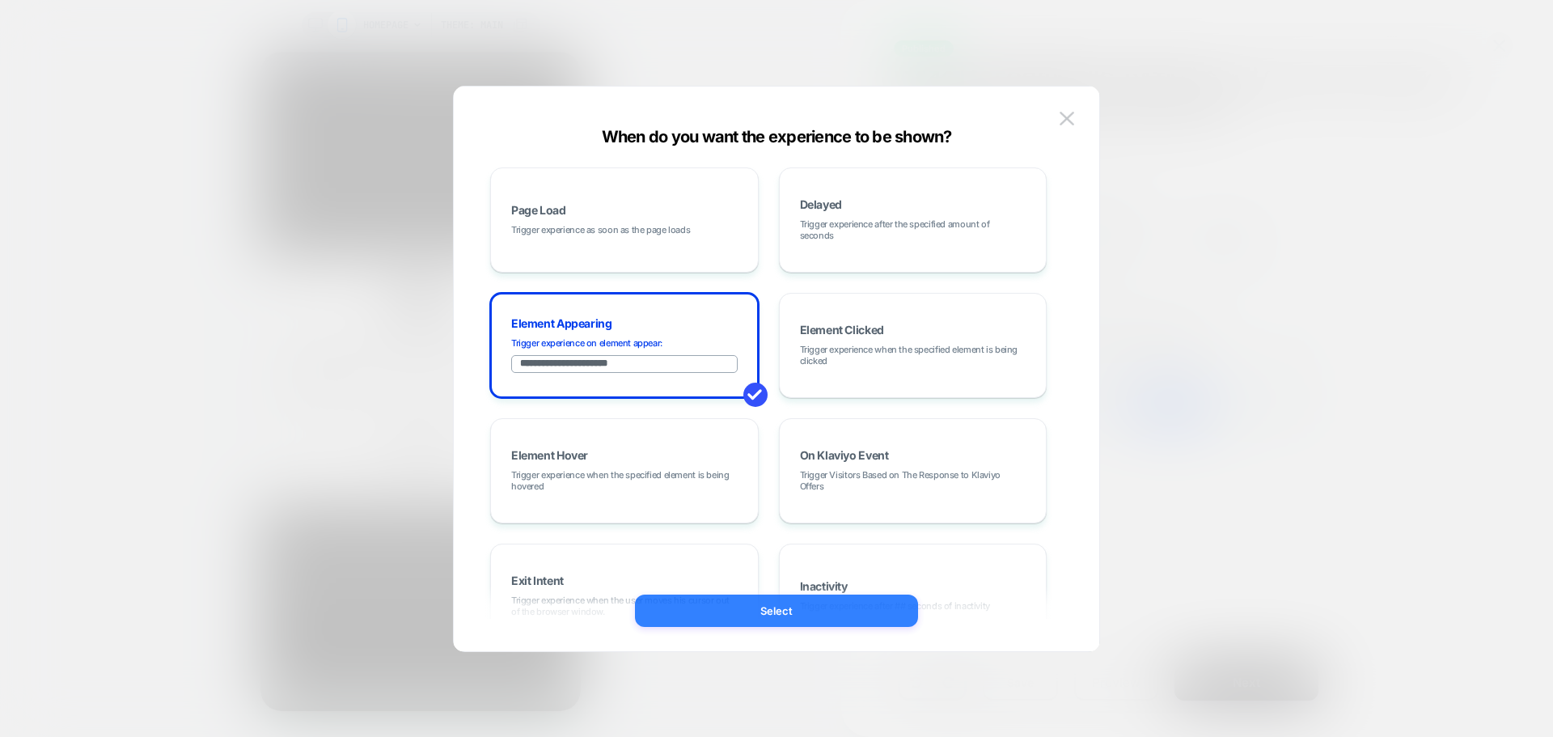
click at [715, 618] on button "Select" at bounding box center [776, 610] width 283 height 32
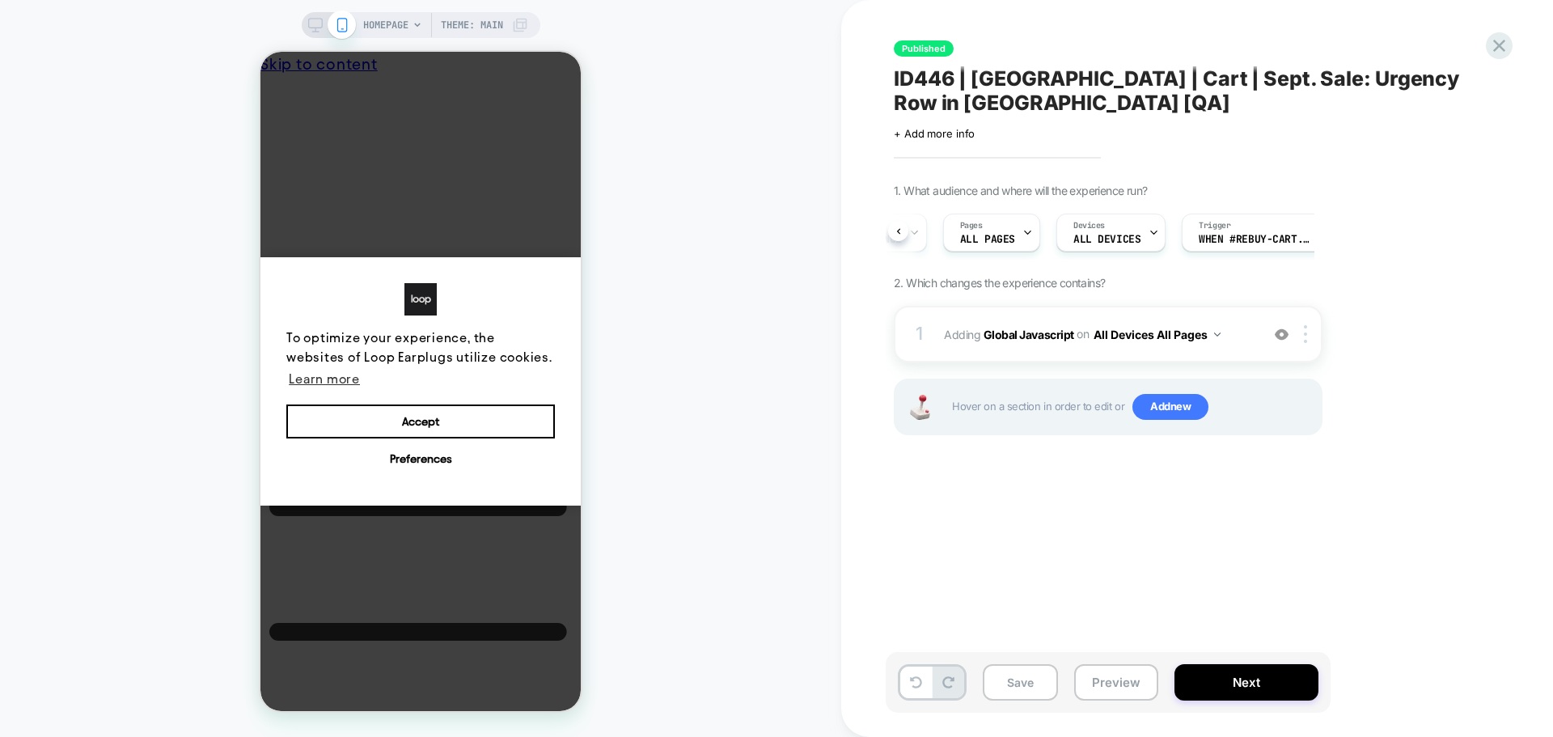
click at [1057, 695] on div "Save Preview Next" at bounding box center [1107, 682] width 445 height 61
click at [1016, 683] on button "Save" at bounding box center [1019, 682] width 75 height 36
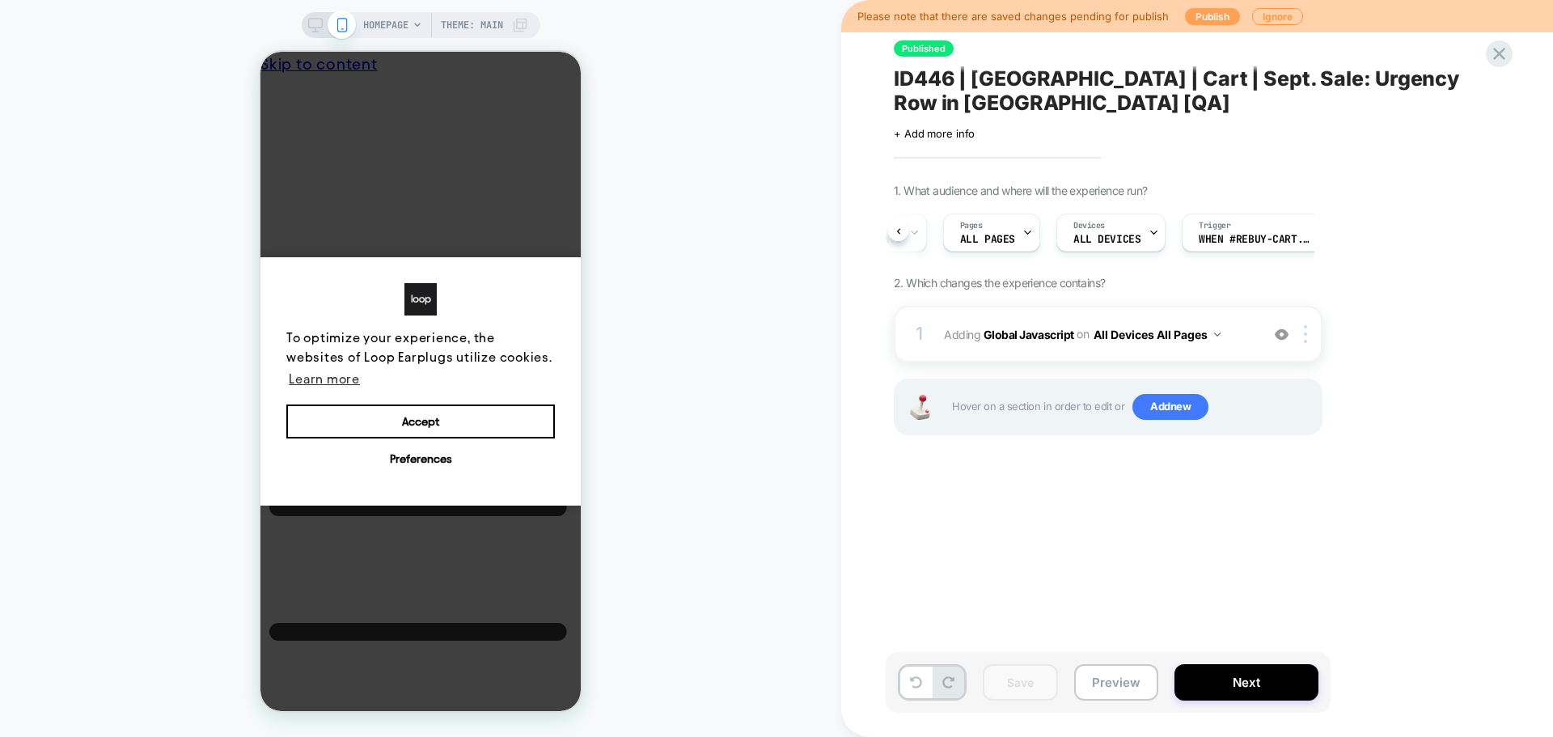
click at [1215, 16] on button "Publish" at bounding box center [1212, 16] width 55 height 17
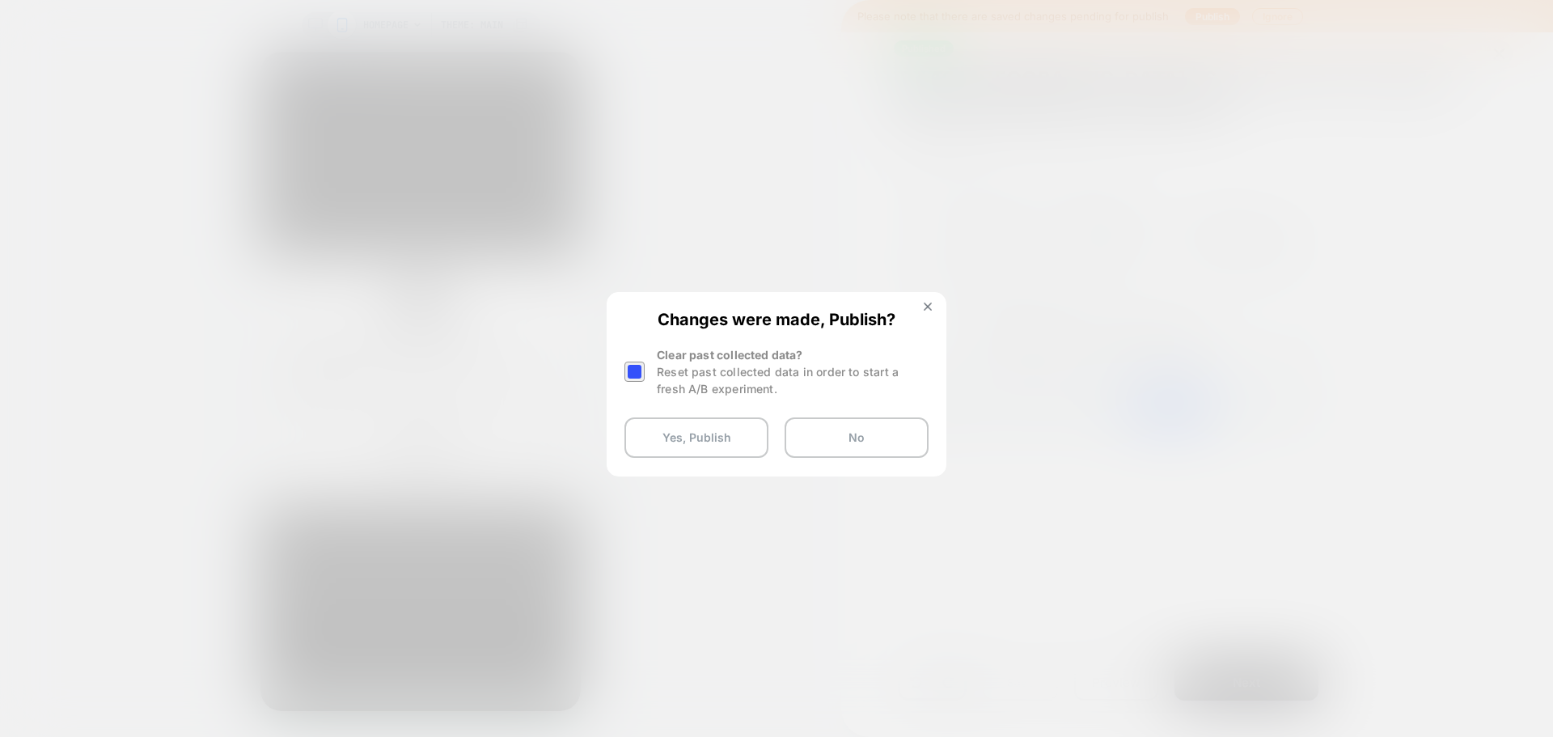
click at [640, 370] on div at bounding box center [634, 371] width 20 height 20
click at [667, 449] on button "Yes, Publish" at bounding box center [696, 437] width 144 height 40
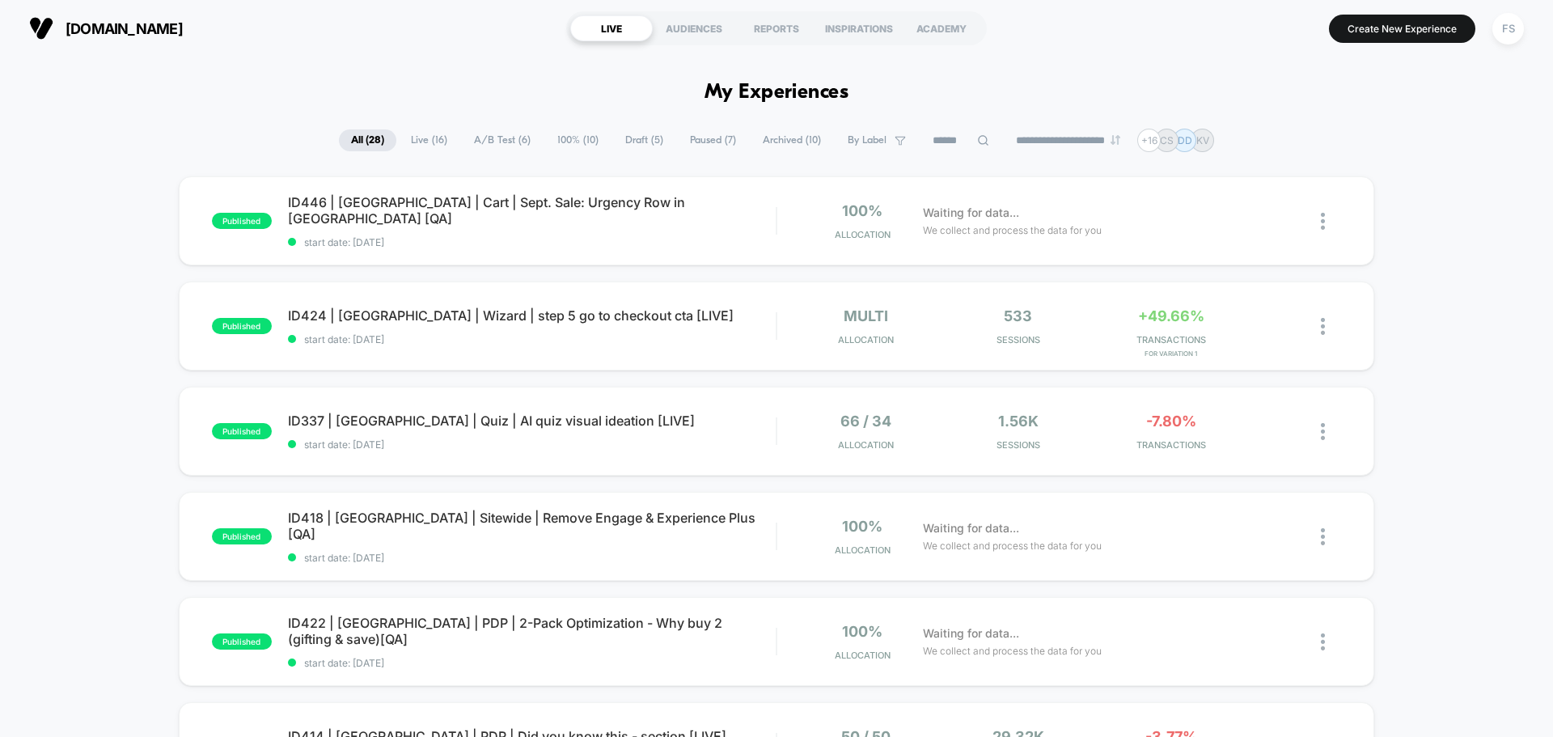
click at [1514, 32] on div "Published Successfully" at bounding box center [1408, 48] width 259 height 66
click at [1506, 33] on div "FS" at bounding box center [1508, 29] width 32 height 32
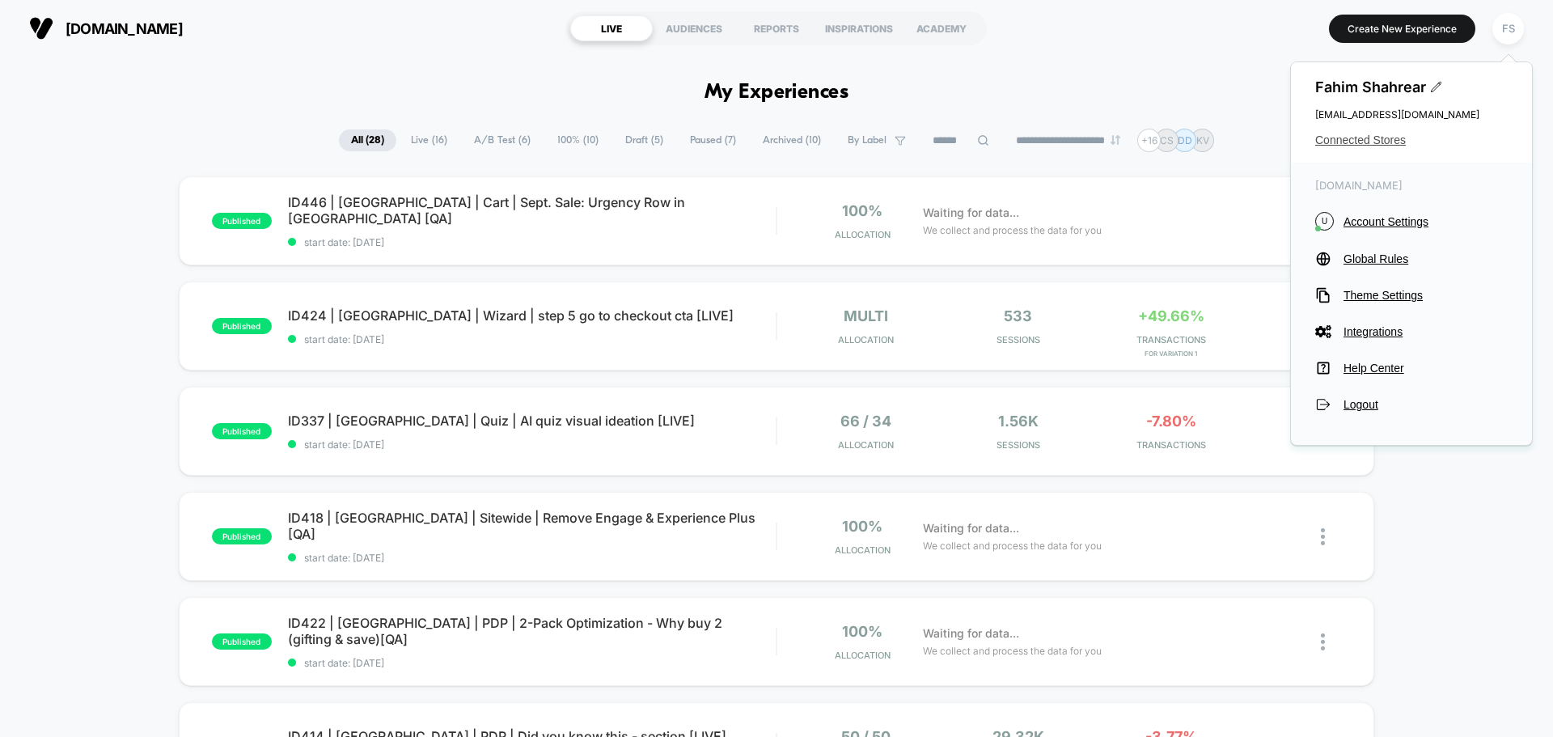
click at [1366, 137] on span "Connected Stores" at bounding box center [1411, 139] width 192 height 13
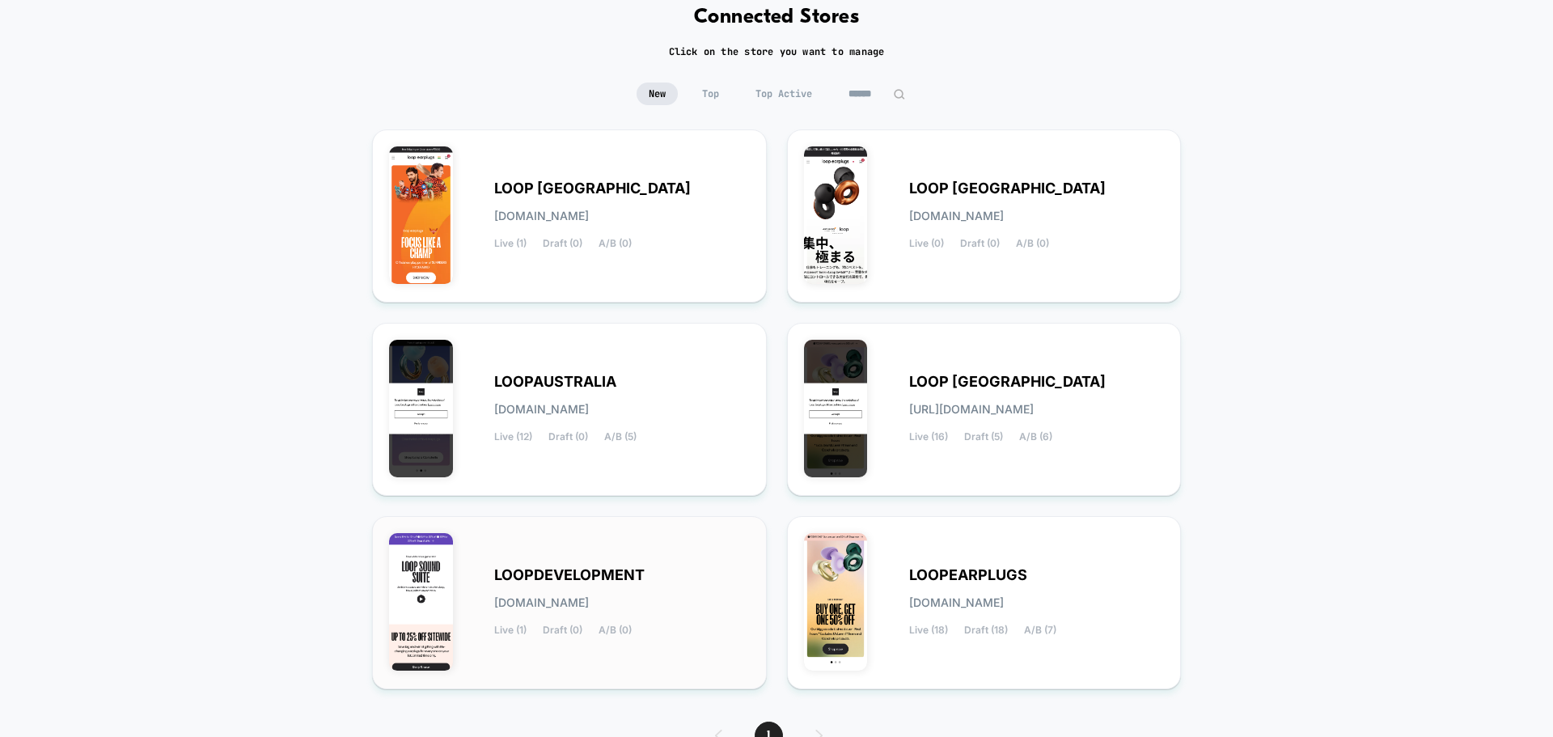
scroll to position [171, 0]
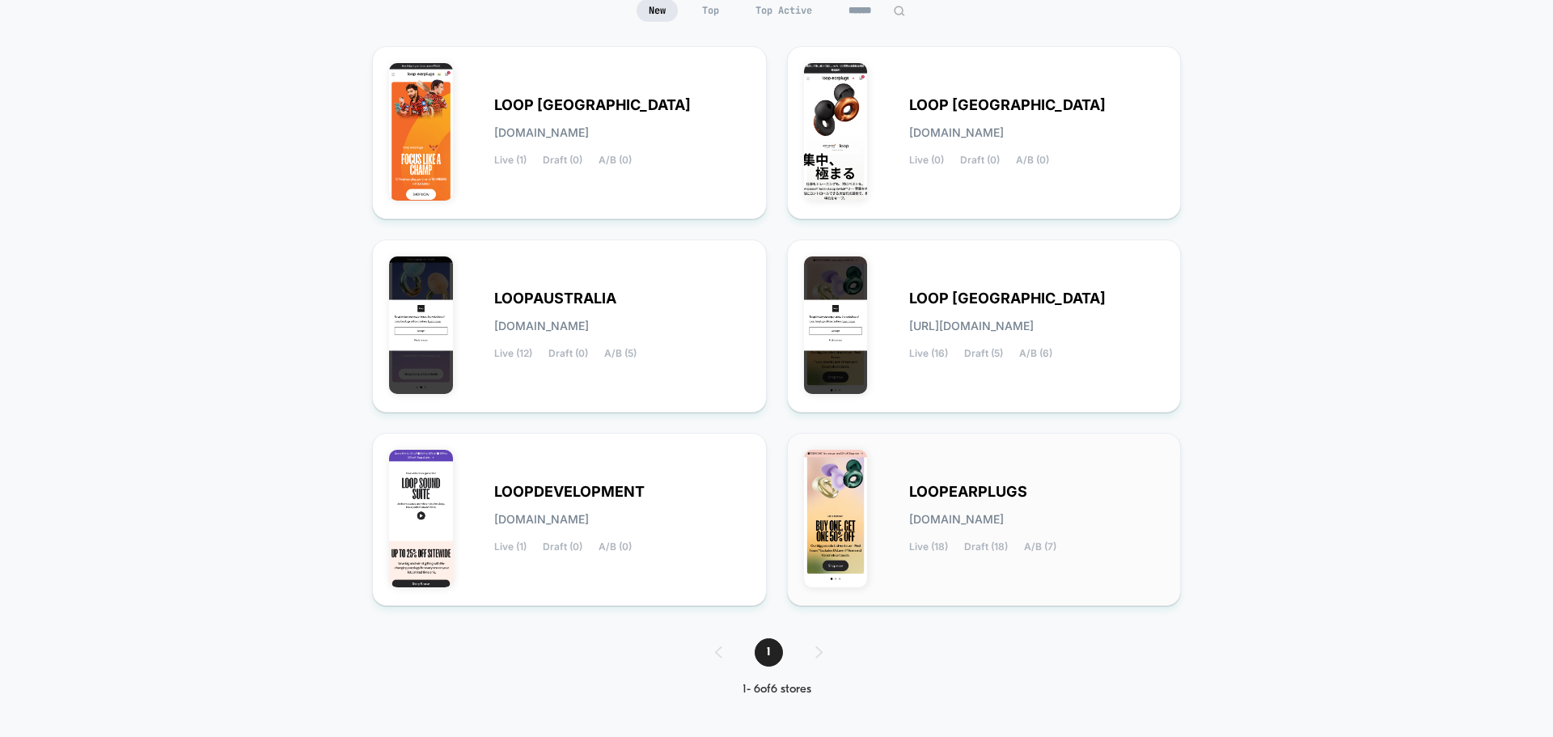
click at [907, 515] on div "LOOPEARPLUGS [DOMAIN_NAME] Live (18) Draft (18) A/B (7)" at bounding box center [984, 519] width 361 height 139
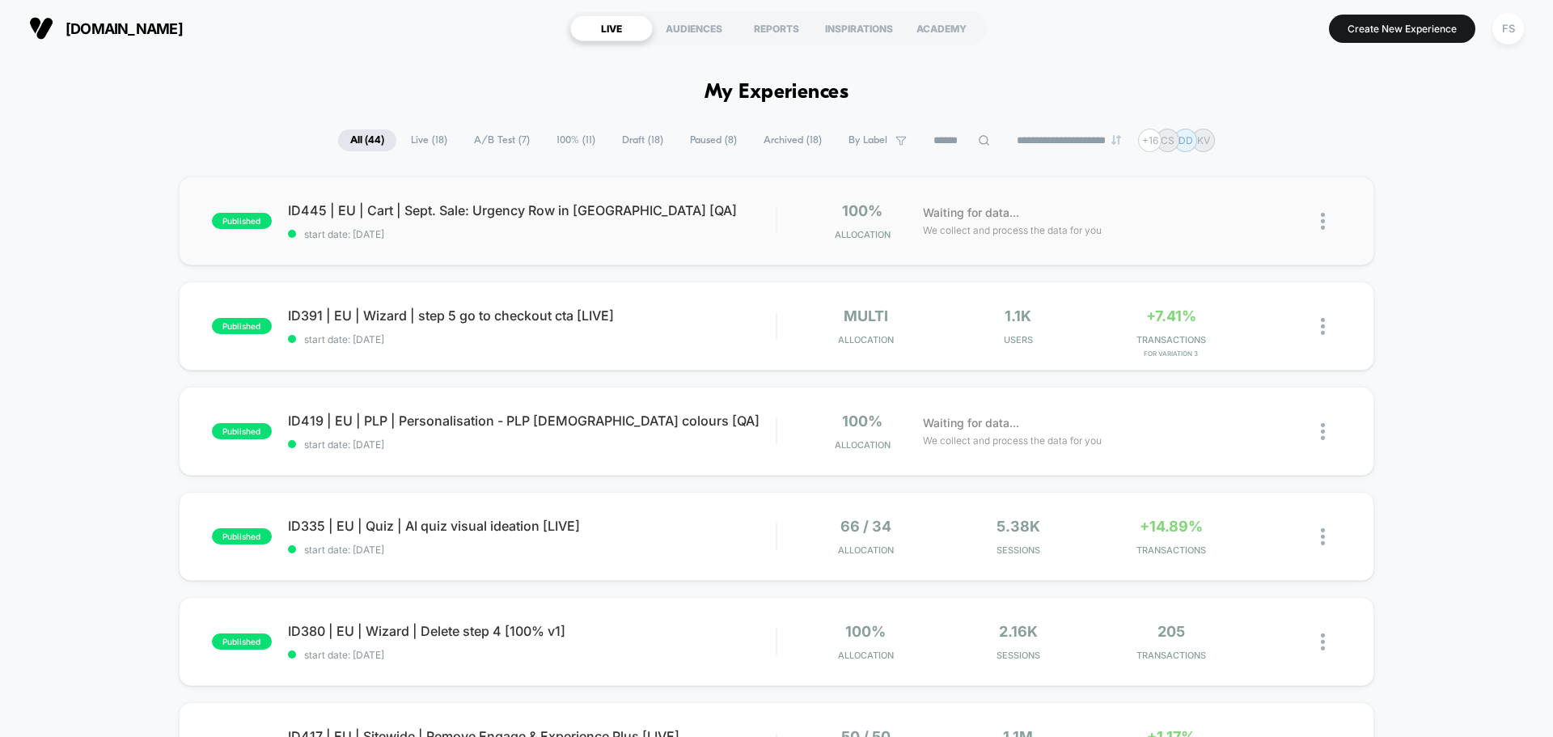
click at [399, 205] on span "ID445 | EU | Cart | Sept. Sale: Urgency Row in [GEOGRAPHIC_DATA] [QA]" at bounding box center [532, 210] width 488 height 16
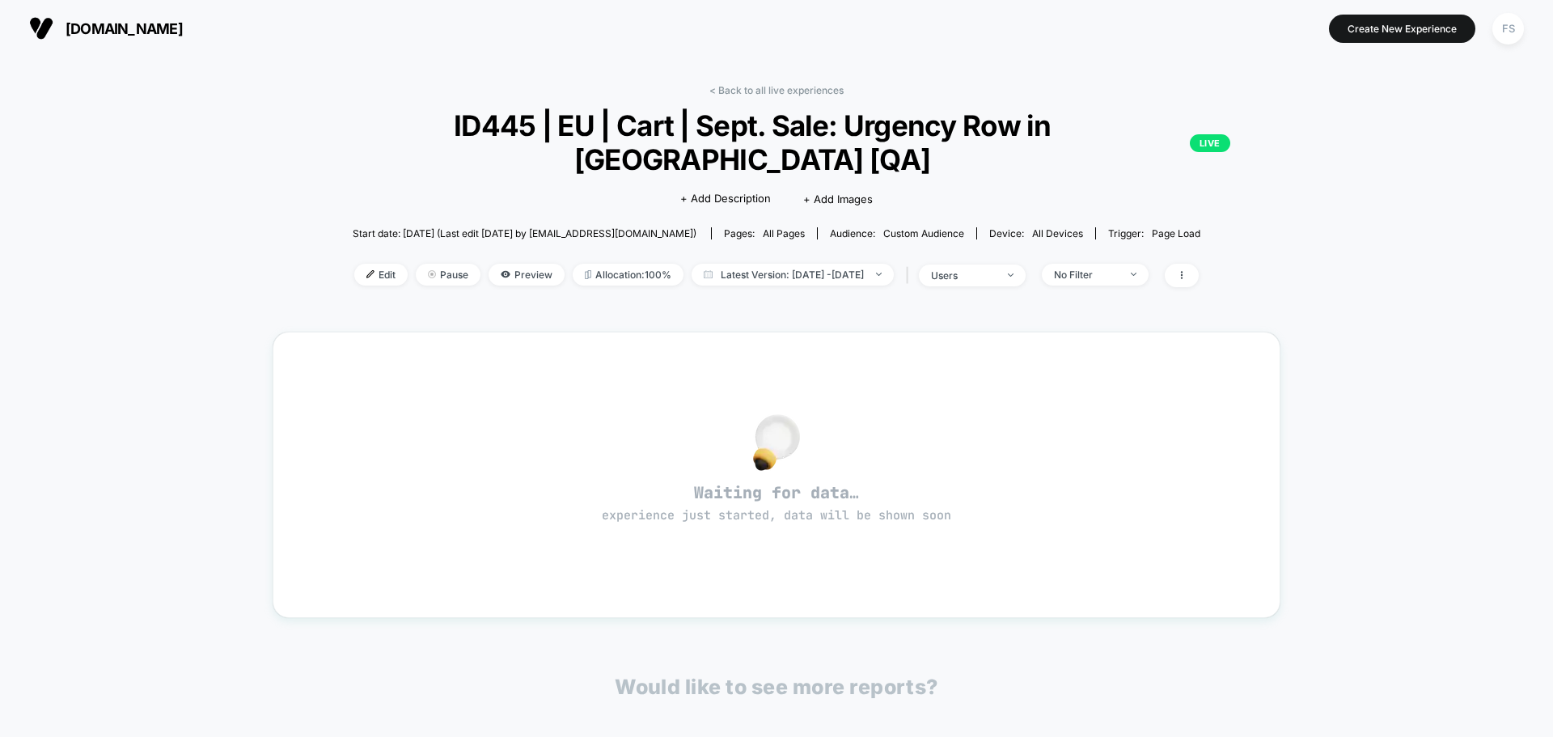
click at [308, 263] on div "< Back to all live experiences ID445 | EU | Cart | Sept. Sale: Urgency Row in M…" at bounding box center [776, 525] width 1553 height 937
click at [366, 275] on img at bounding box center [370, 274] width 8 height 8
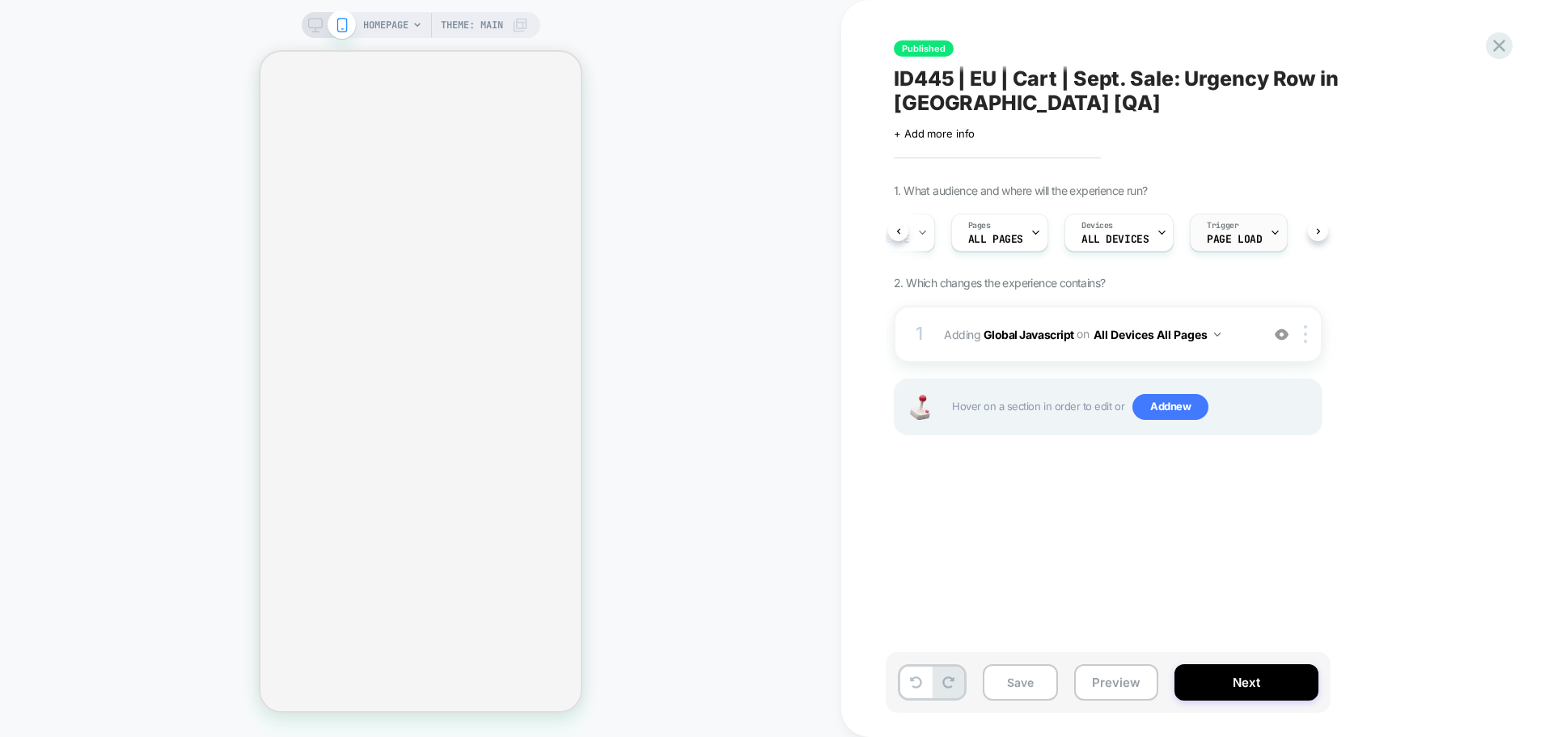
scroll to position [0, 96]
click at [1226, 220] on span "Trigger" at bounding box center [1219, 225] width 32 height 11
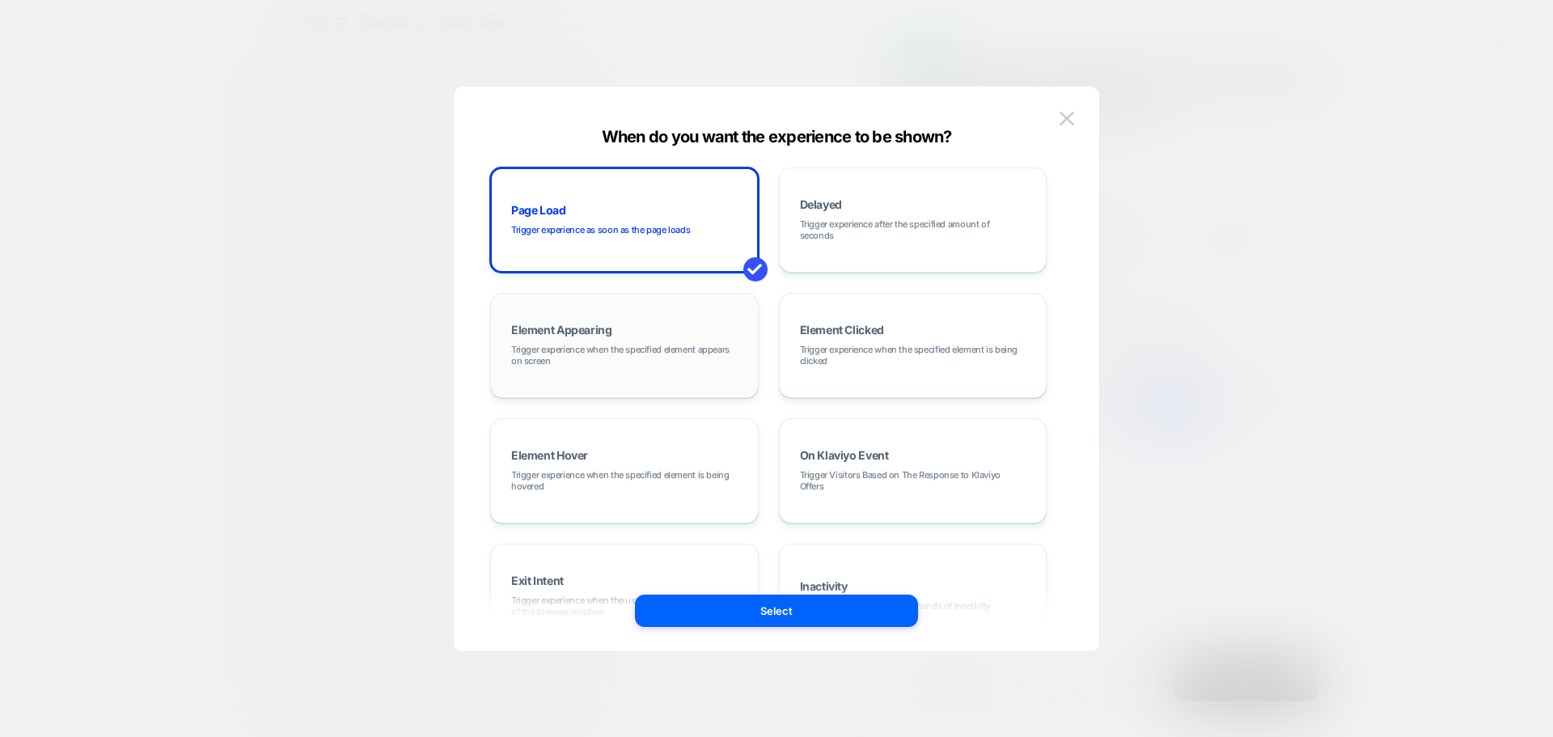
click at [621, 353] on span "Trigger experience when the specified element appears on screen" at bounding box center [624, 355] width 226 height 23
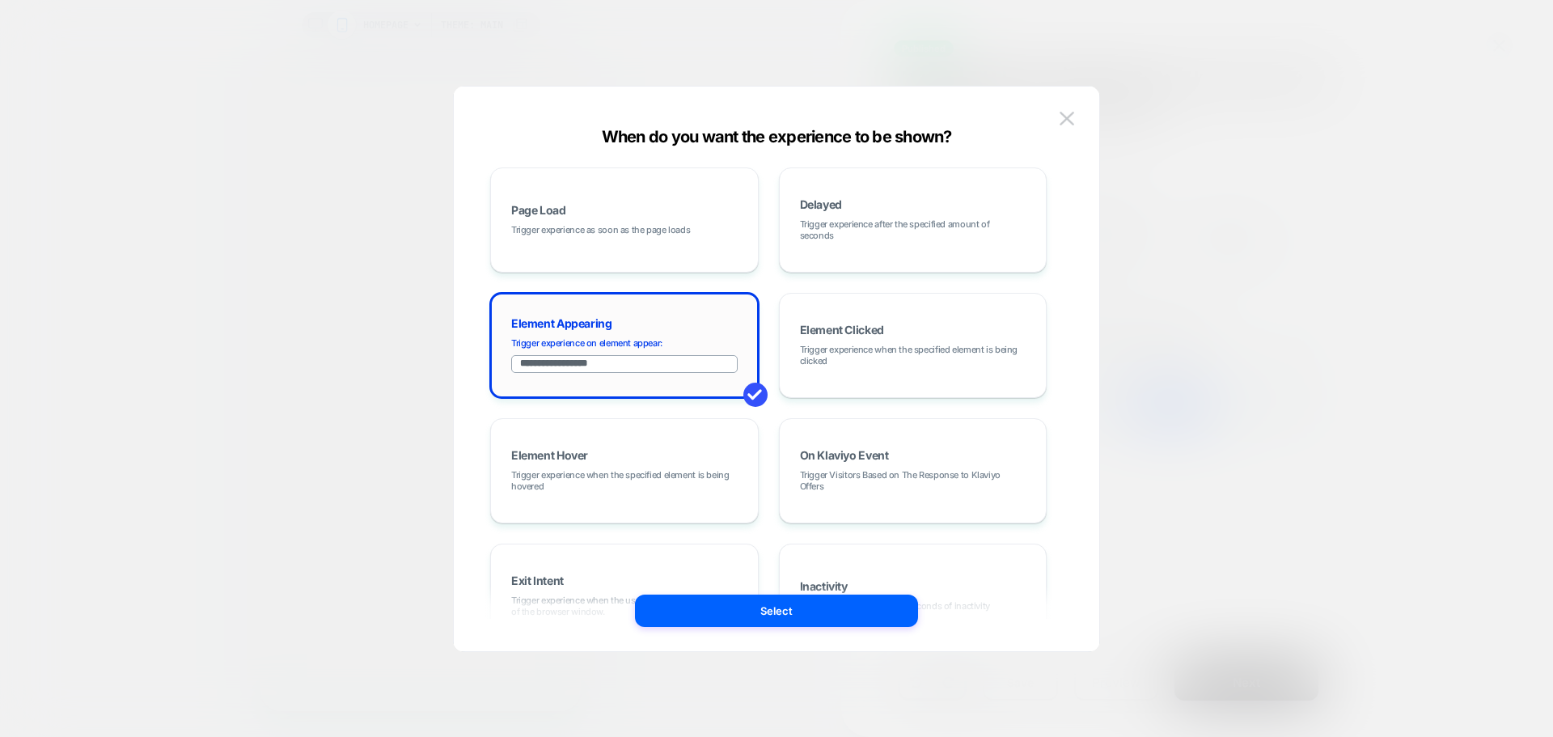
drag, startPoint x: 618, startPoint y: 369, endPoint x: 496, endPoint y: 351, distance: 123.4
click at [496, 351] on div "**********" at bounding box center [624, 345] width 268 height 105
paste input "*******"
click at [523, 360] on input "**********" at bounding box center [624, 364] width 226 height 18
type input "**********"
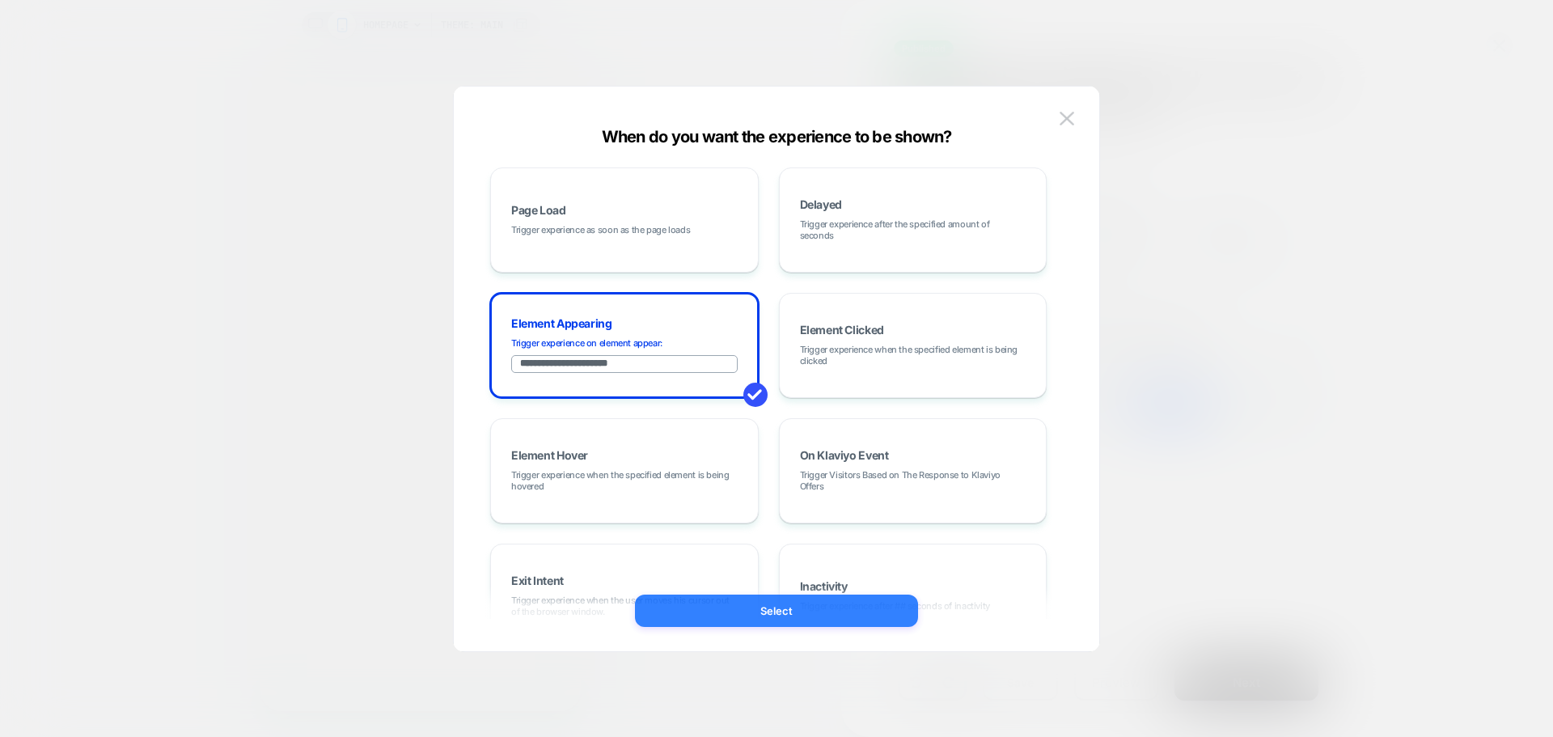
click at [790, 608] on button "Select" at bounding box center [776, 610] width 283 height 32
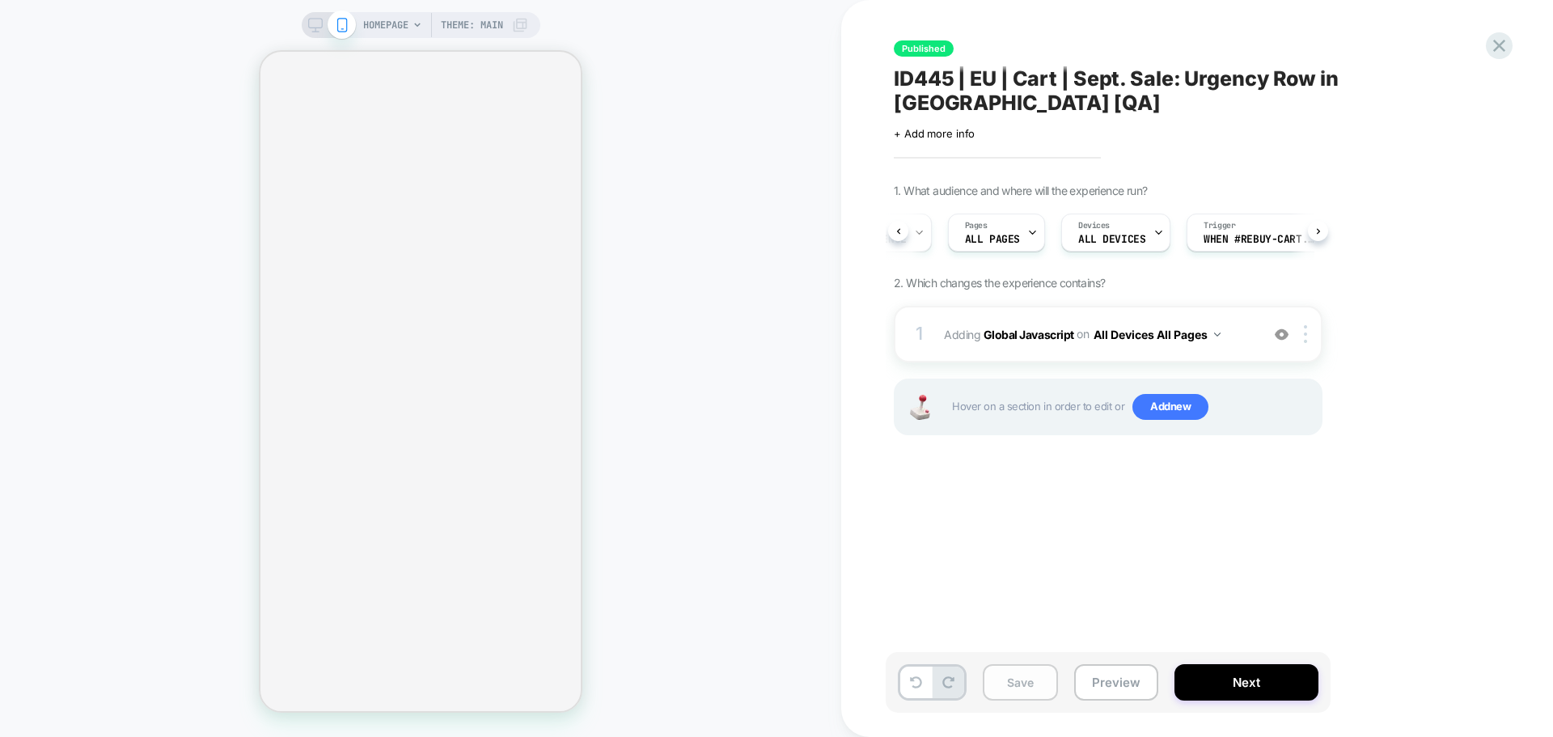
click at [1015, 686] on button "Save" at bounding box center [1019, 682] width 75 height 36
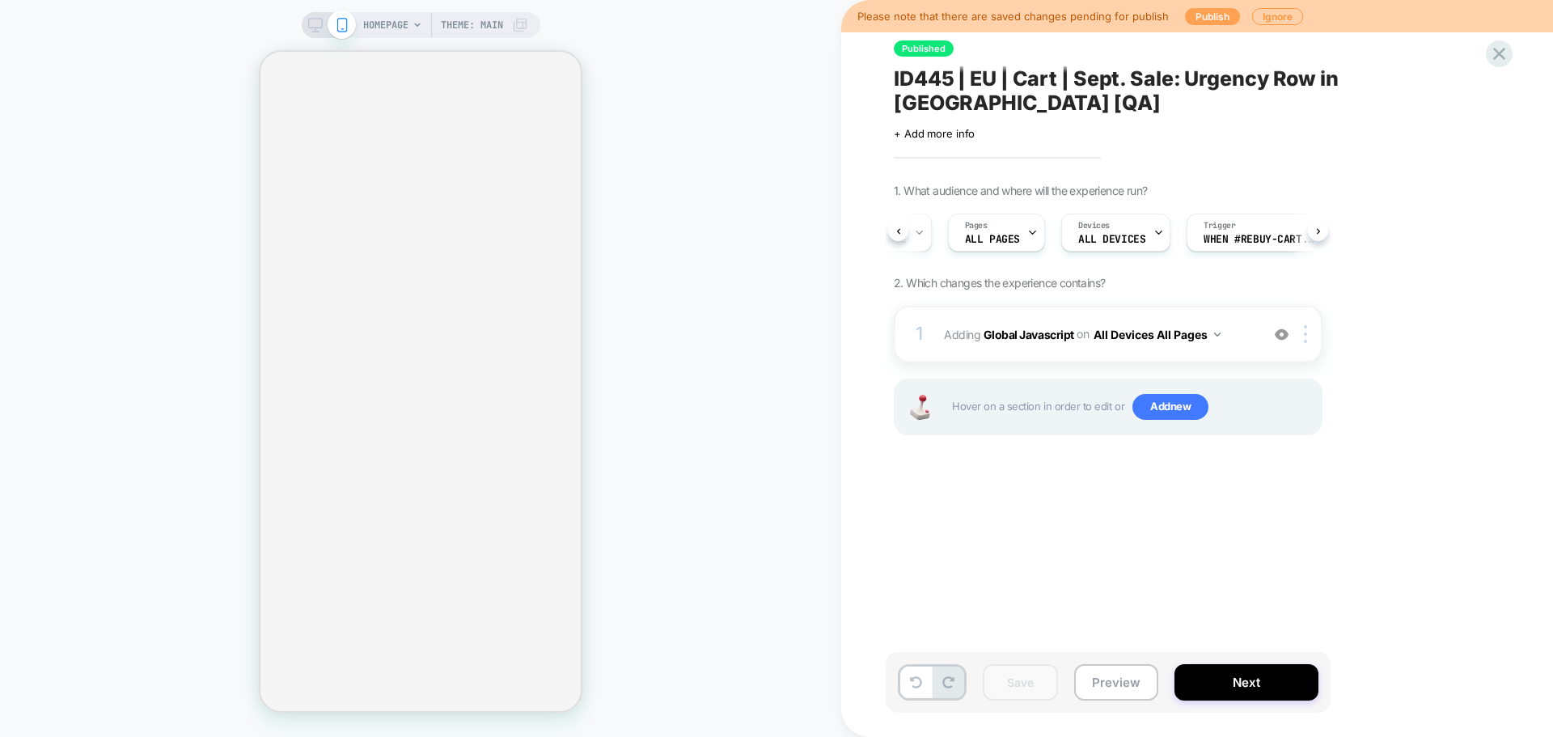
click at [1199, 15] on button "Publish" at bounding box center [1212, 16] width 55 height 17
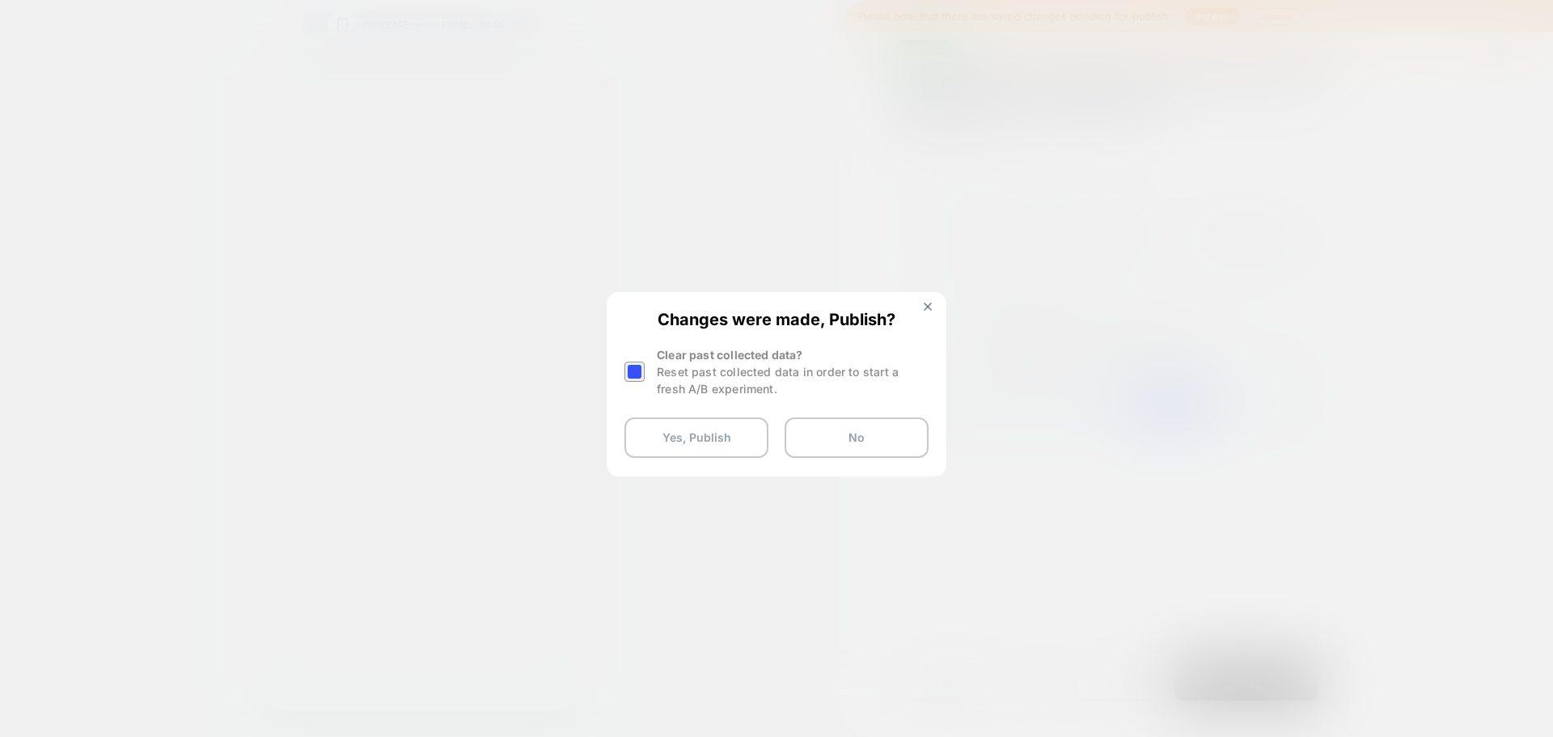
click at [638, 376] on div at bounding box center [634, 371] width 20 height 20
click at [647, 460] on div "Changes were made, Publish? Clear past collected data? Reset past collected dat…" at bounding box center [776, 384] width 336 height 180
click at [677, 453] on button "Yes, Publish" at bounding box center [696, 437] width 144 height 40
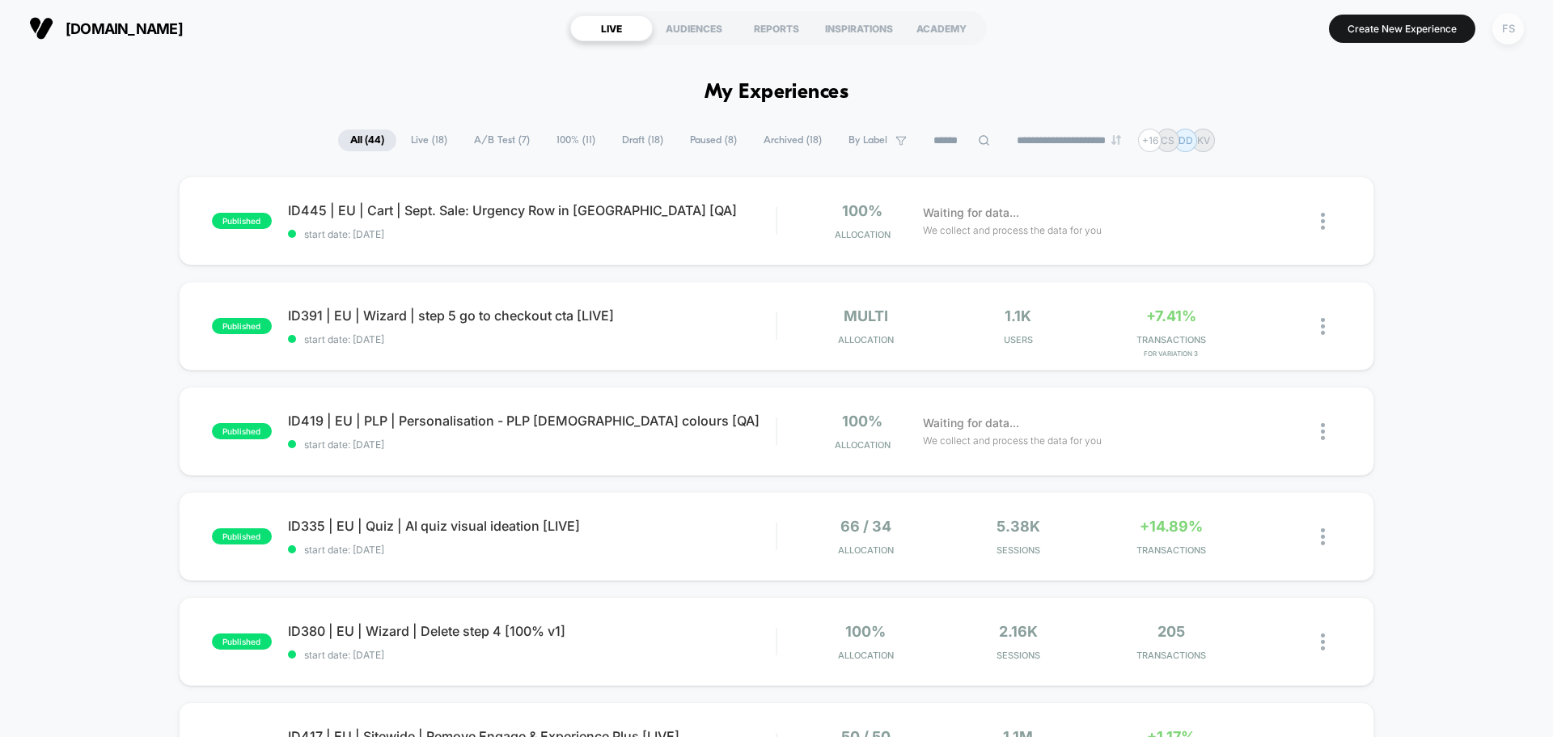
click at [1518, 30] on div "FS" at bounding box center [1508, 29] width 32 height 32
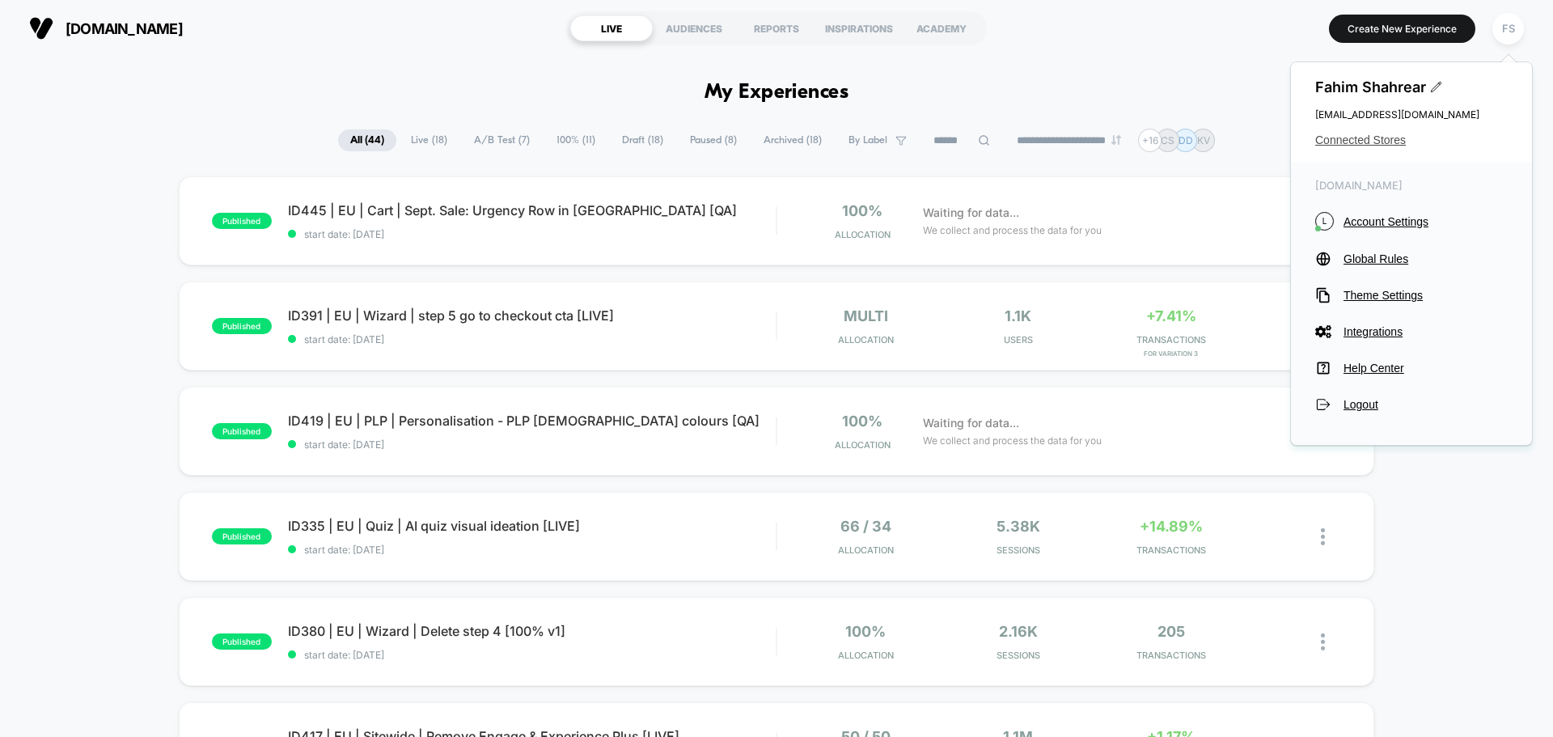
click at [1356, 144] on span "Connected Stores" at bounding box center [1411, 139] width 192 height 13
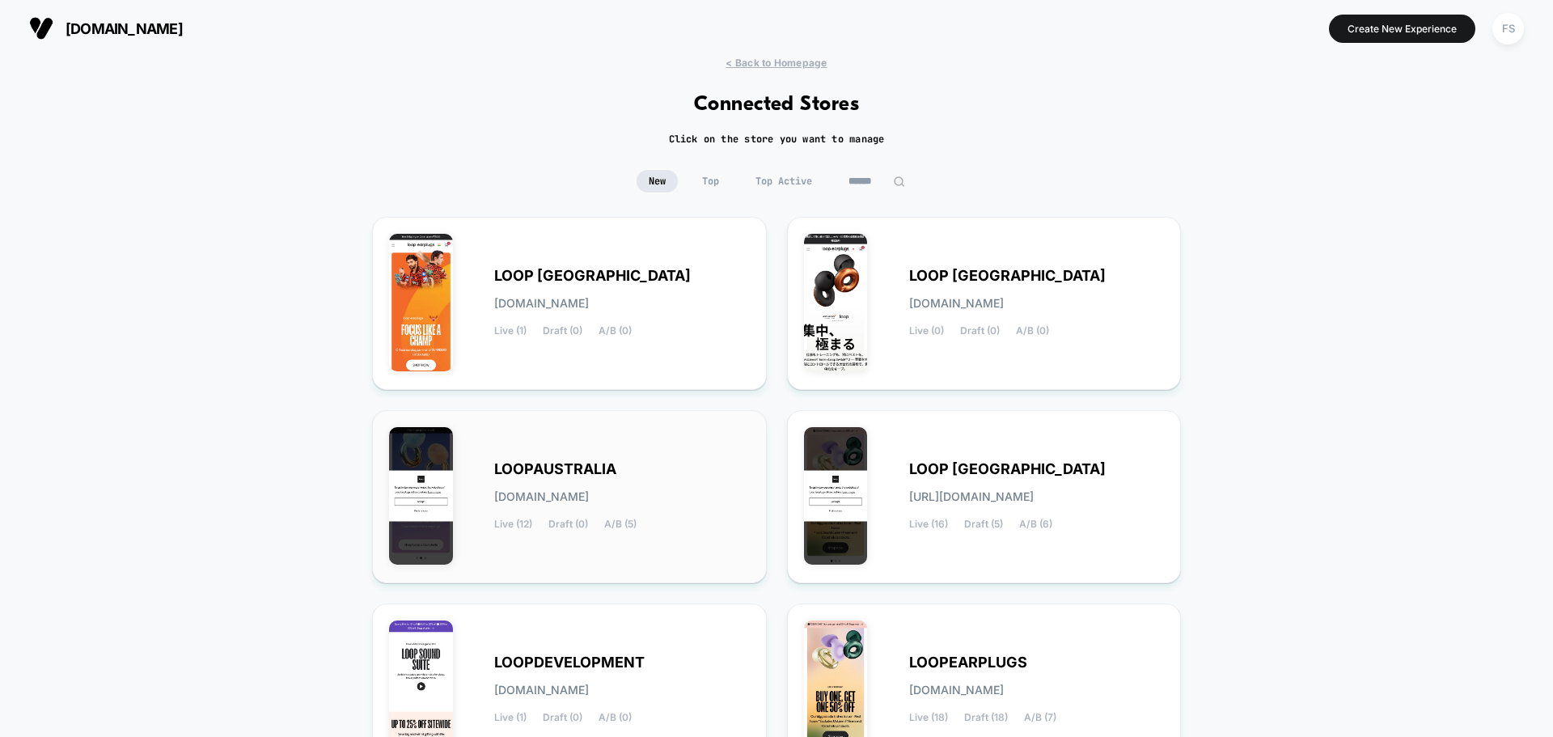
scroll to position [171, 0]
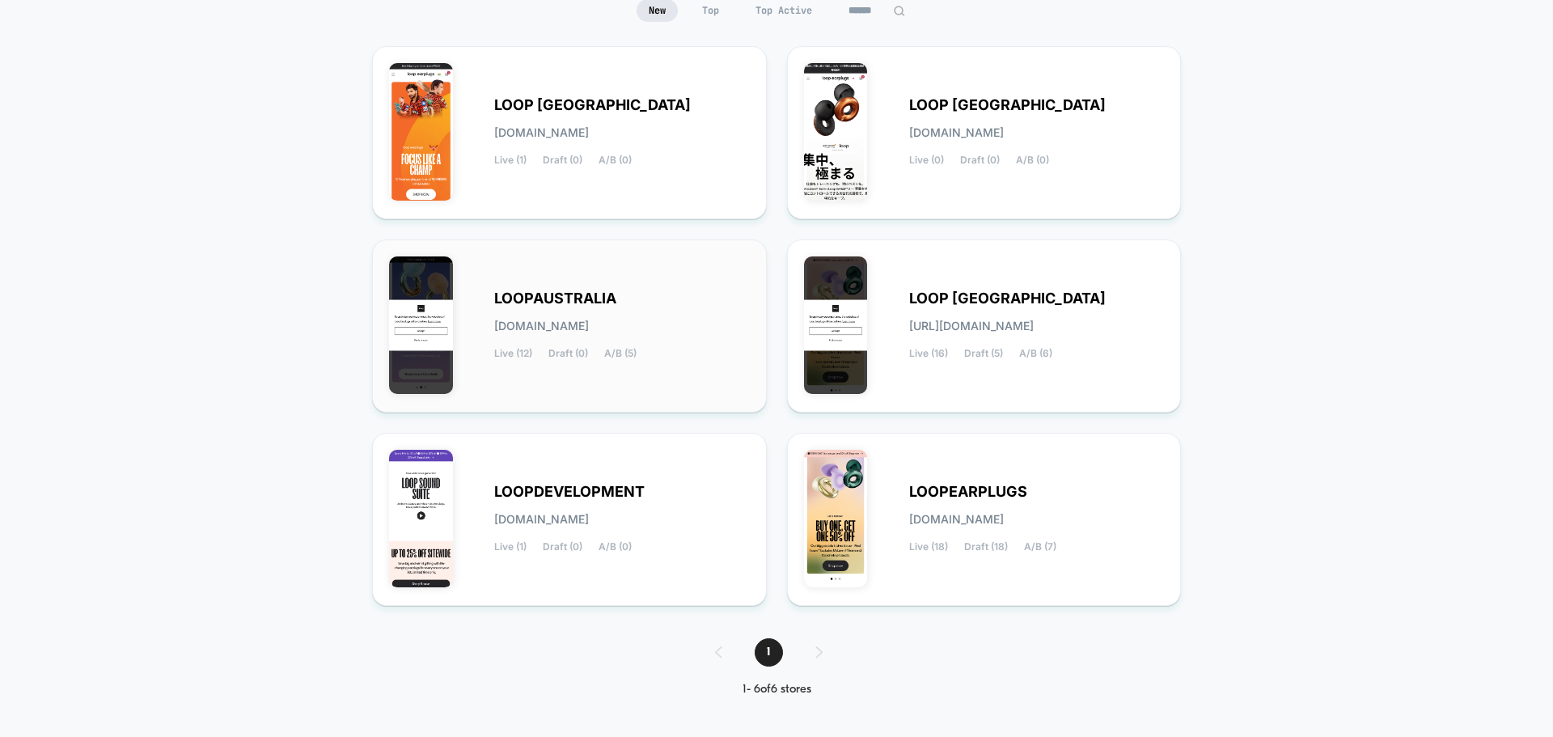
click at [695, 315] on div "LOOPAUSTRALIA [DOMAIN_NAME] Live (12) Draft (0) A/B (5)" at bounding box center [622, 326] width 256 height 66
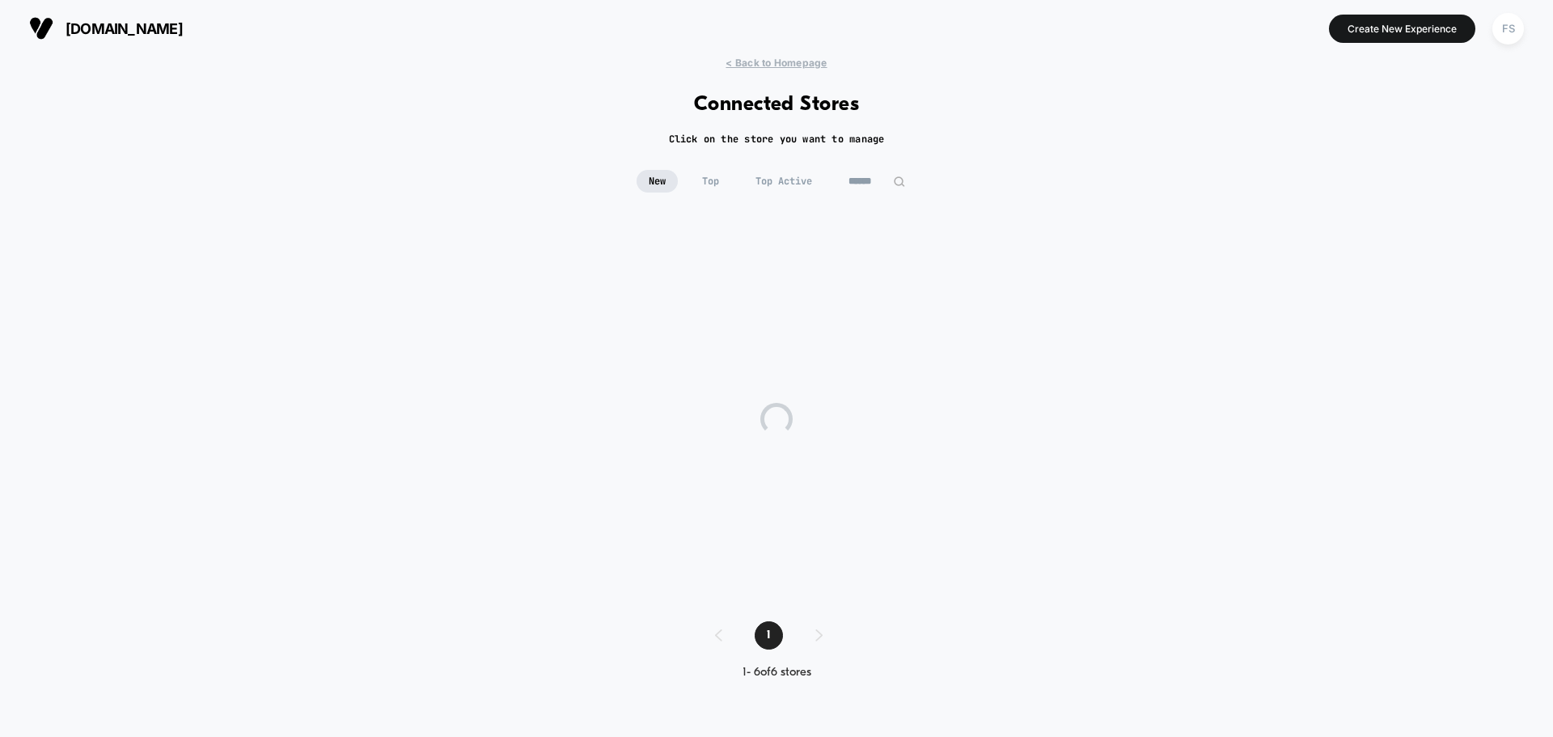
scroll to position [0, 0]
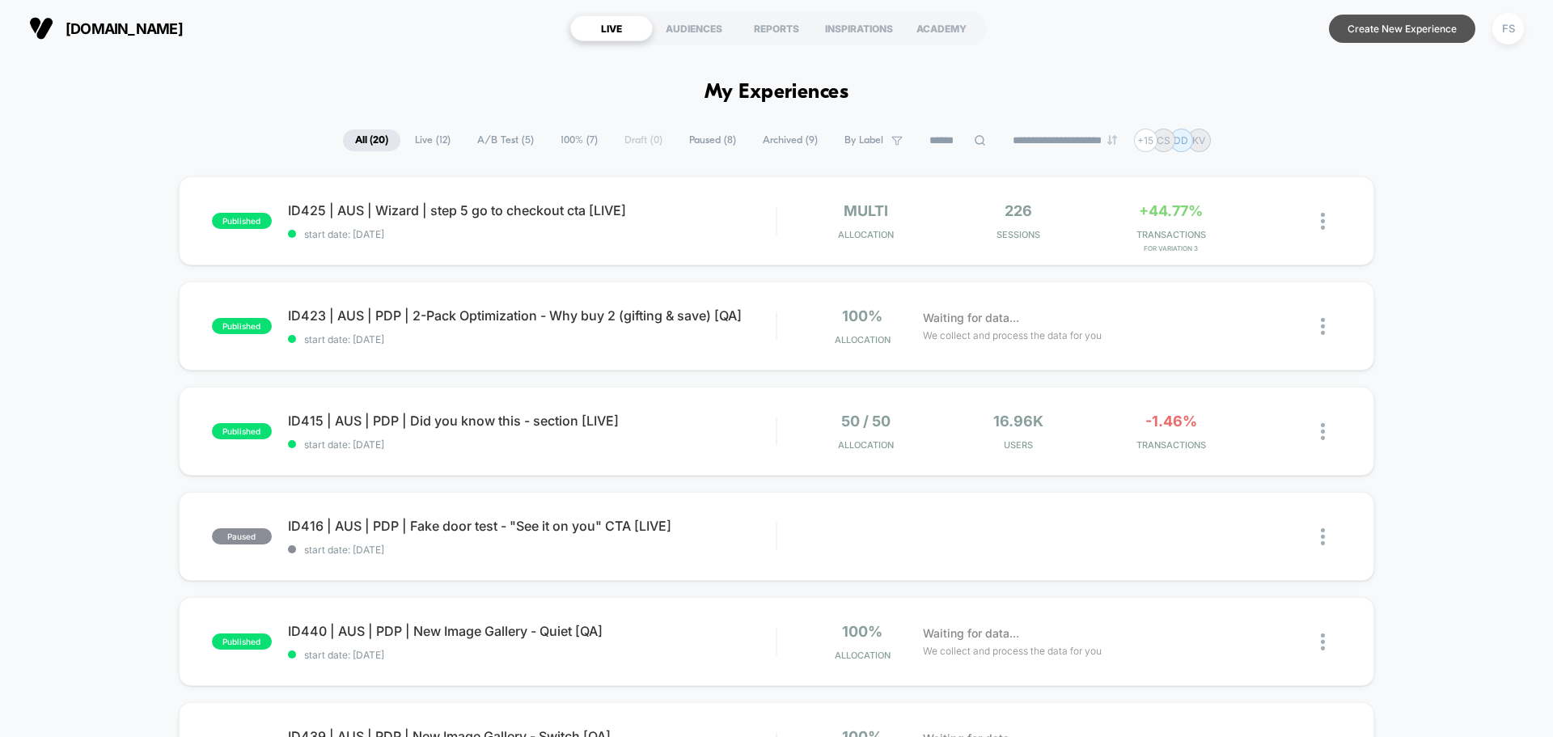
click at [1409, 27] on button "Create New Experience" at bounding box center [1402, 29] width 146 height 28
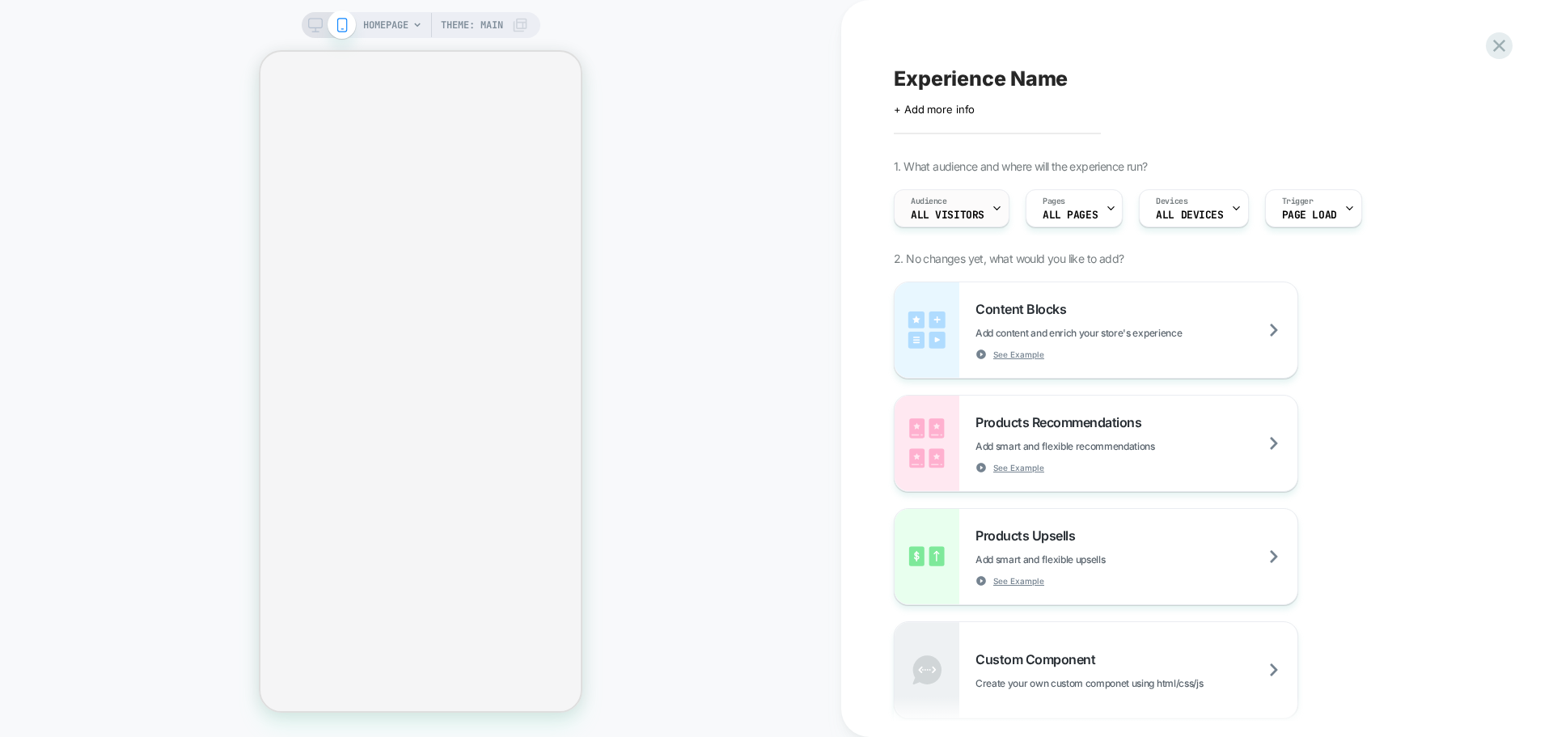
click at [985, 213] on div "Audience All Visitors" at bounding box center [947, 208] width 106 height 36
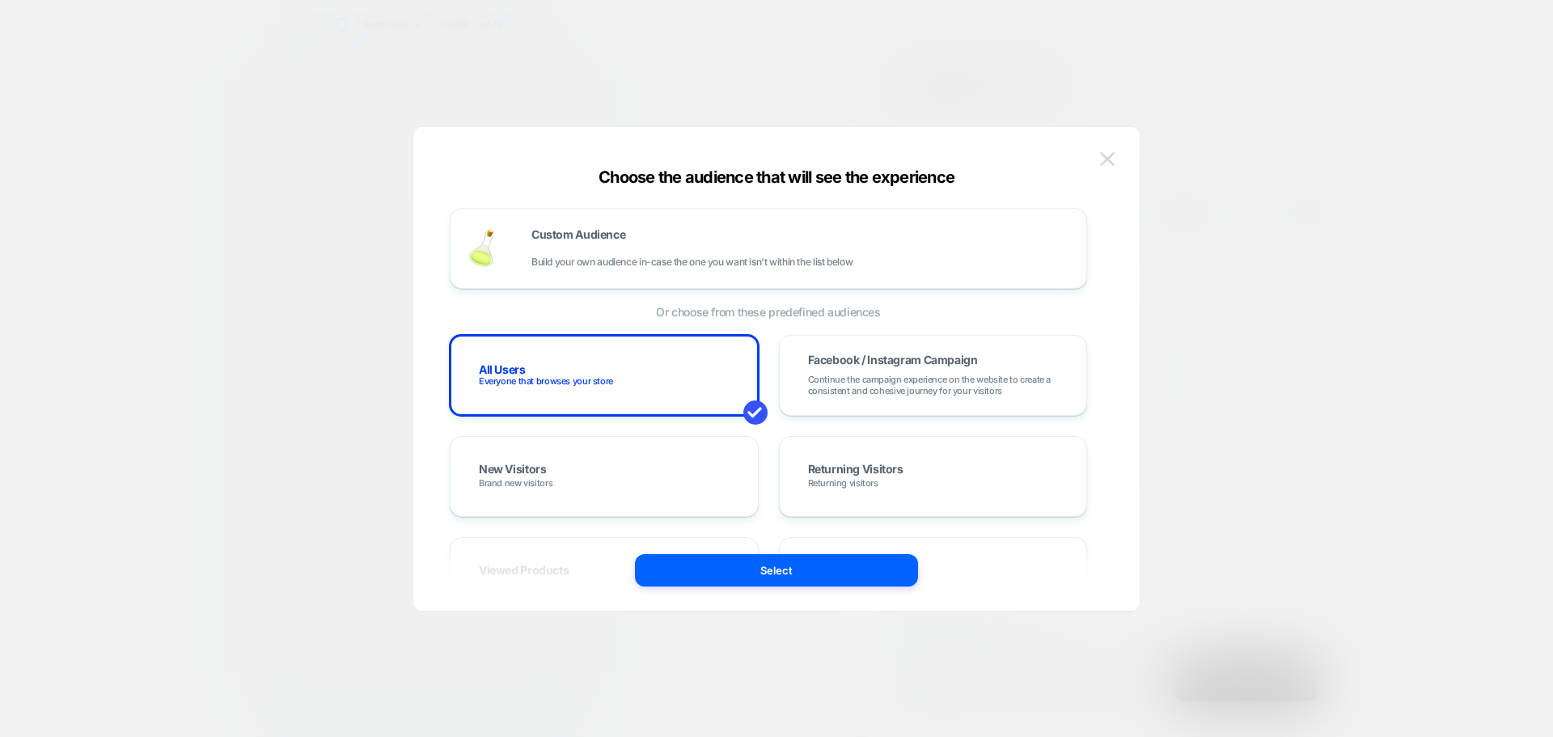
click at [1107, 163] on img at bounding box center [1107, 159] width 15 height 14
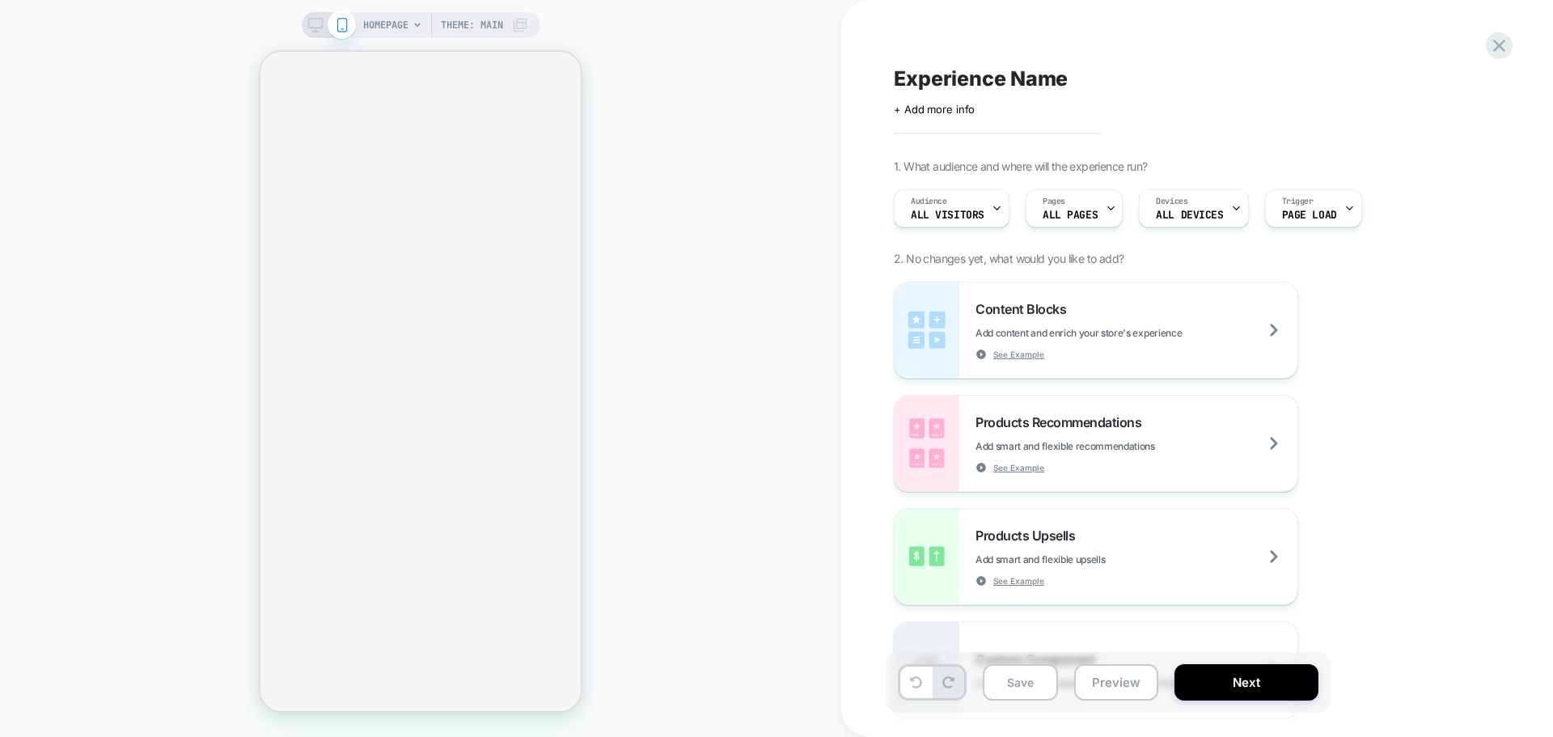
click at [944, 117] on div "Experience Name Click to edit experience details + Add more info 1. What audien…" at bounding box center [1188, 368] width 606 height 704
click at [947, 106] on span "+ Add more info" at bounding box center [934, 109] width 81 height 13
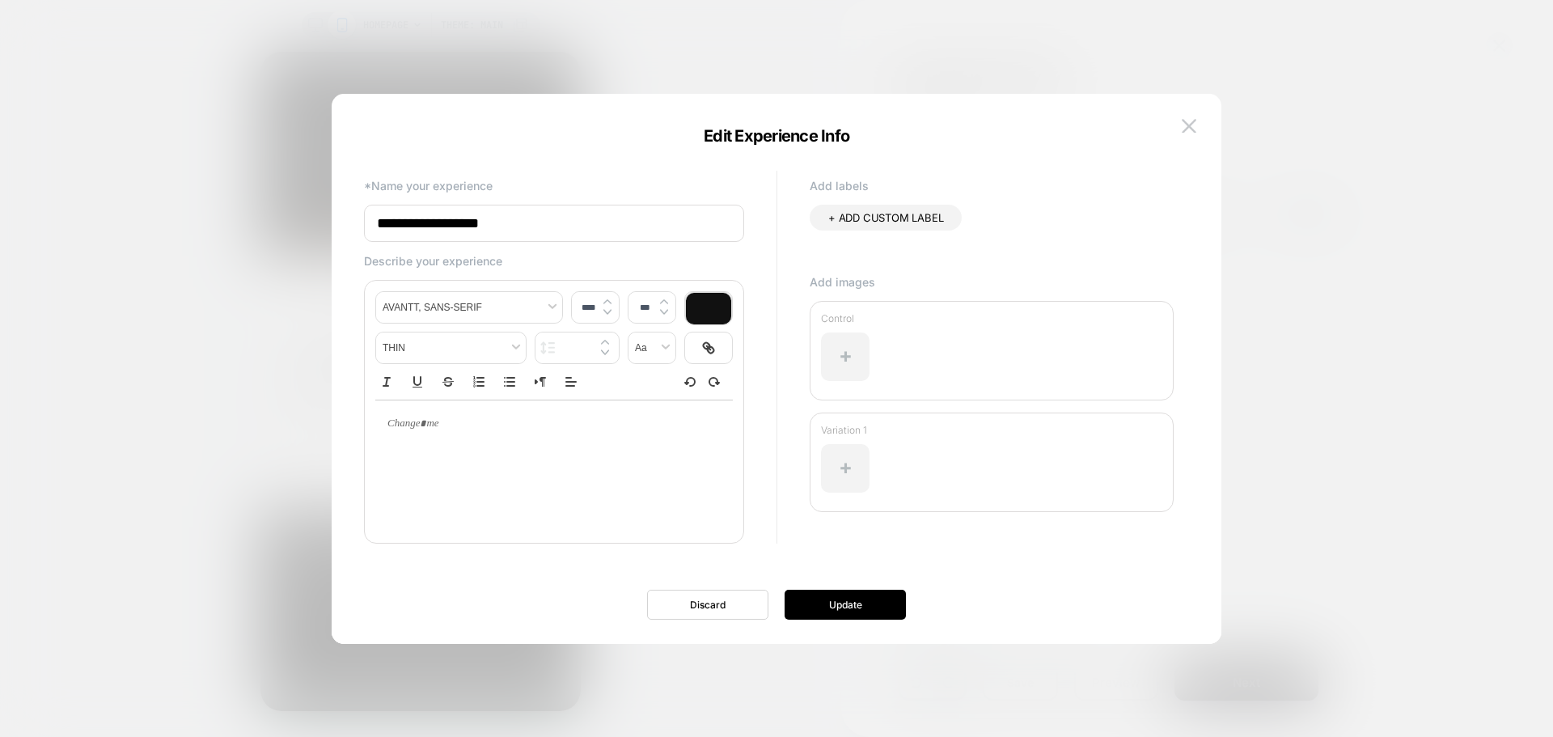
drag, startPoint x: 624, startPoint y: 222, endPoint x: 306, endPoint y: 205, distance: 319.1
click at [306, 205] on body "HOMEPAGE Theme: MAIN Experience Name Click to edit experience details + Add mor…" at bounding box center [776, 368] width 1553 height 737
paste input "**********"
paste input
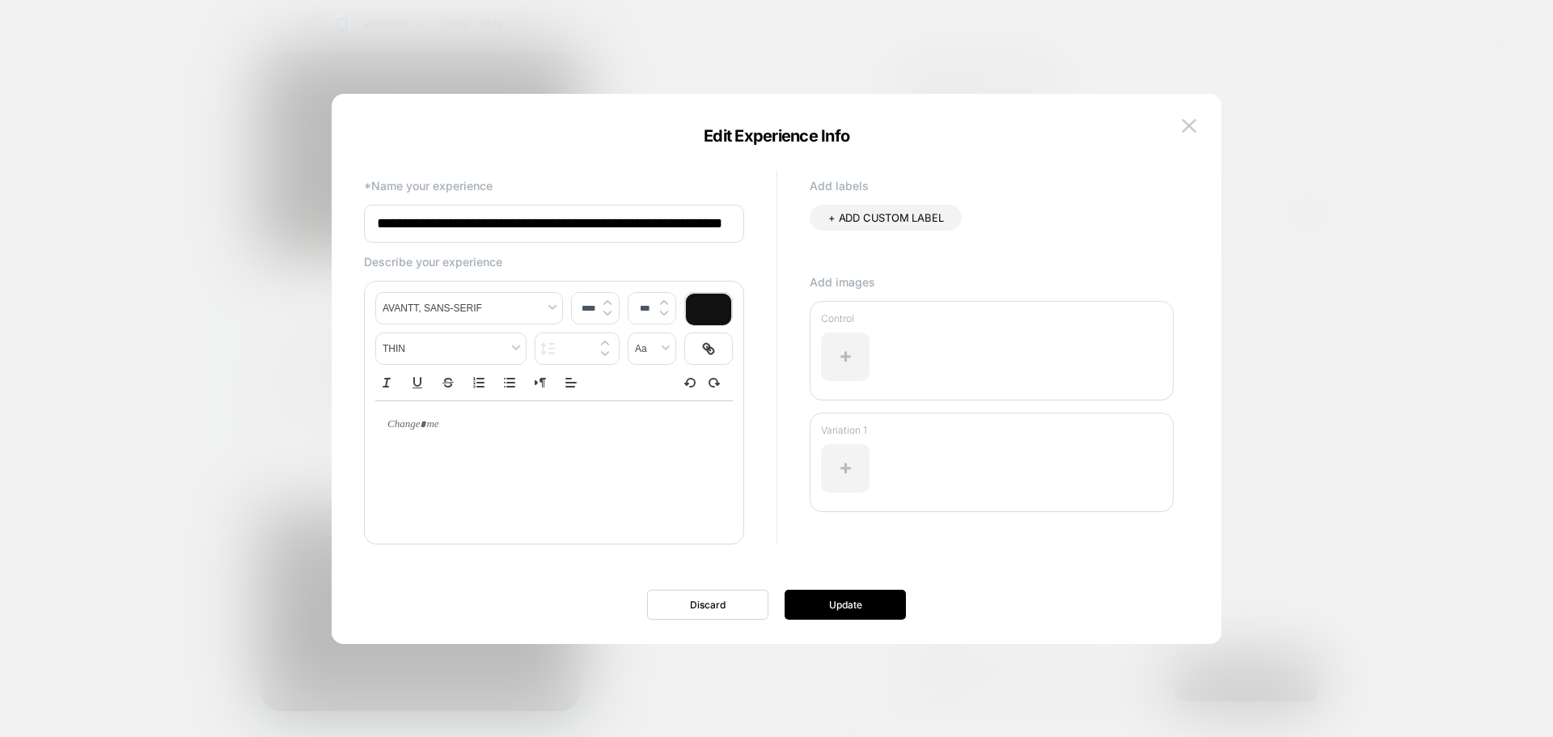
type input "**********"
click at [871, 587] on div "**********" at bounding box center [768, 368] width 841 height 485
click at [873, 599] on button "Update" at bounding box center [844, 604] width 121 height 30
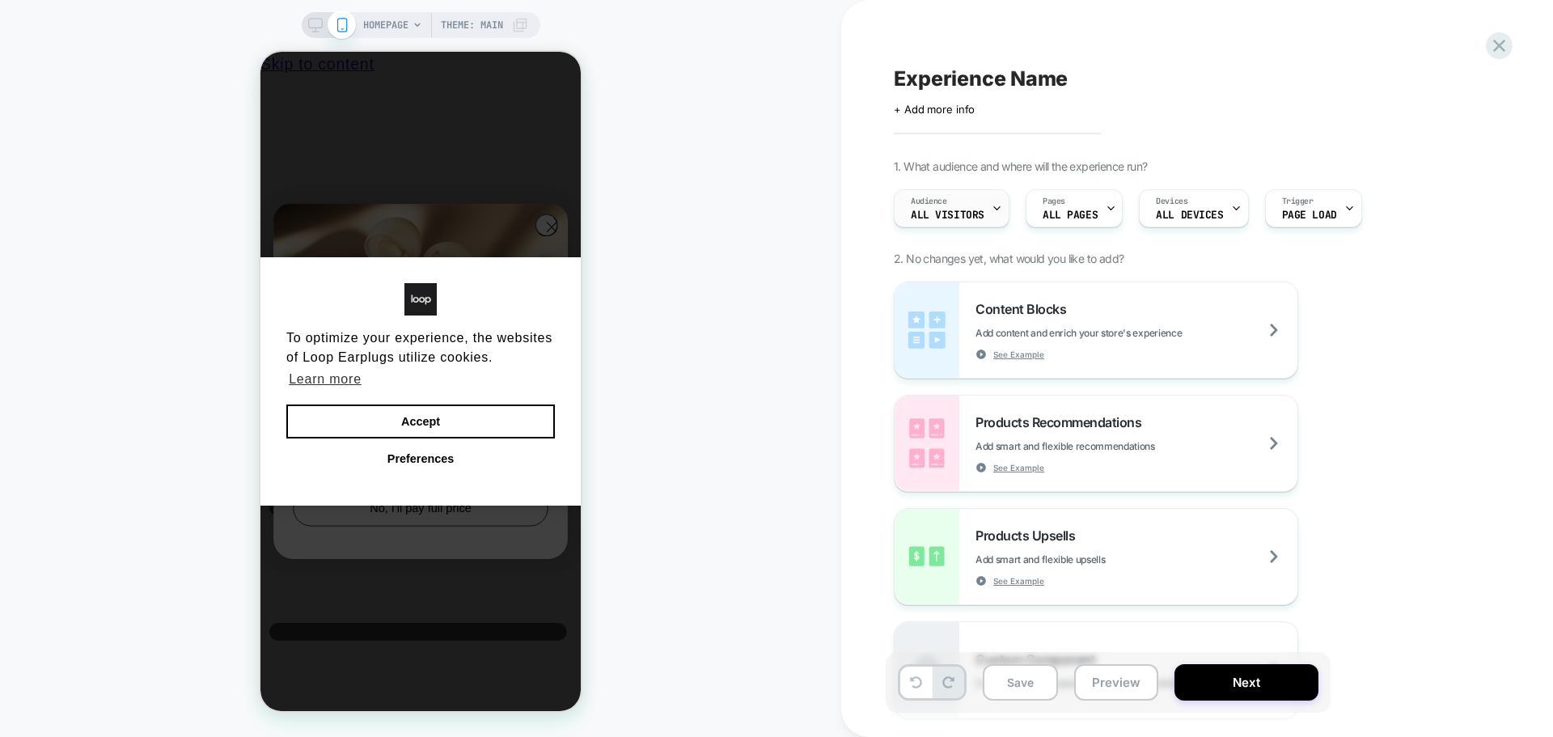
click at [955, 208] on div "Audience All Visitors" at bounding box center [947, 208] width 106 height 36
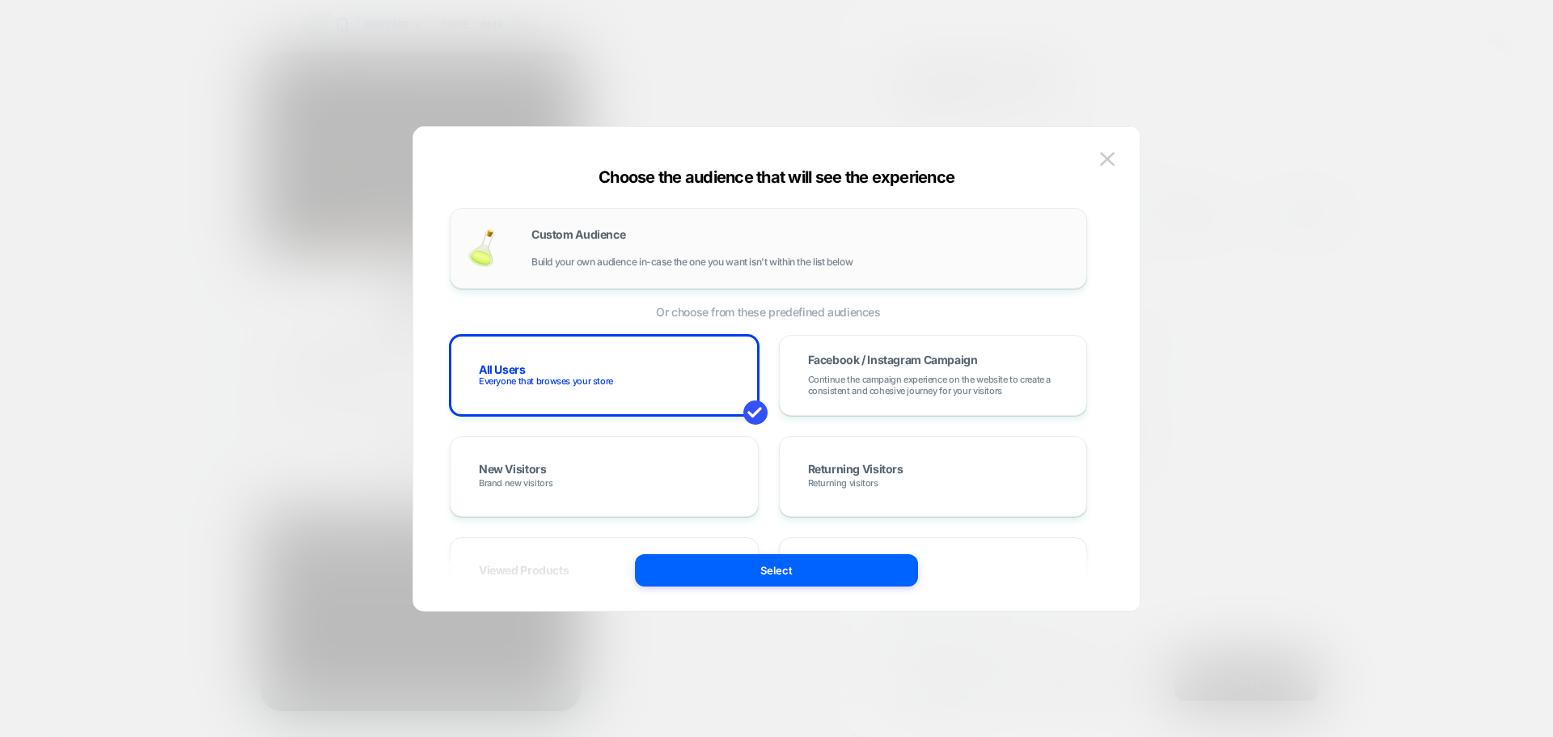
click at [575, 259] on span "Build your own audience in-case the one you want isn't within the list below" at bounding box center [691, 261] width 321 height 11
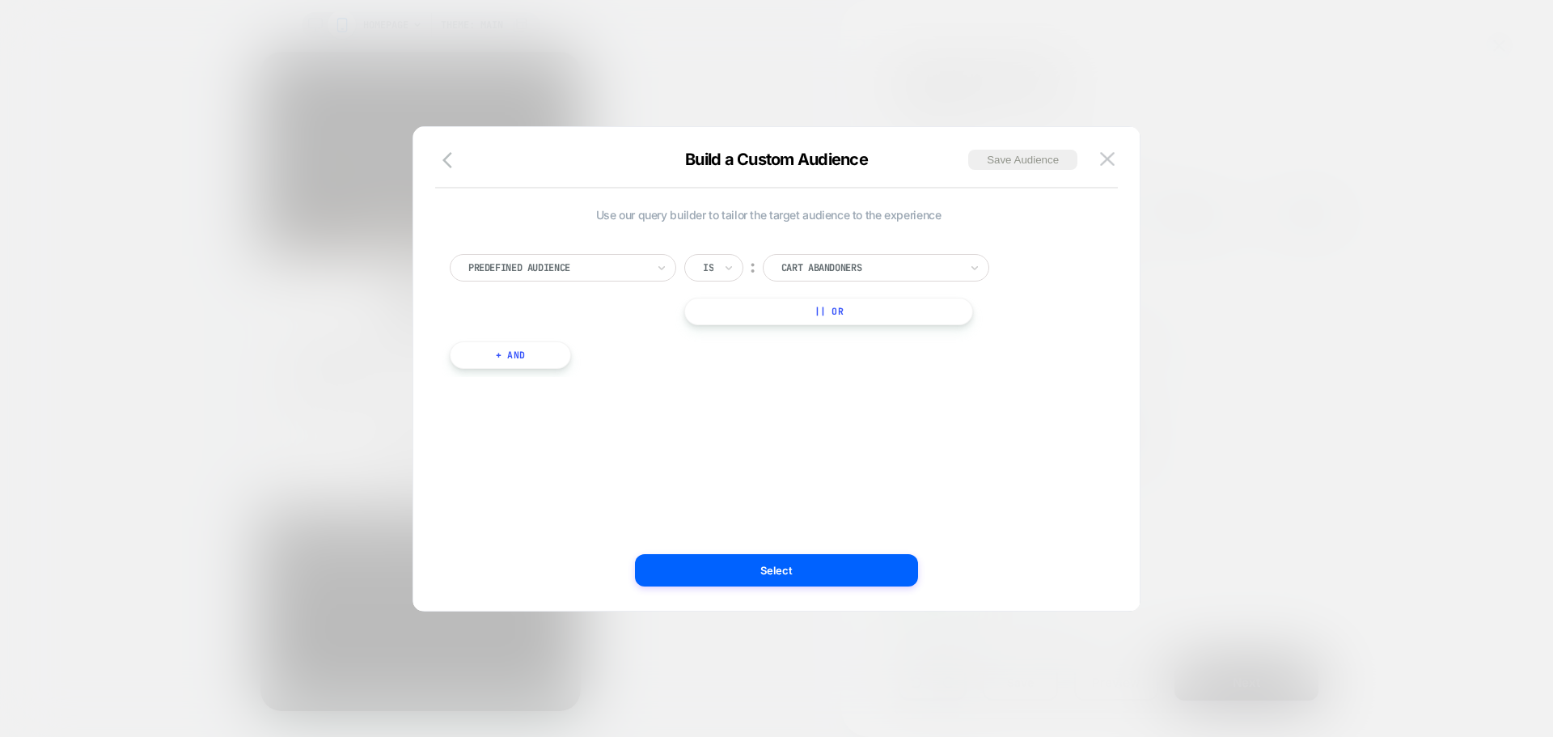
click at [577, 264] on div at bounding box center [557, 267] width 178 height 15
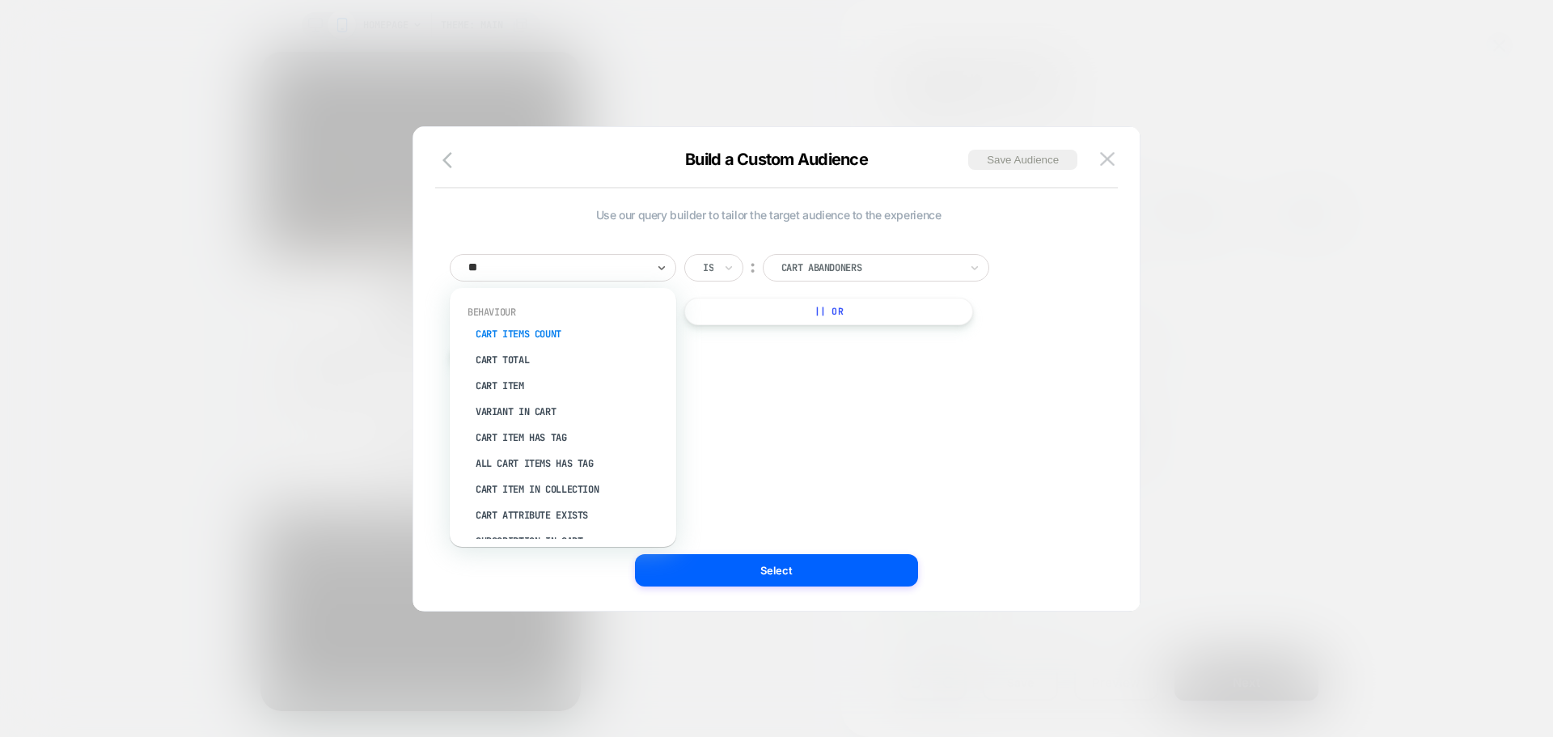
type input "***"
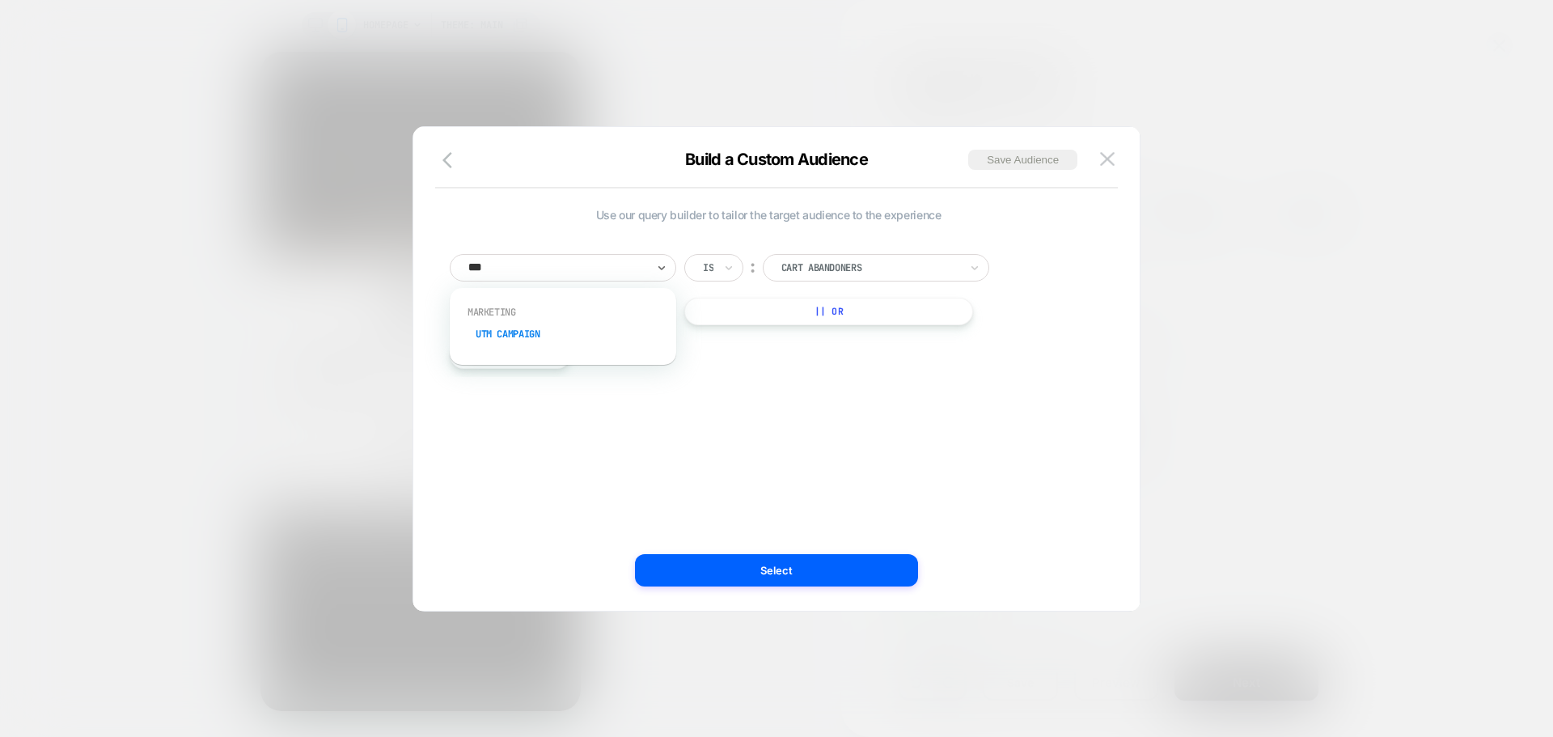
click at [547, 332] on div "UTM Campaign" at bounding box center [571, 334] width 210 height 26
click at [805, 266] on input at bounding box center [864, 267] width 202 height 27
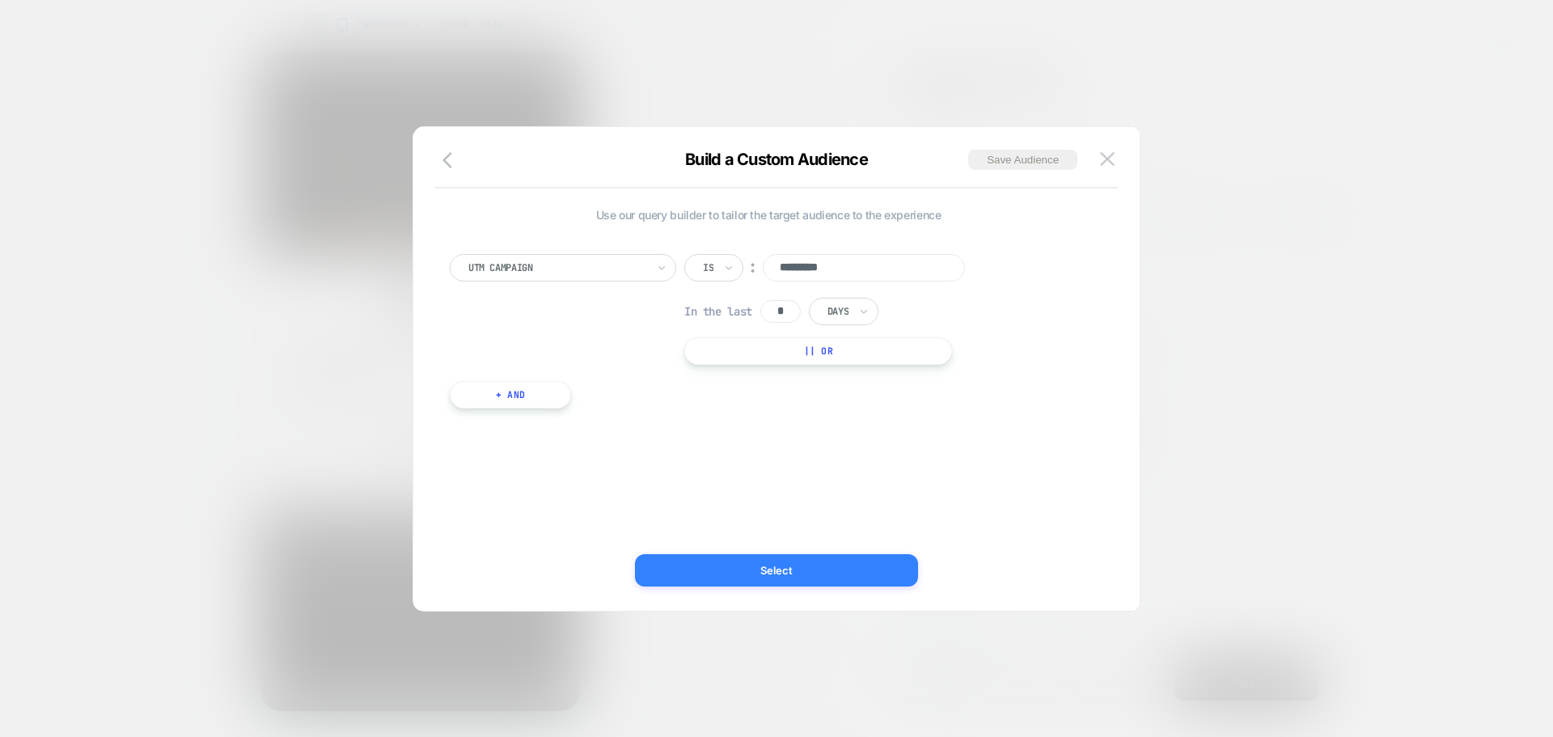
type input "*********"
click at [868, 560] on button "Select" at bounding box center [776, 570] width 283 height 32
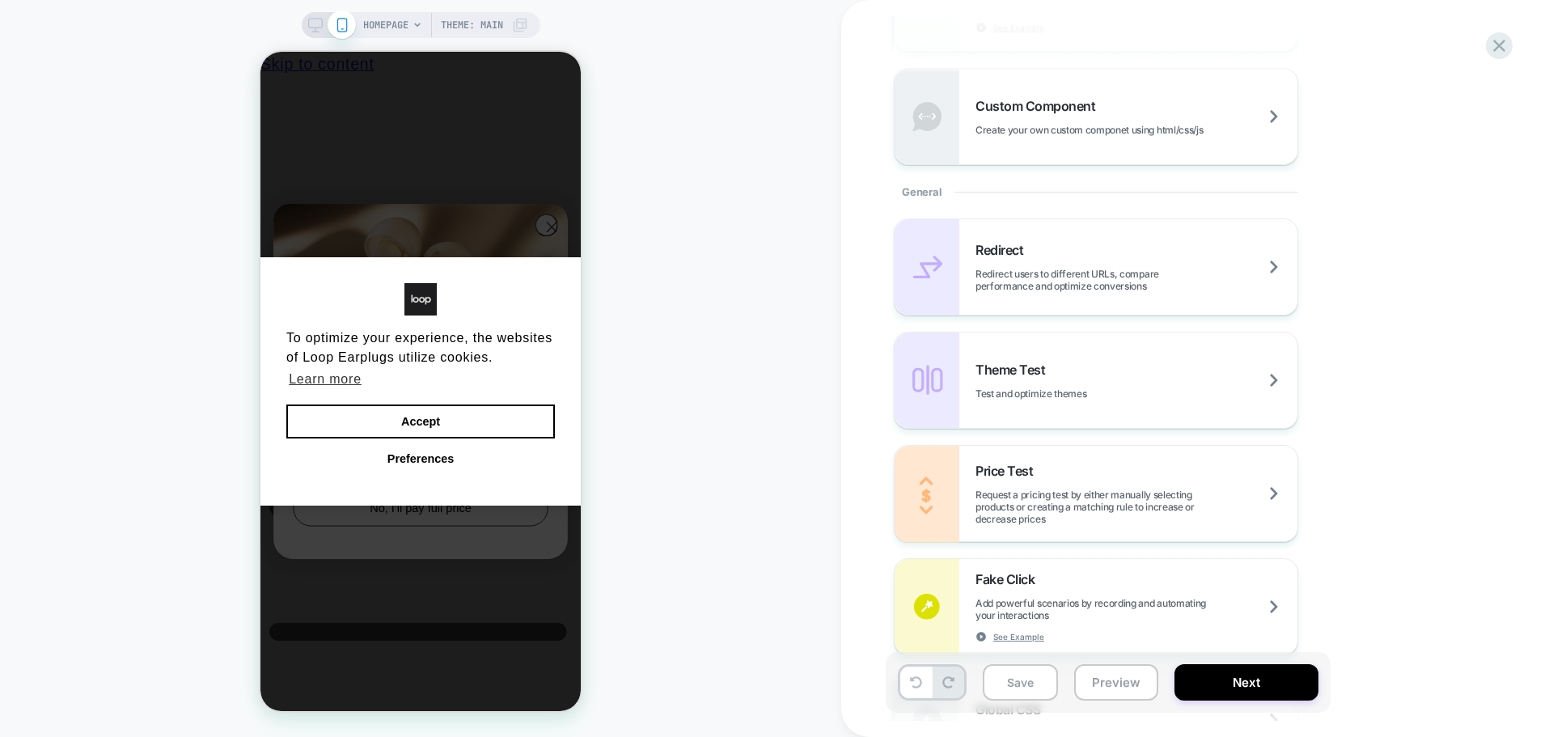
scroll to position [809, 0]
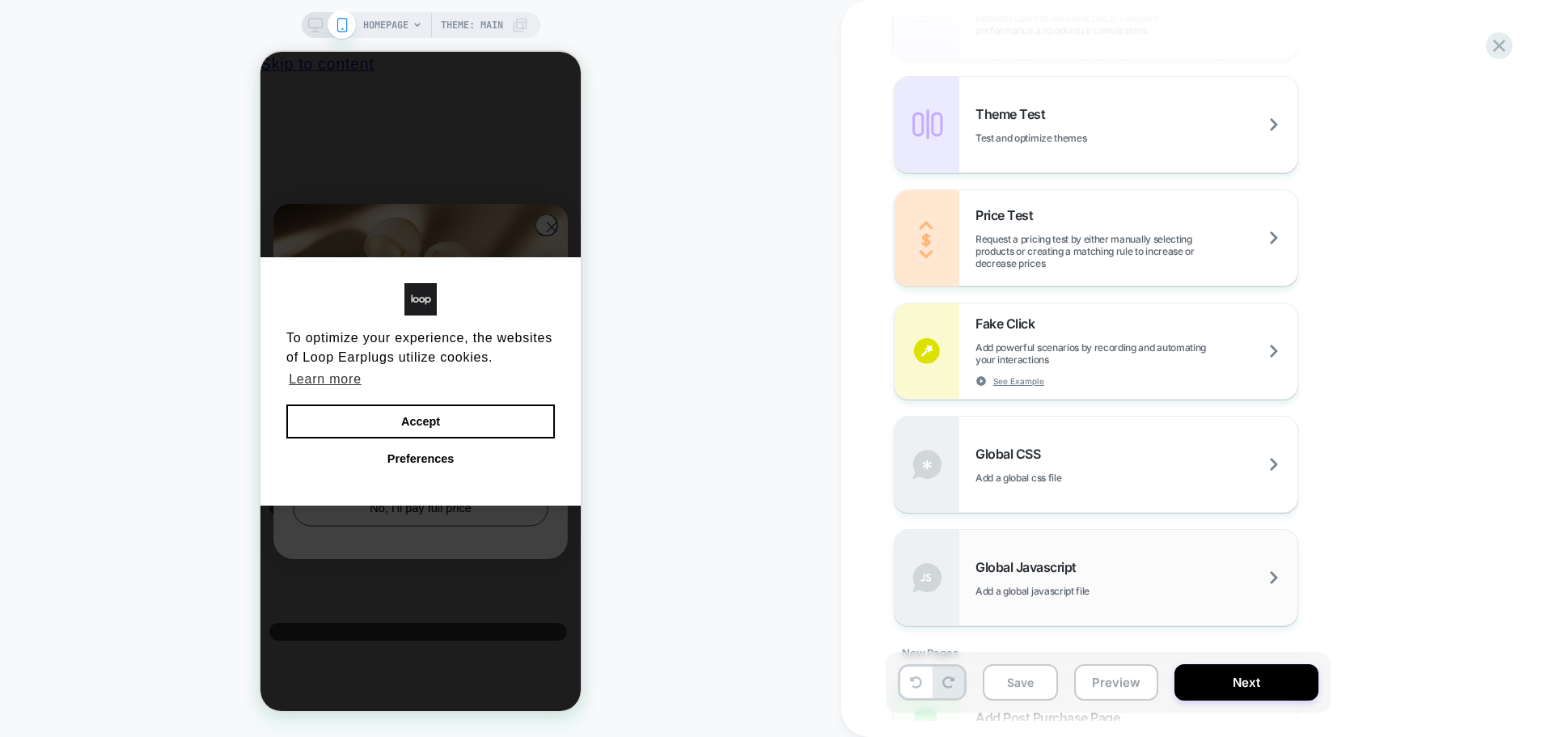
click at [1013, 563] on span "Global Javascript" at bounding box center [1029, 567] width 109 height 16
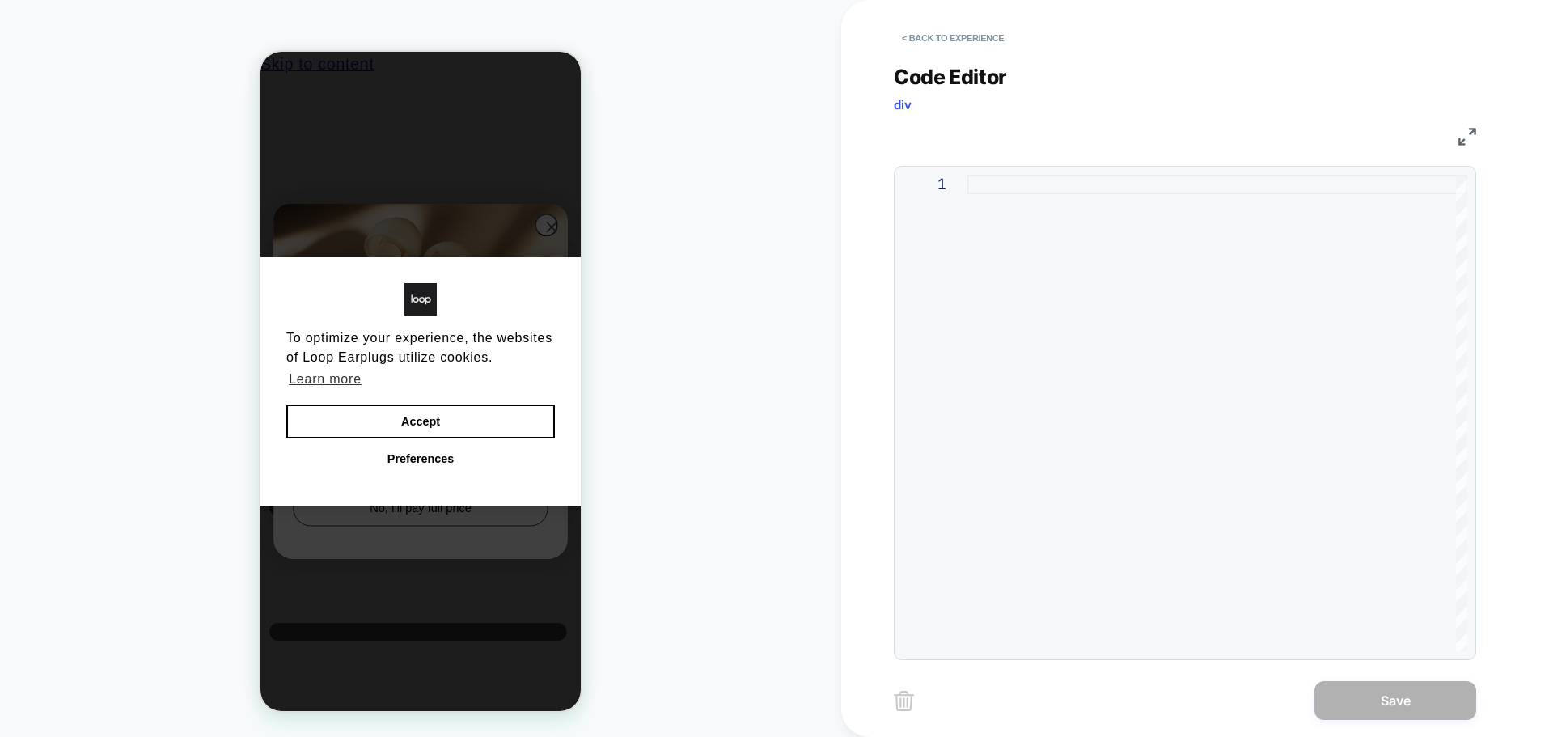
click at [1253, 448] on div at bounding box center [1217, 413] width 500 height 476
type textarea "**********"
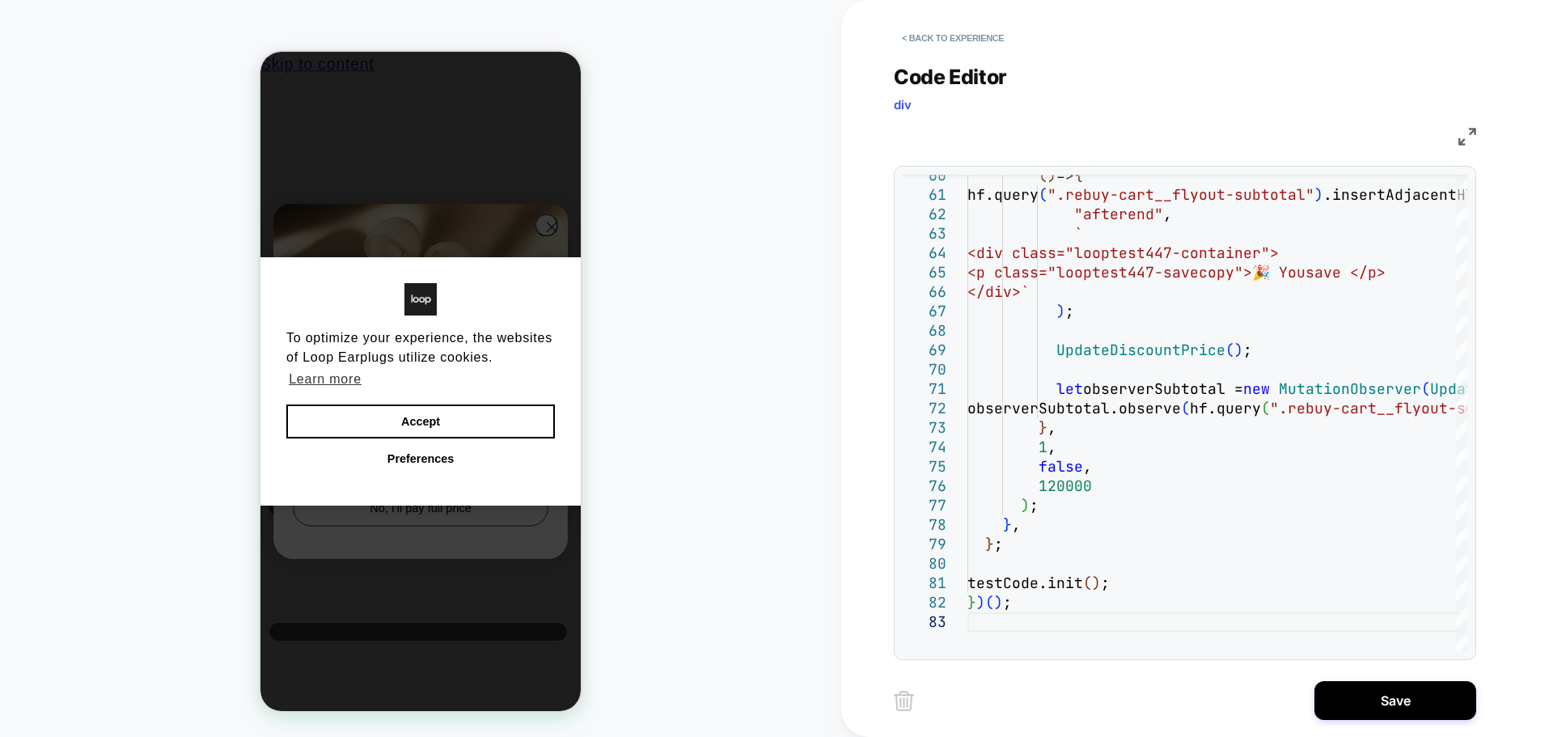
click at [1342, 677] on div "**********" at bounding box center [1197, 368] width 606 height 737
click at [1342, 689] on button "Save" at bounding box center [1395, 700] width 162 height 39
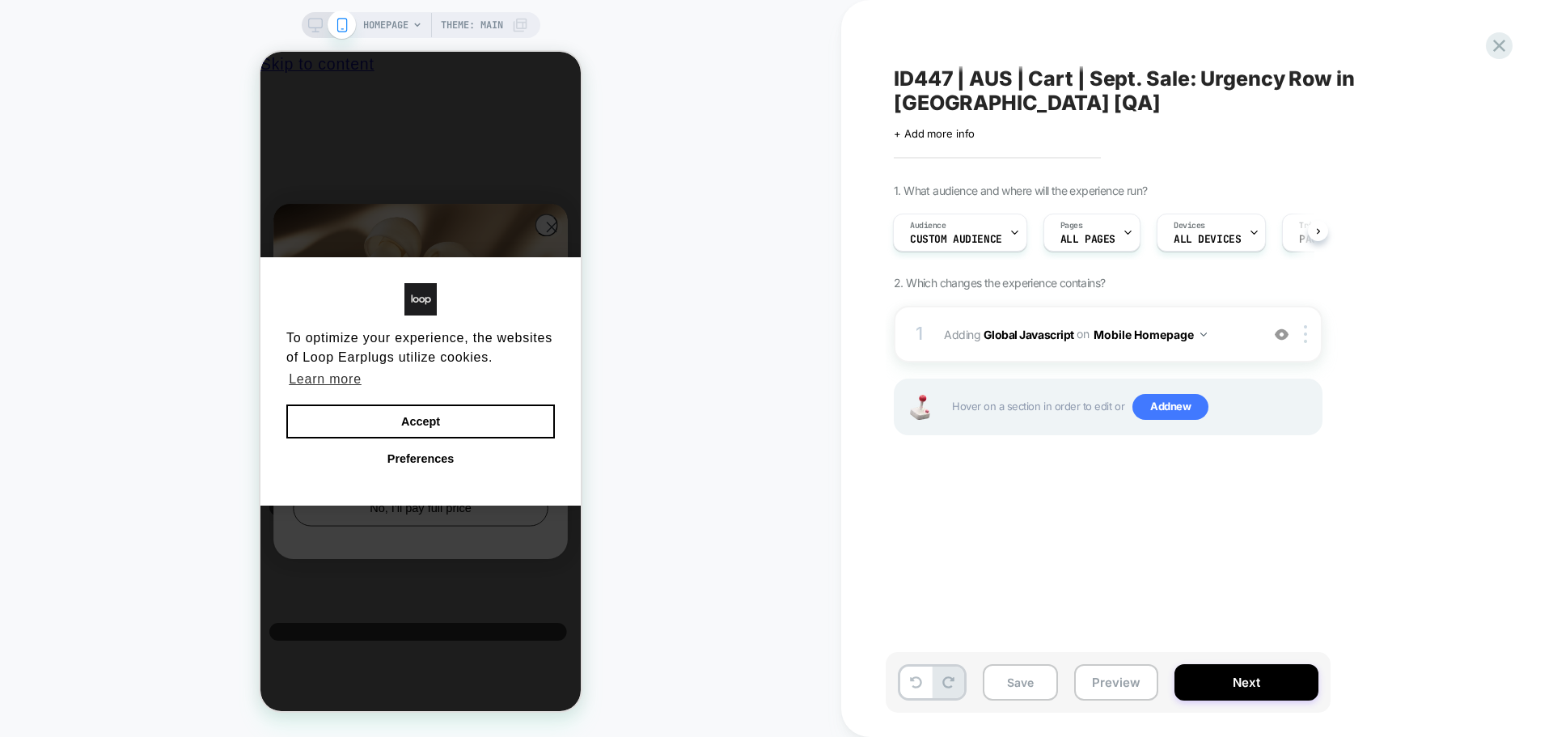
scroll to position [0, 4]
click at [1162, 344] on button "Mobile Homepage" at bounding box center [1149, 334] width 113 height 23
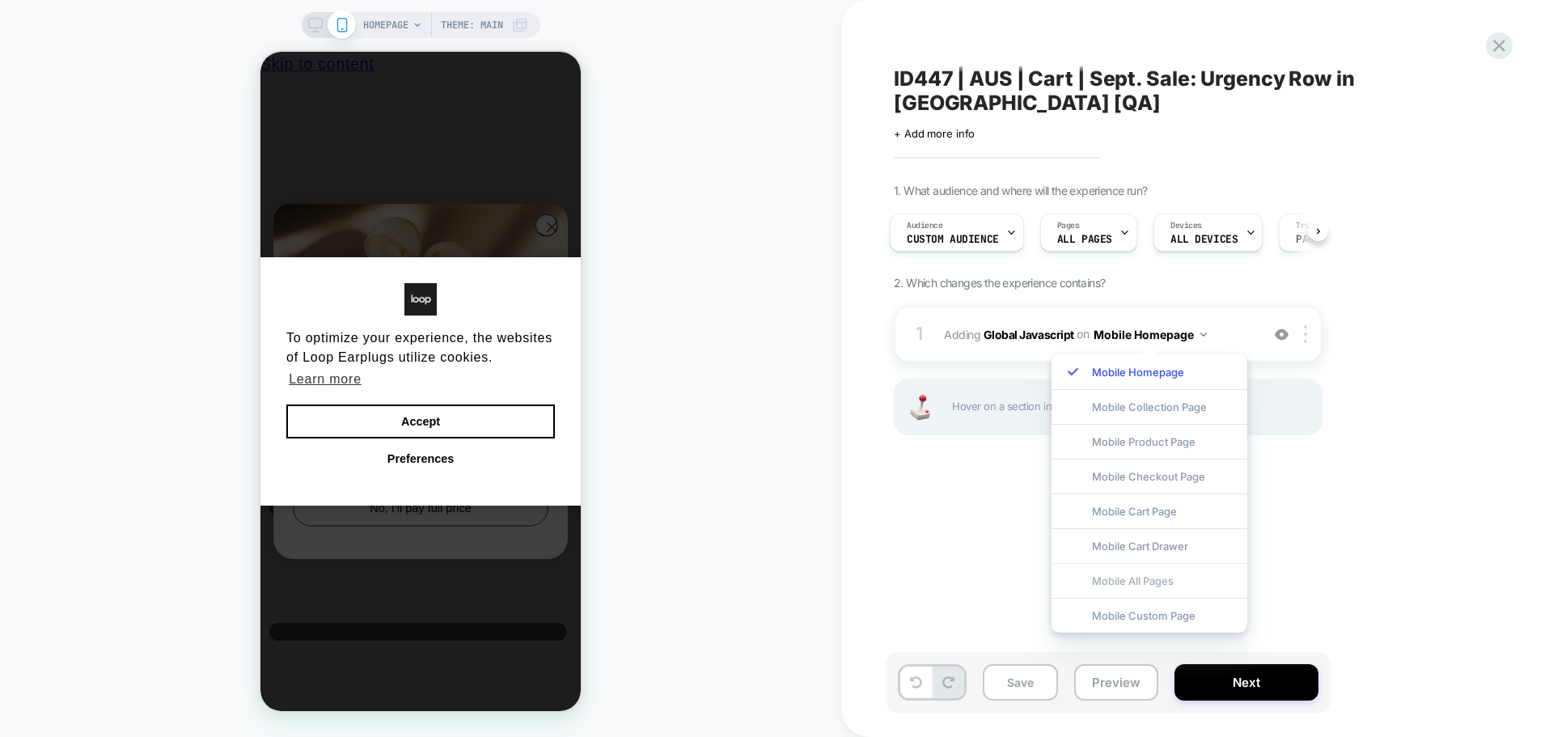
click at [1147, 577] on div "Mobile All Pages" at bounding box center [1149, 580] width 196 height 35
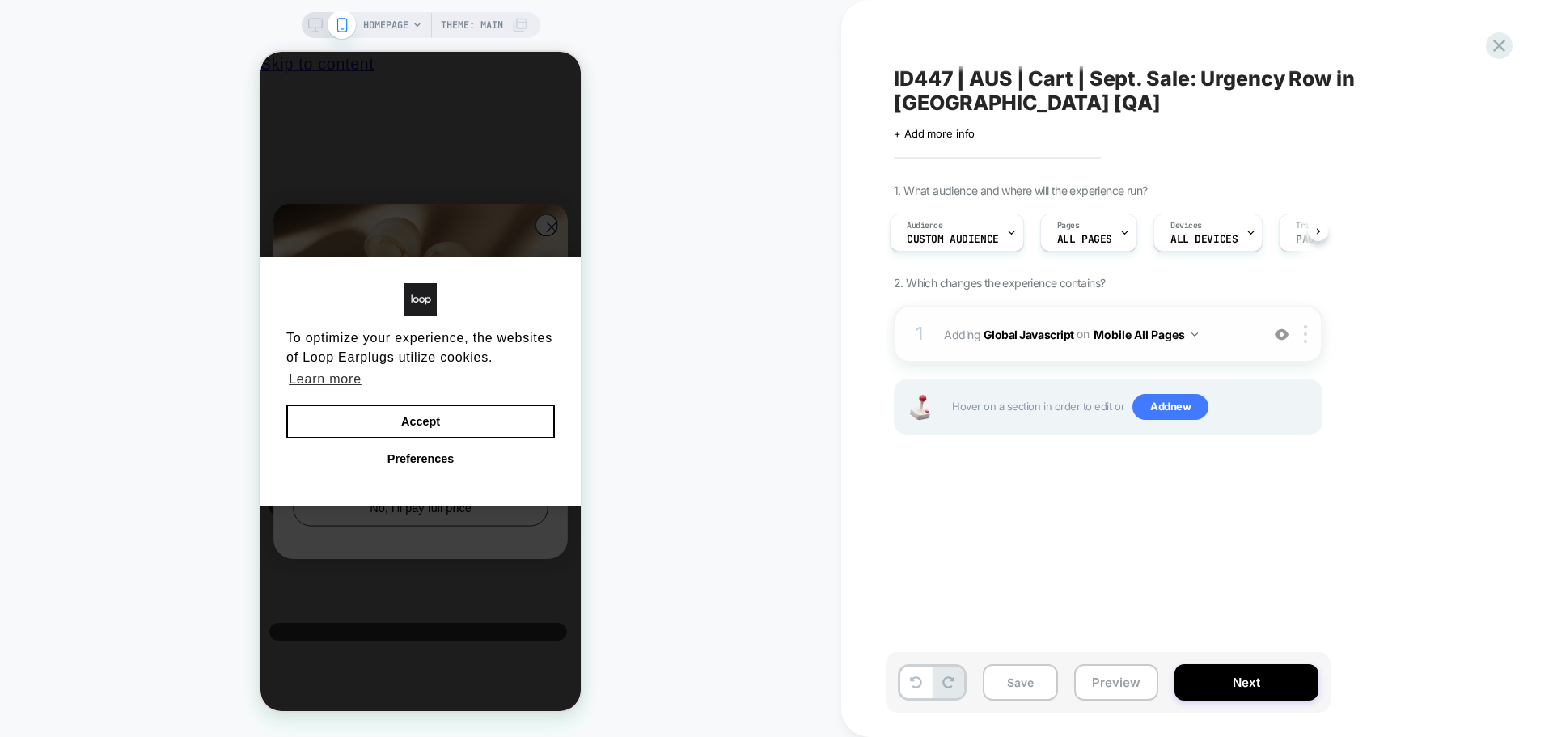
click at [1316, 324] on div "1 Adding Global Javascript on Mobile All Pages Add Before Add After Copy to Des…" at bounding box center [1108, 334] width 429 height 57
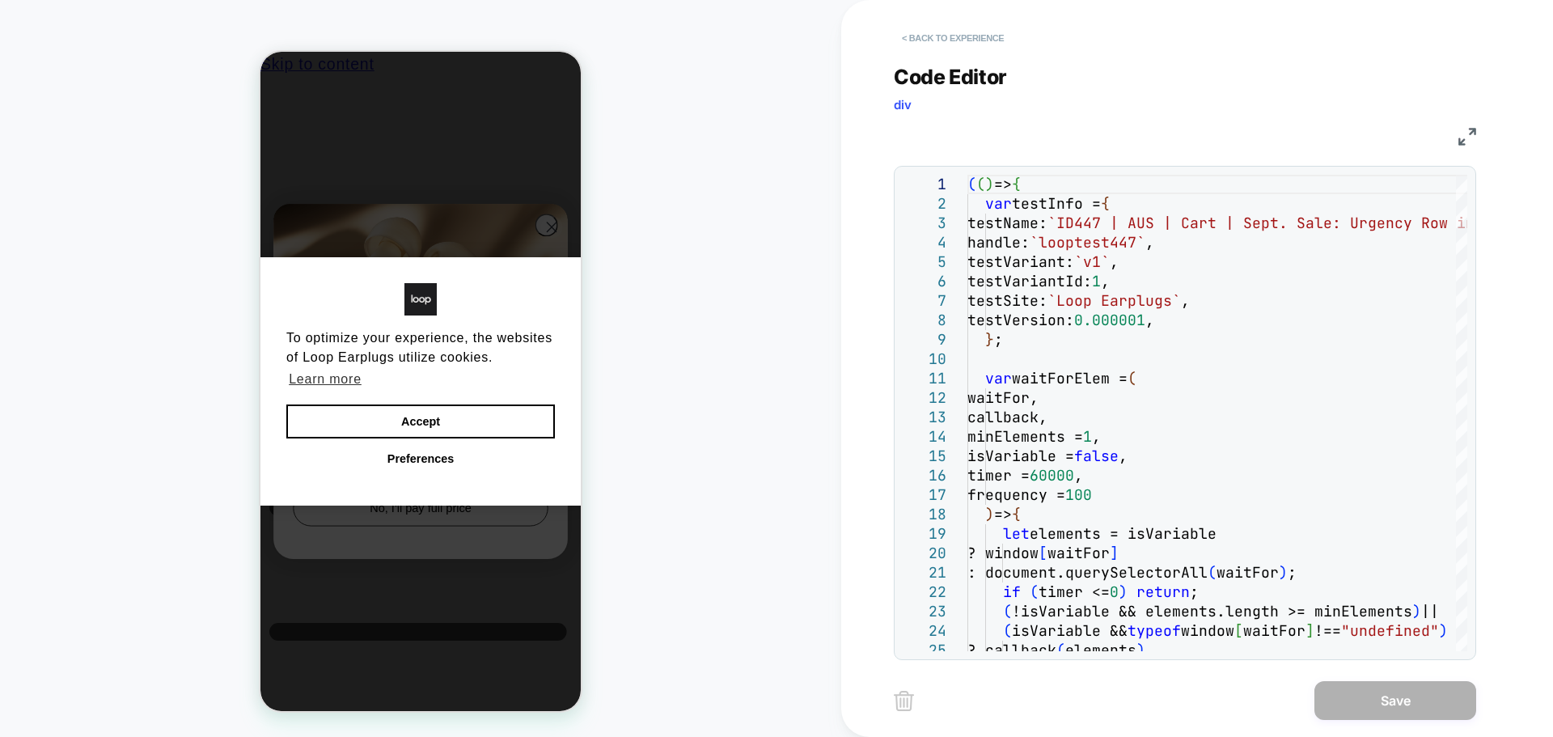
click at [940, 37] on button "< Back to experience" at bounding box center [953, 38] width 118 height 26
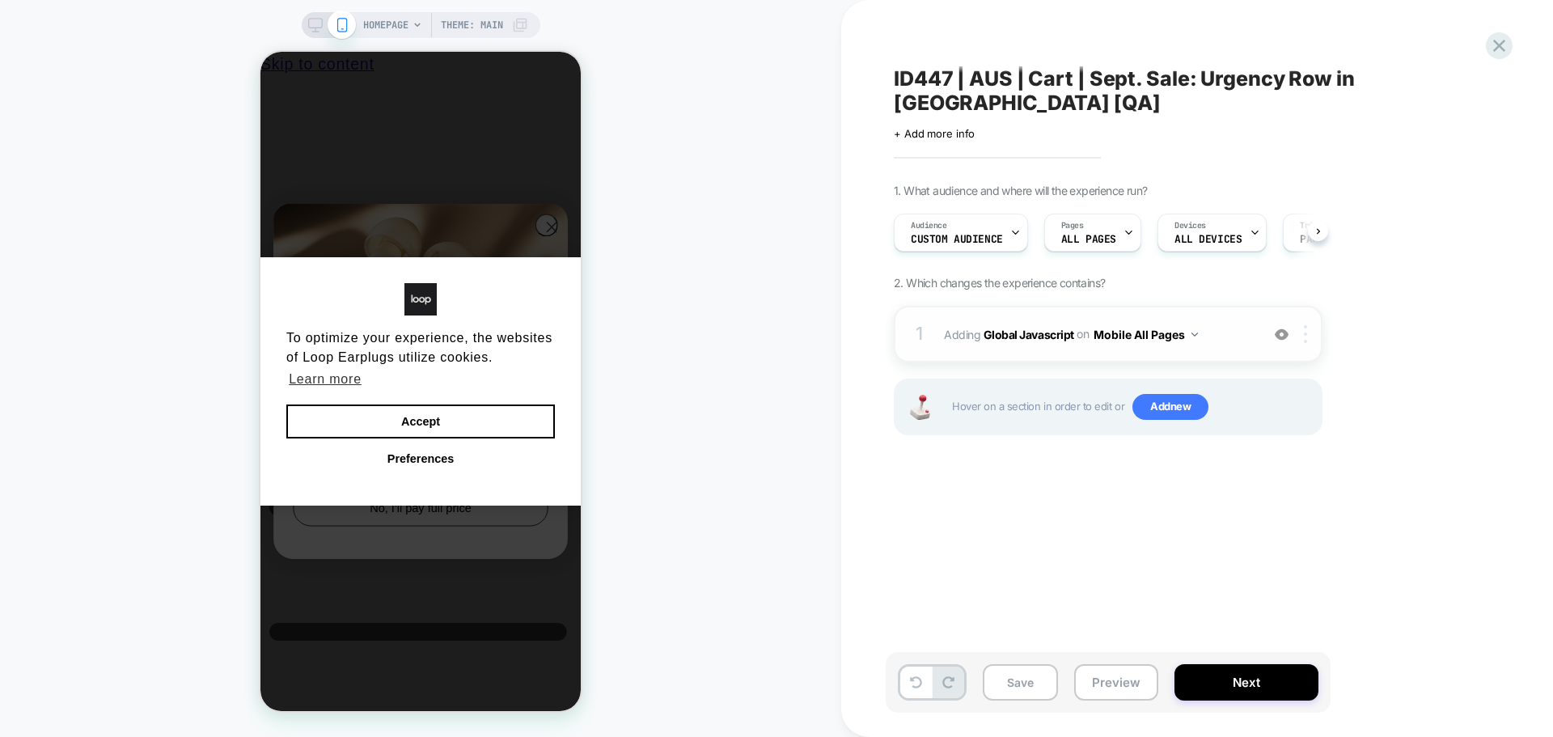
scroll to position [0, 1]
click at [1304, 340] on img at bounding box center [1305, 334] width 3 height 18
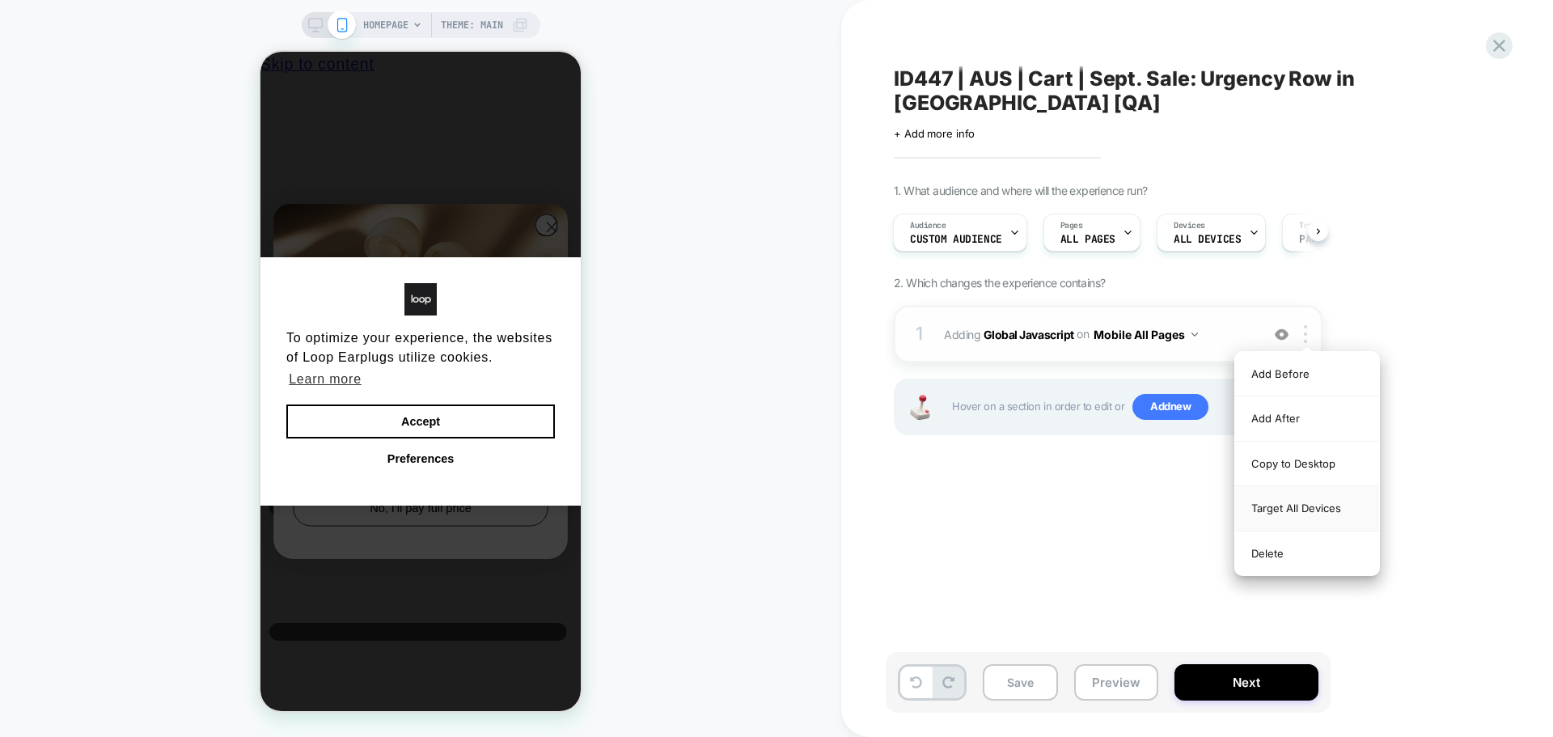
click at [1274, 515] on div "Target All Devices" at bounding box center [1307, 508] width 144 height 44
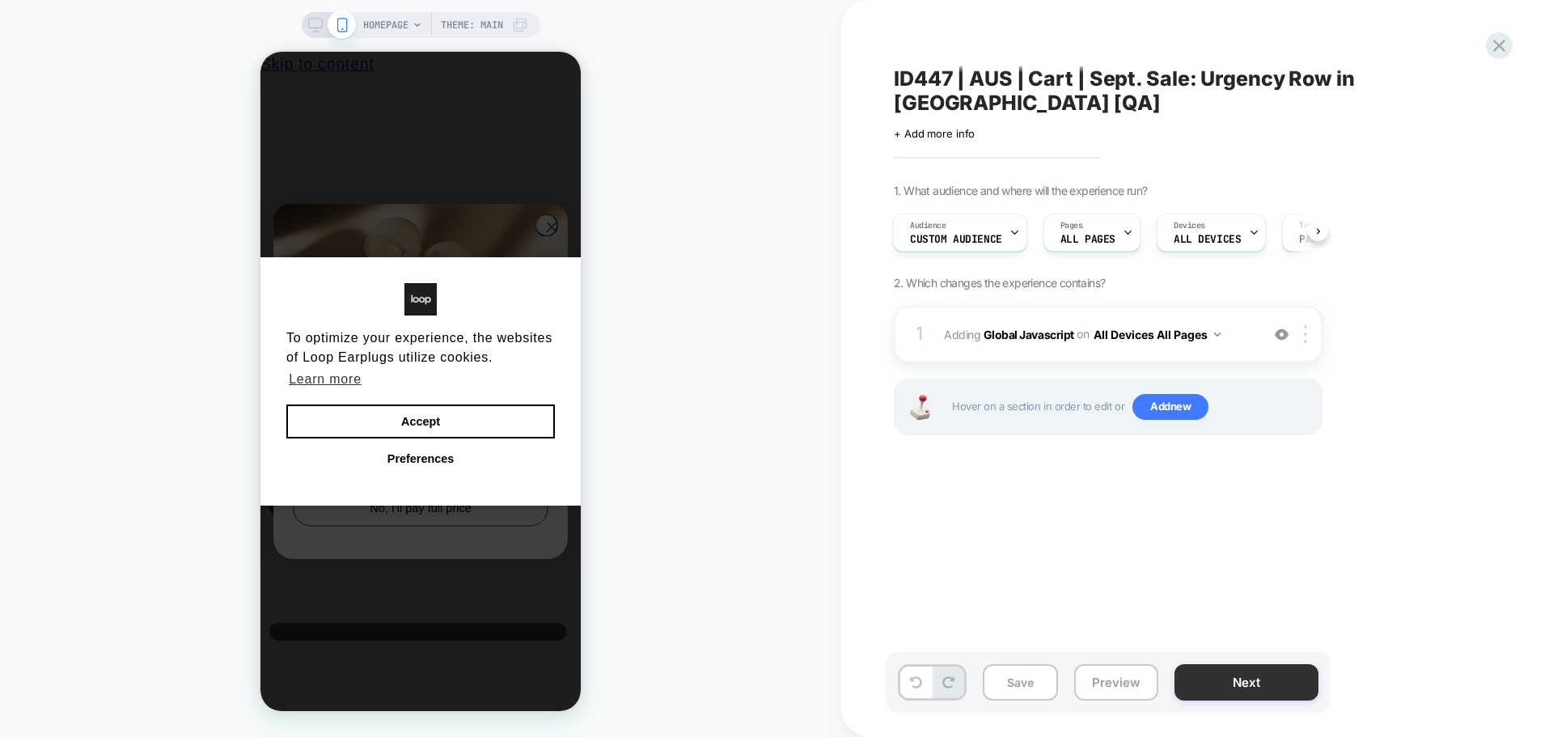
click at [1287, 687] on button "Next" at bounding box center [1246, 682] width 144 height 36
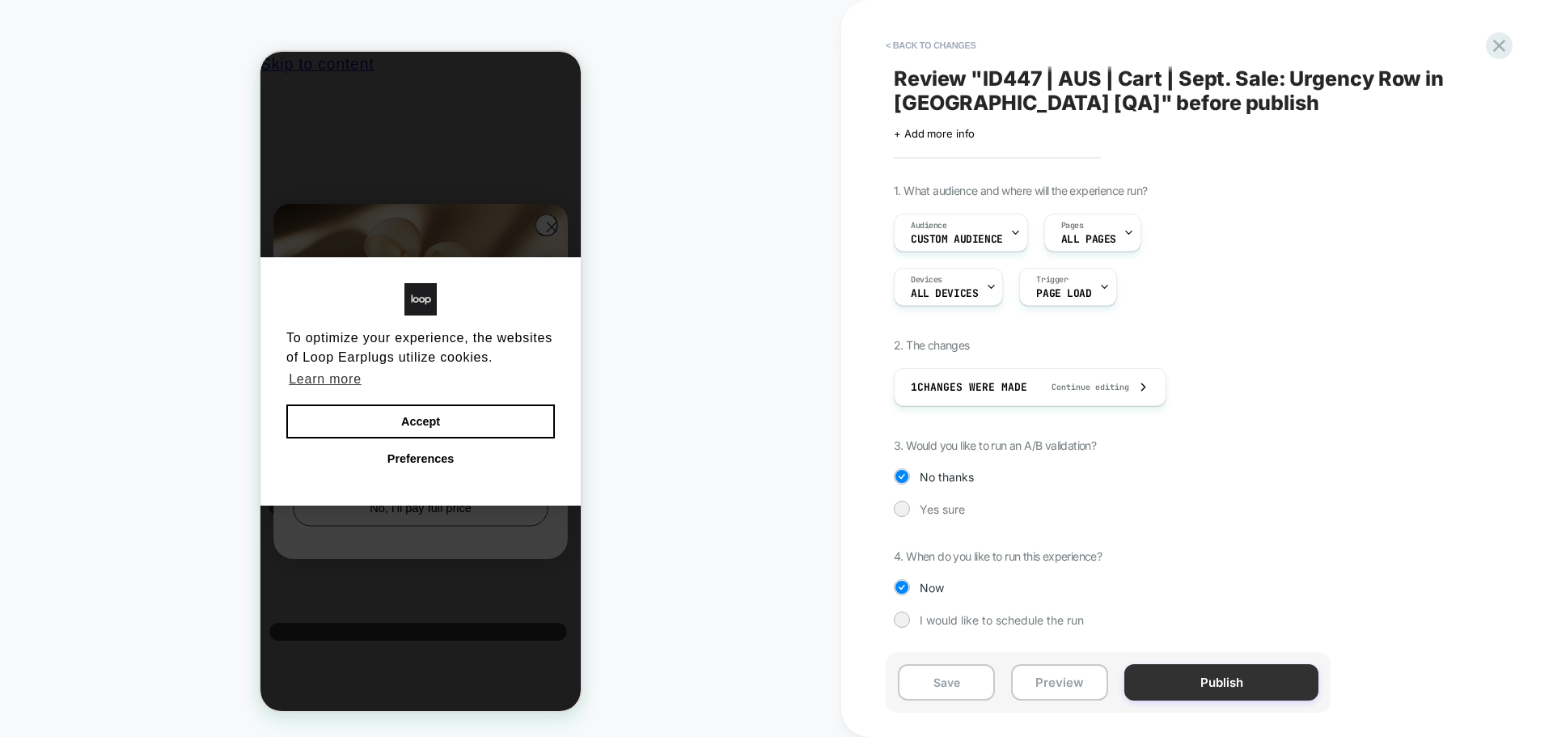
click at [1232, 674] on button "Publish" at bounding box center [1221, 682] width 194 height 36
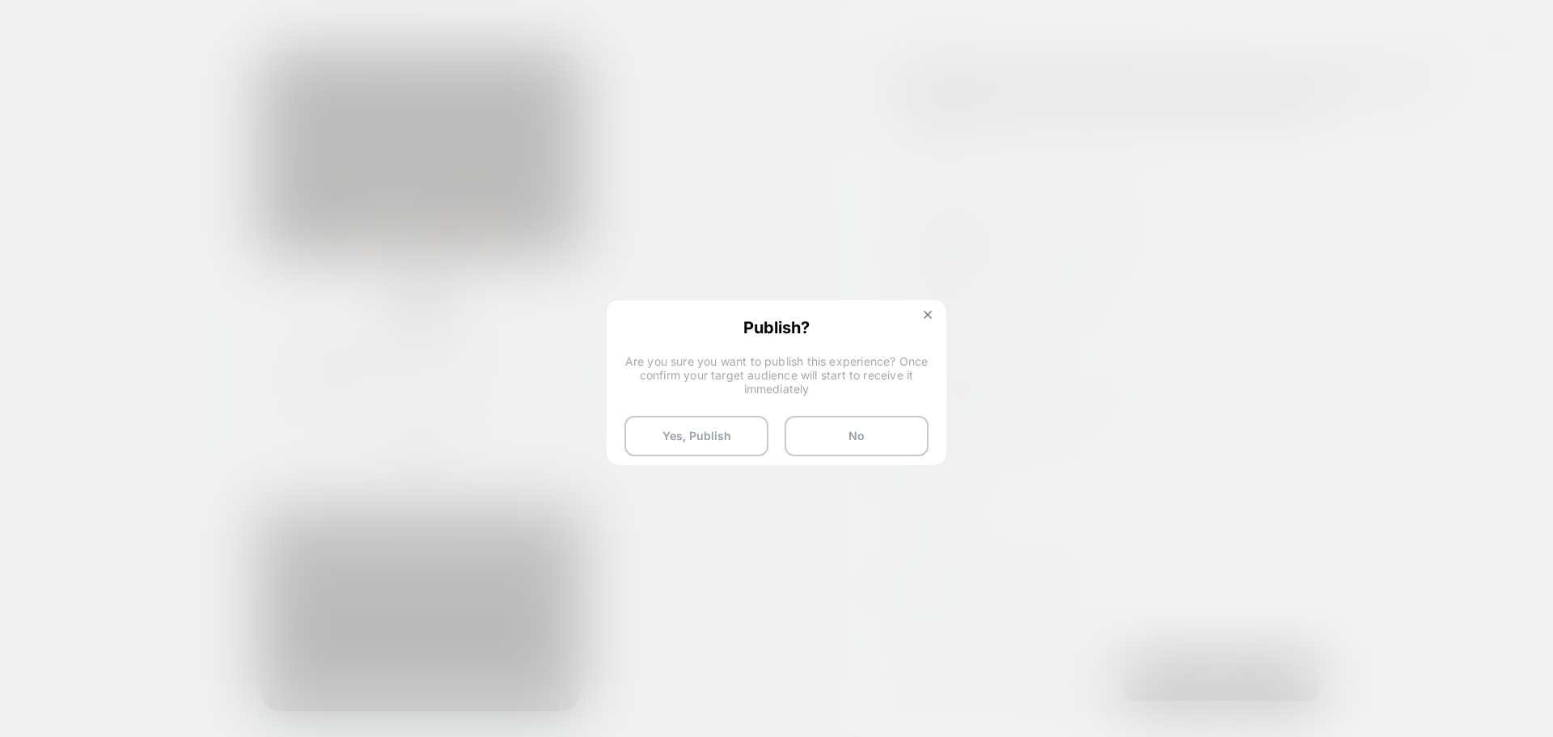
click at [933, 308] on div "Publish? Are you sure you want to publish this experience? Once confirm your ta…" at bounding box center [776, 387] width 336 height 171
click at [932, 310] on button at bounding box center [928, 317] width 18 height 14
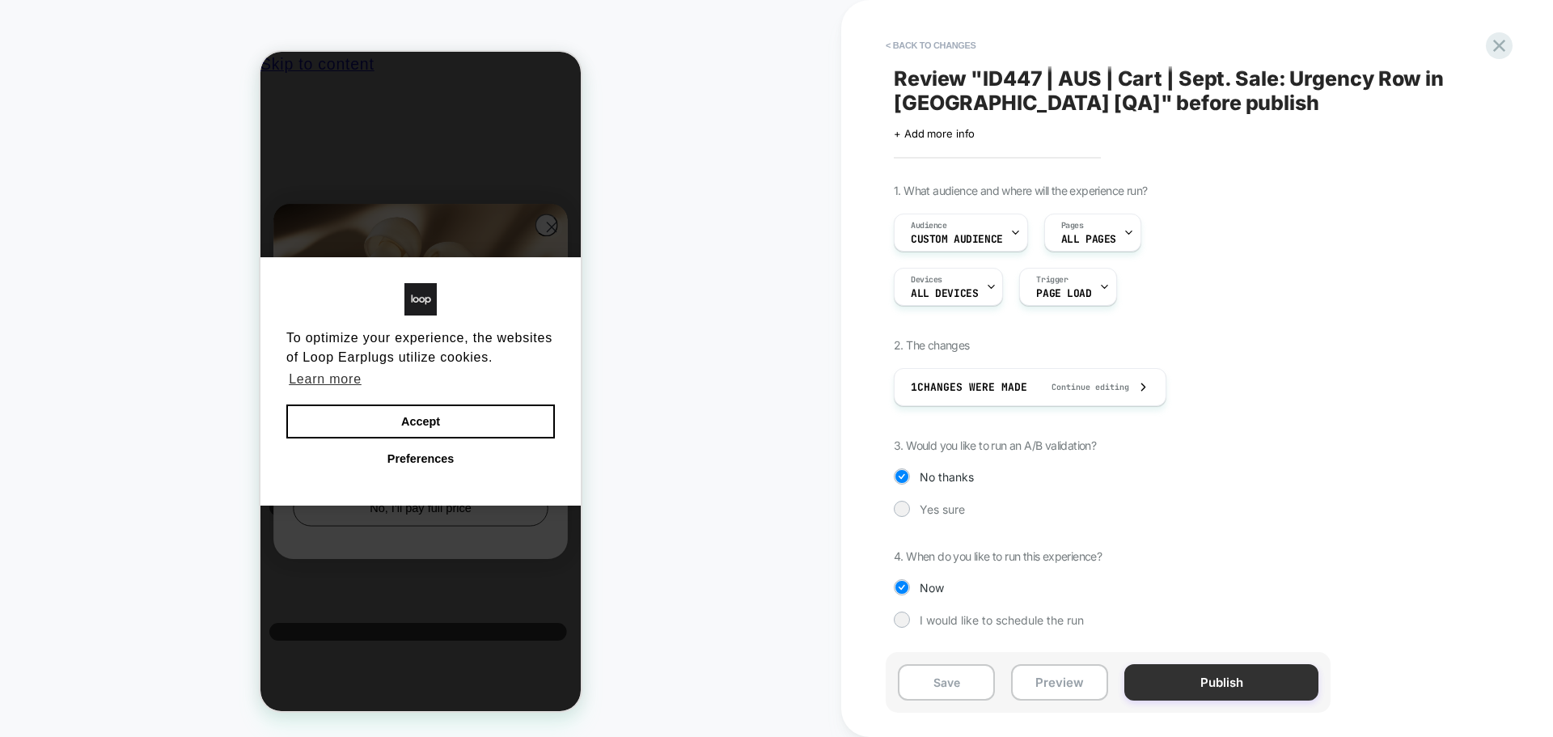
click at [1158, 678] on button "Publish" at bounding box center [1221, 682] width 194 height 36
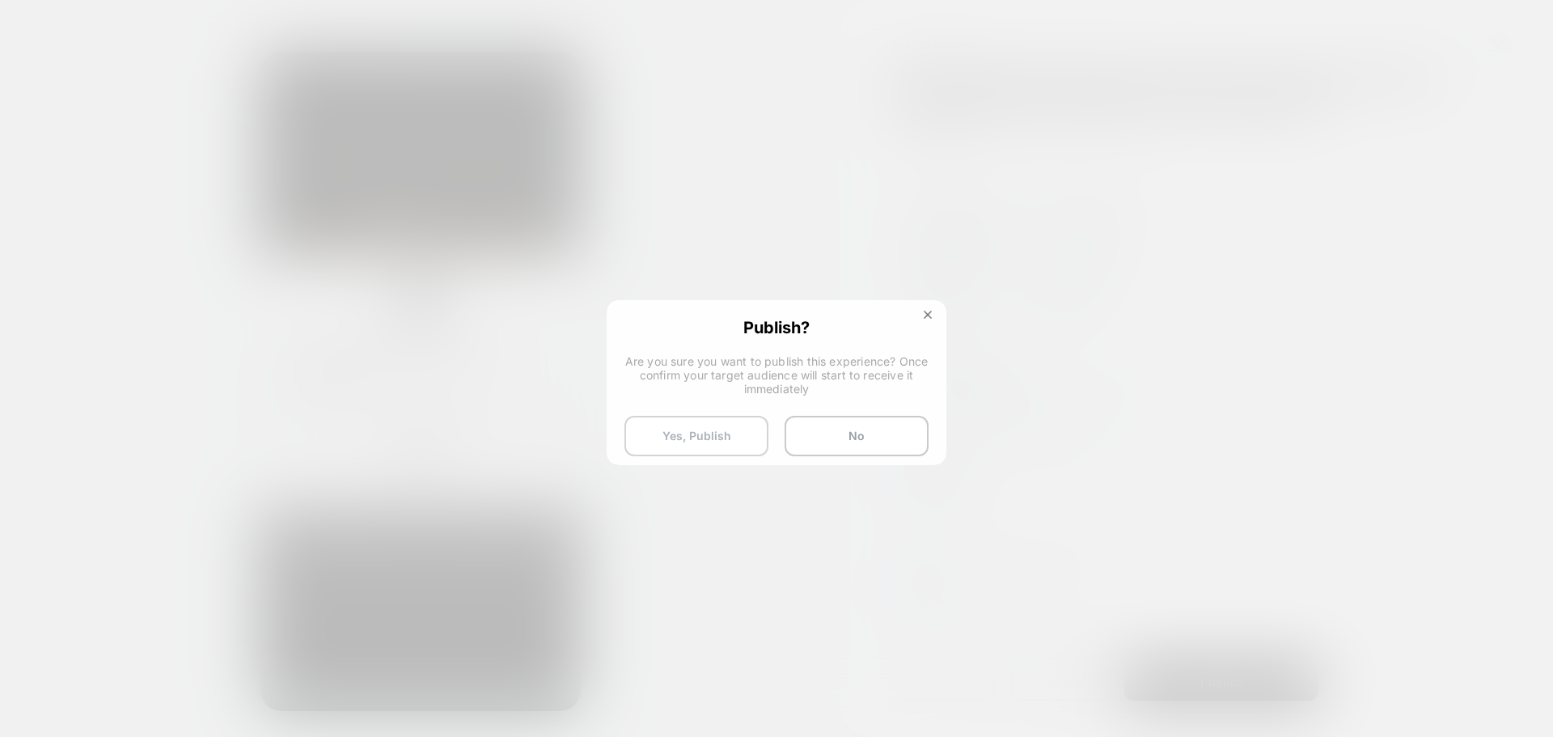
click at [683, 442] on button "Yes, Publish" at bounding box center [696, 436] width 144 height 40
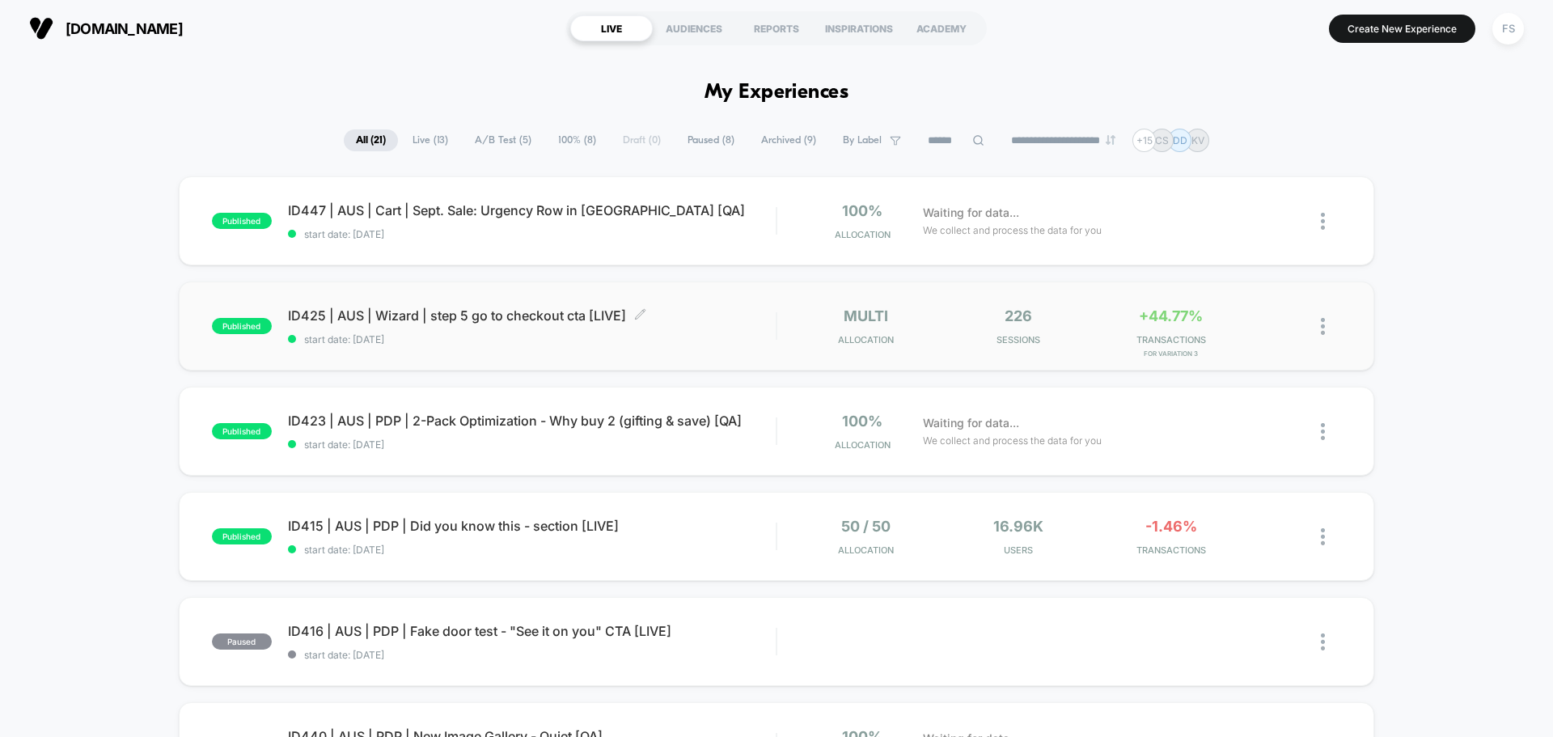
click at [549, 319] on span "ID425 | AUS | Wizard | step 5 go to checkout cta [LIVE] Click to edit experienc…" at bounding box center [532, 315] width 488 height 16
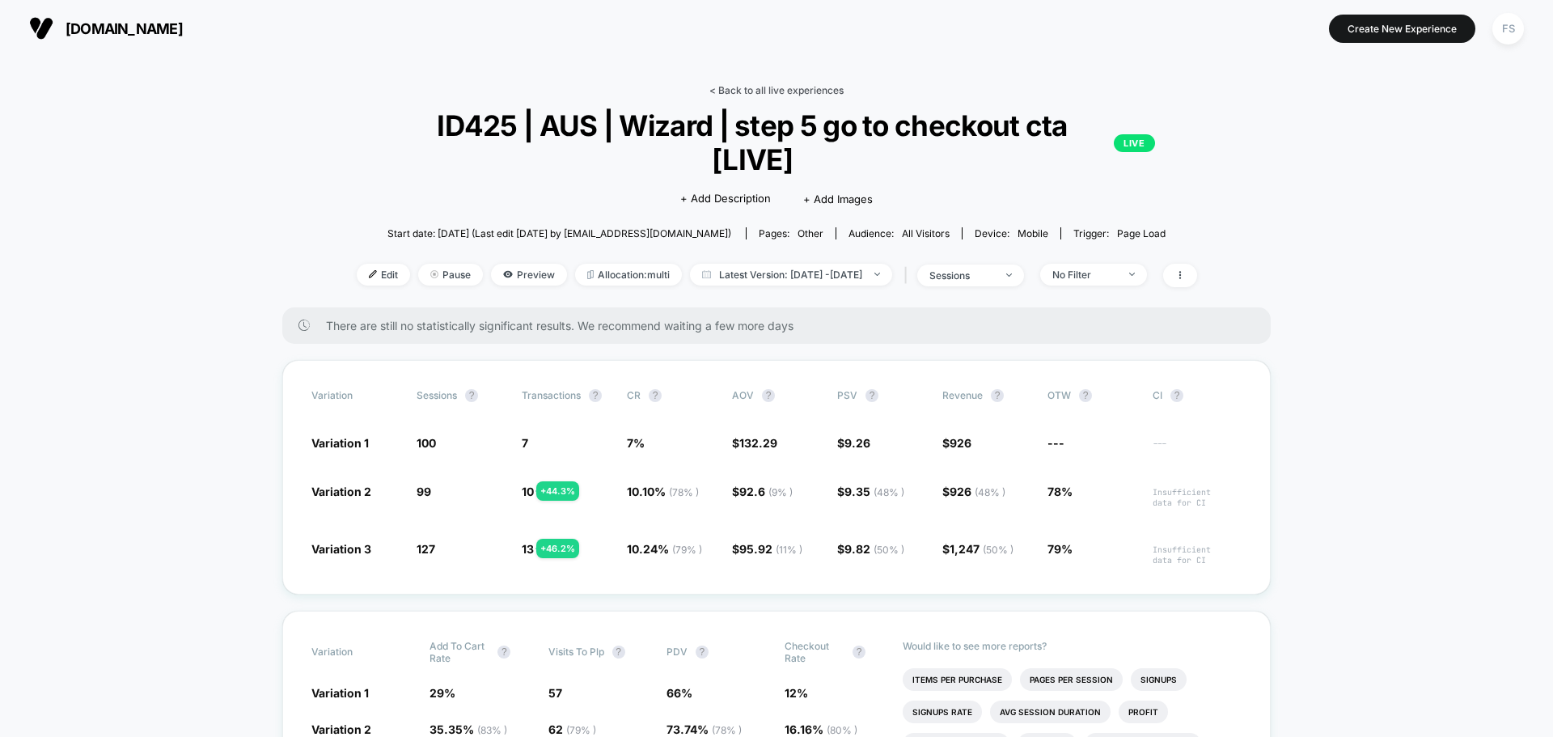
click at [769, 91] on link "< Back to all live experiences" at bounding box center [776, 90] width 134 height 12
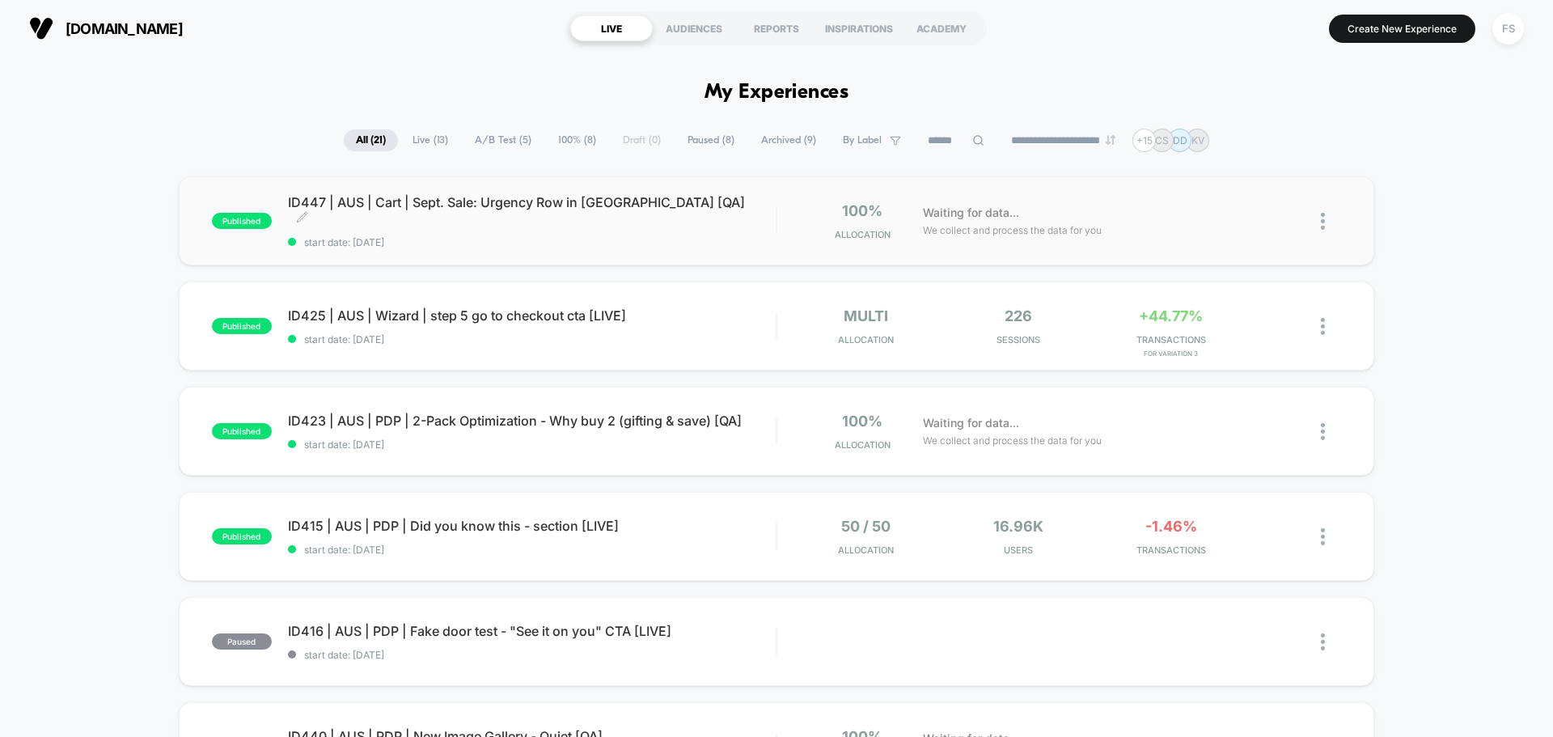
click at [426, 212] on span "ID447 | AUS | Cart | Sept. Sale: Urgency Row in Minicart [QA] Click to edit exp…" at bounding box center [532, 210] width 488 height 32
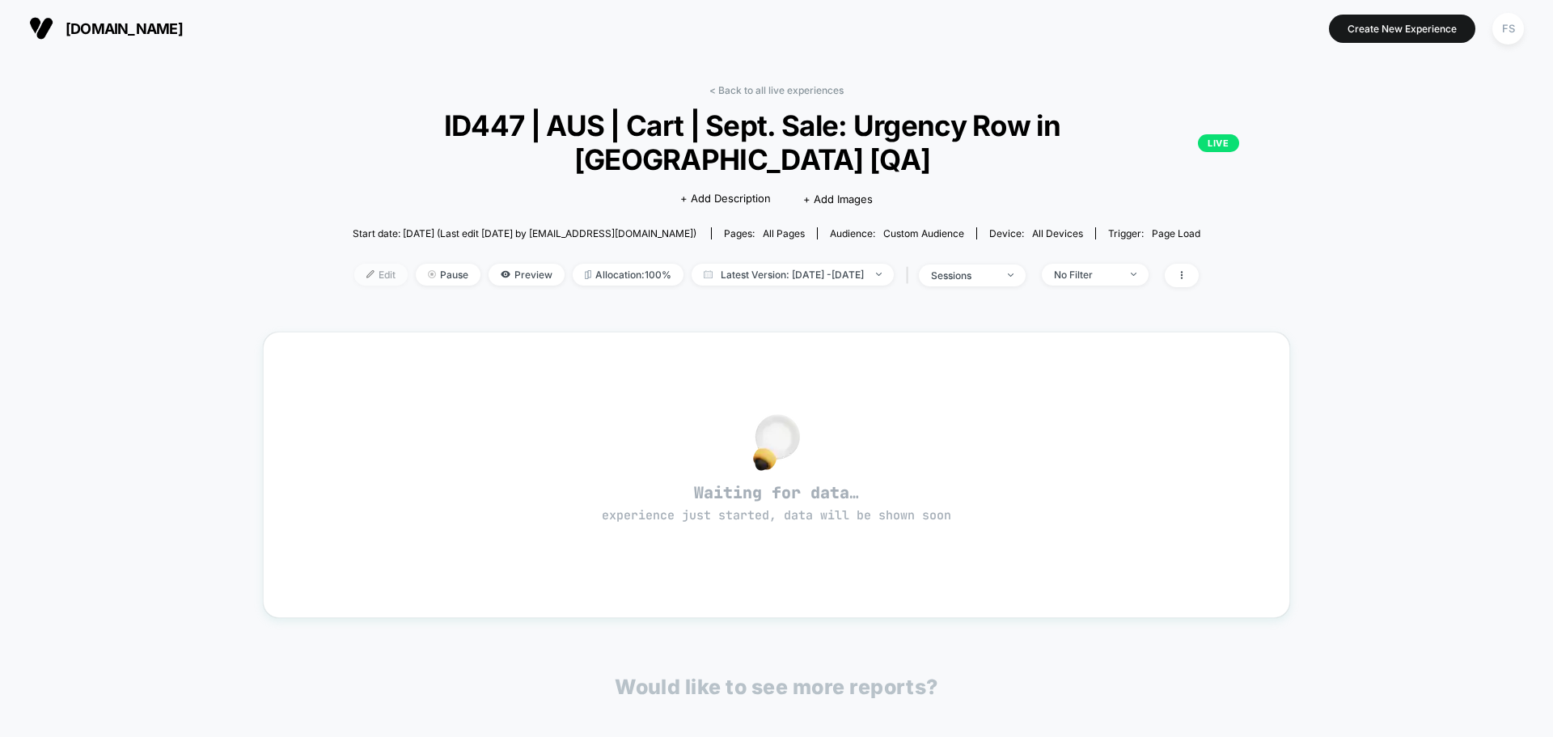
click at [366, 275] on img at bounding box center [370, 274] width 8 height 8
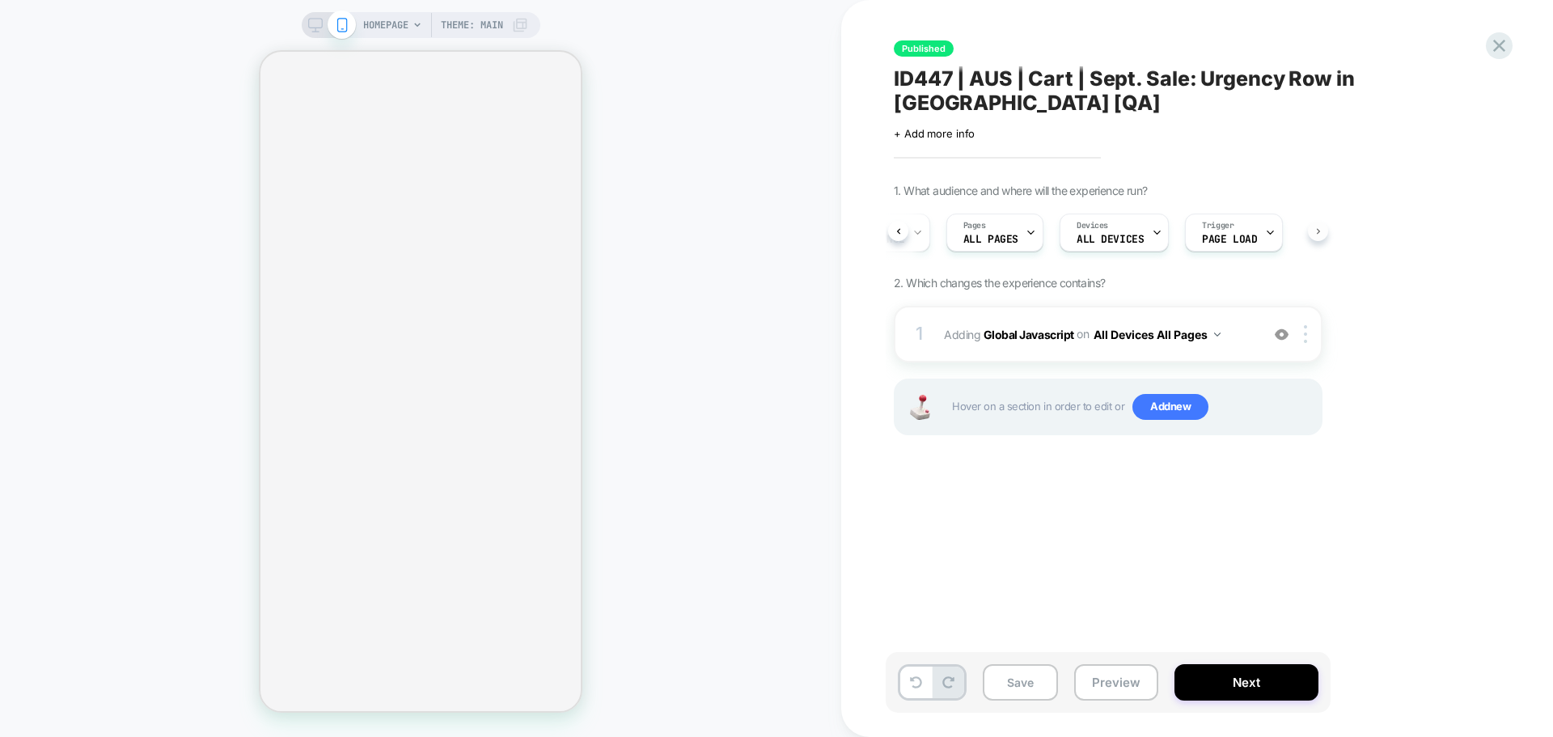
scroll to position [0, 101]
click at [1269, 235] on div "Trigger Page Load" at bounding box center [1229, 232] width 97 height 38
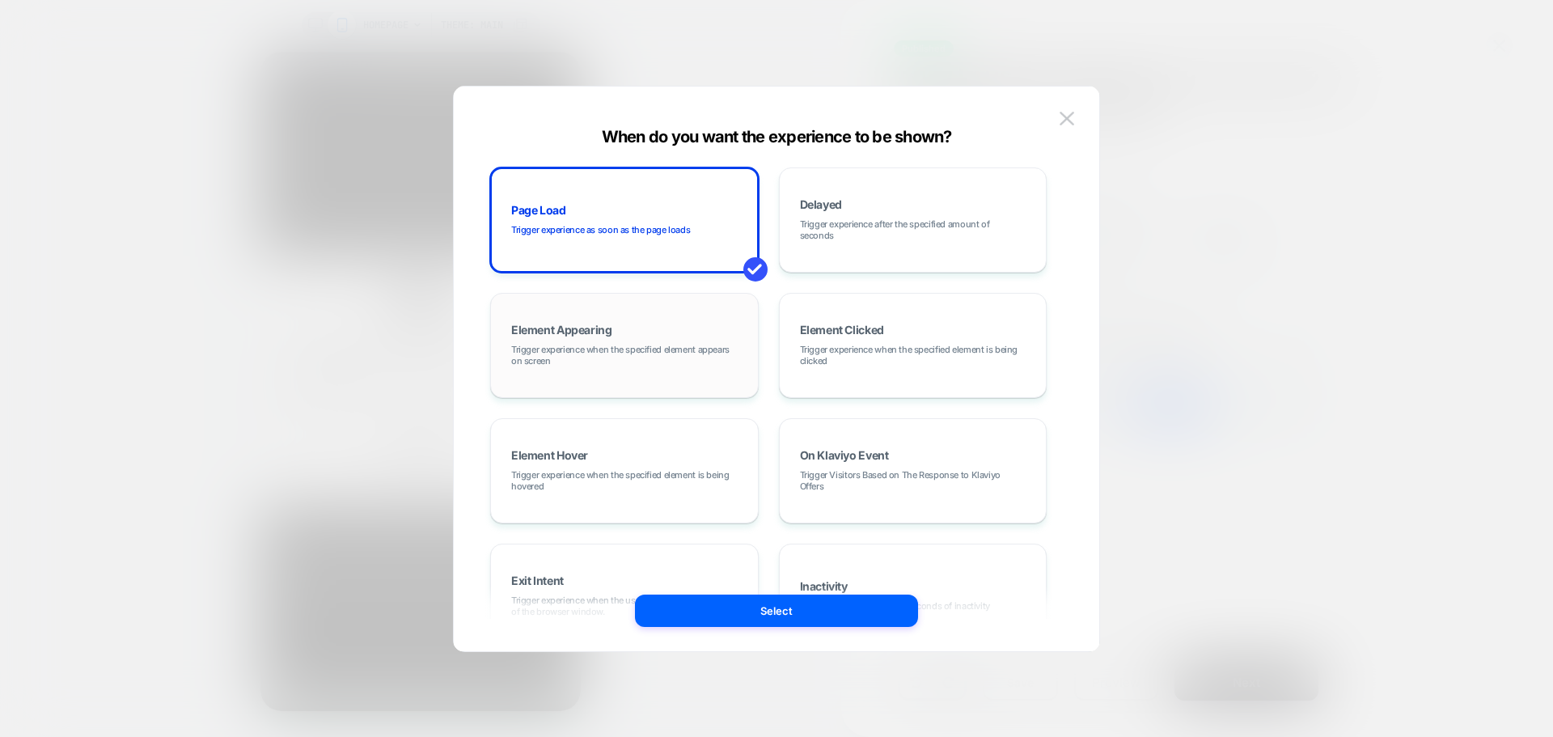
scroll to position [0, 0]
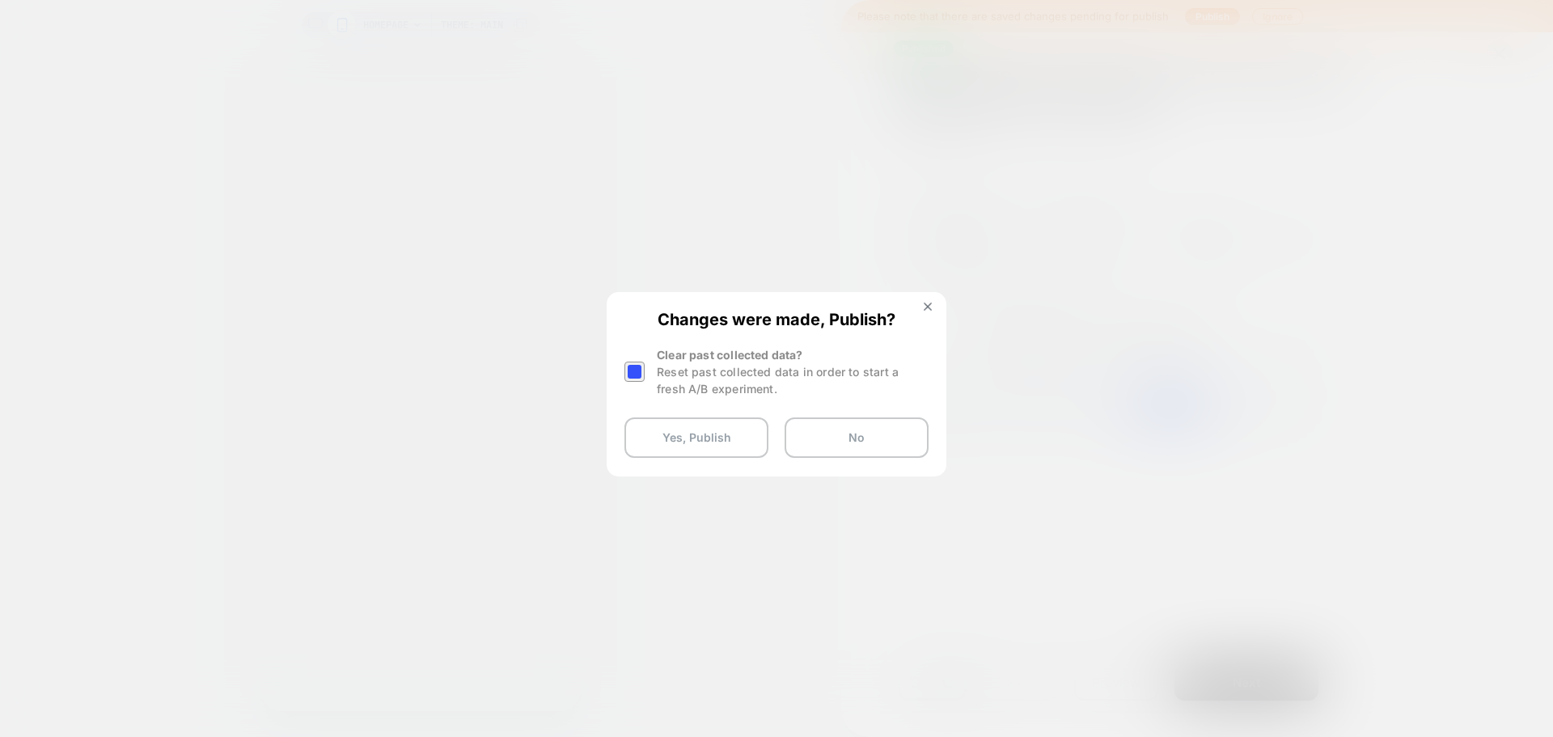
click at [630, 370] on div at bounding box center [634, 371] width 20 height 20
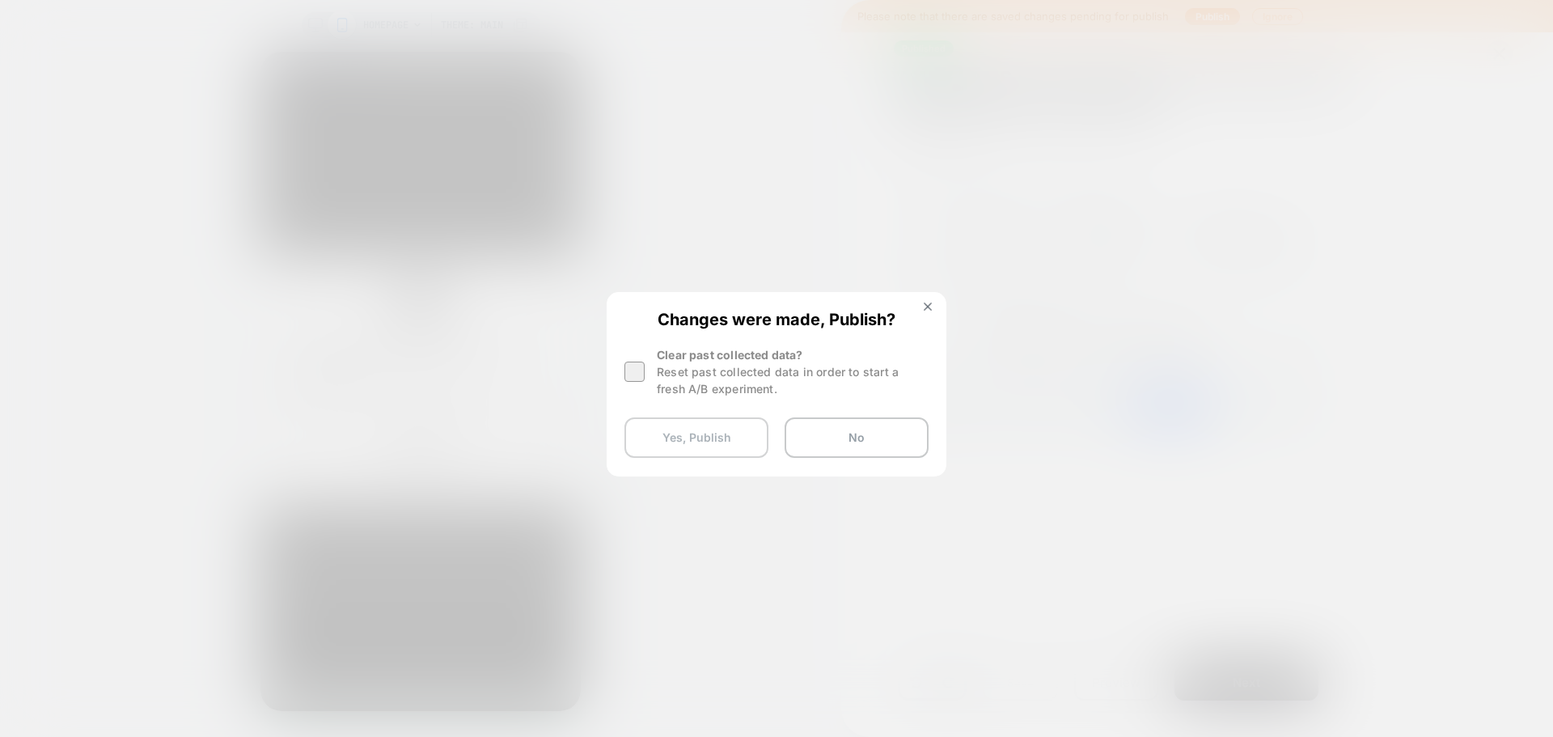
click at [653, 444] on button "Yes, Publish" at bounding box center [696, 437] width 144 height 40
